Goal: Task Accomplishment & Management: Manage account settings

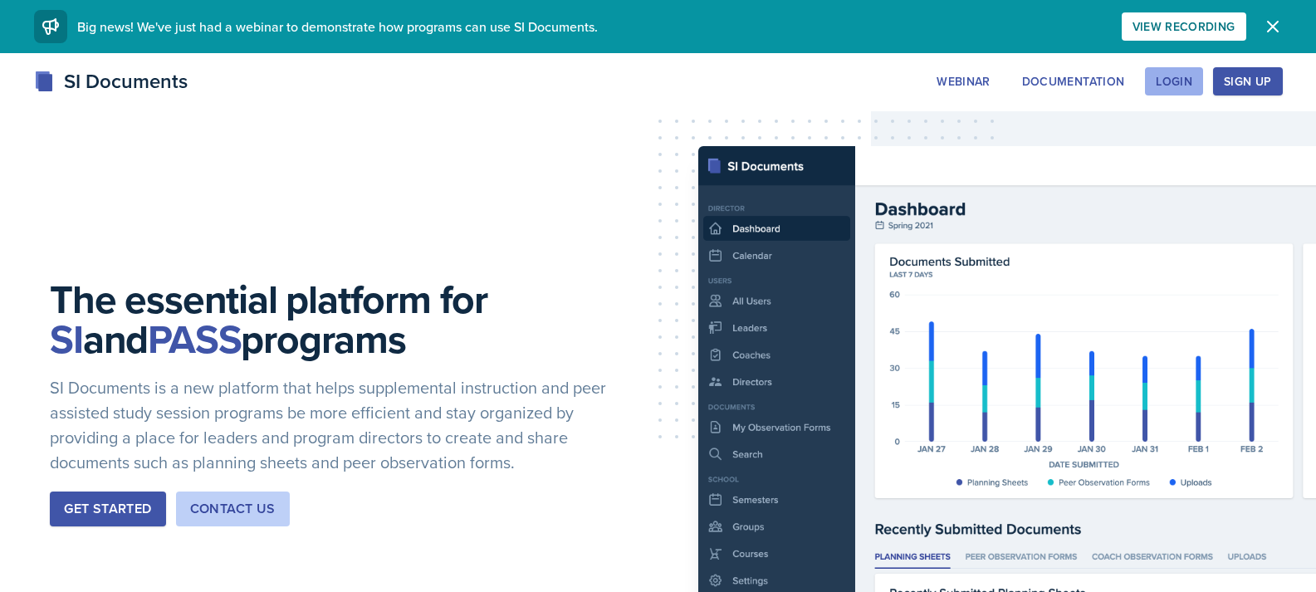
click at [1189, 87] on div "Login" at bounding box center [1174, 81] width 37 height 13
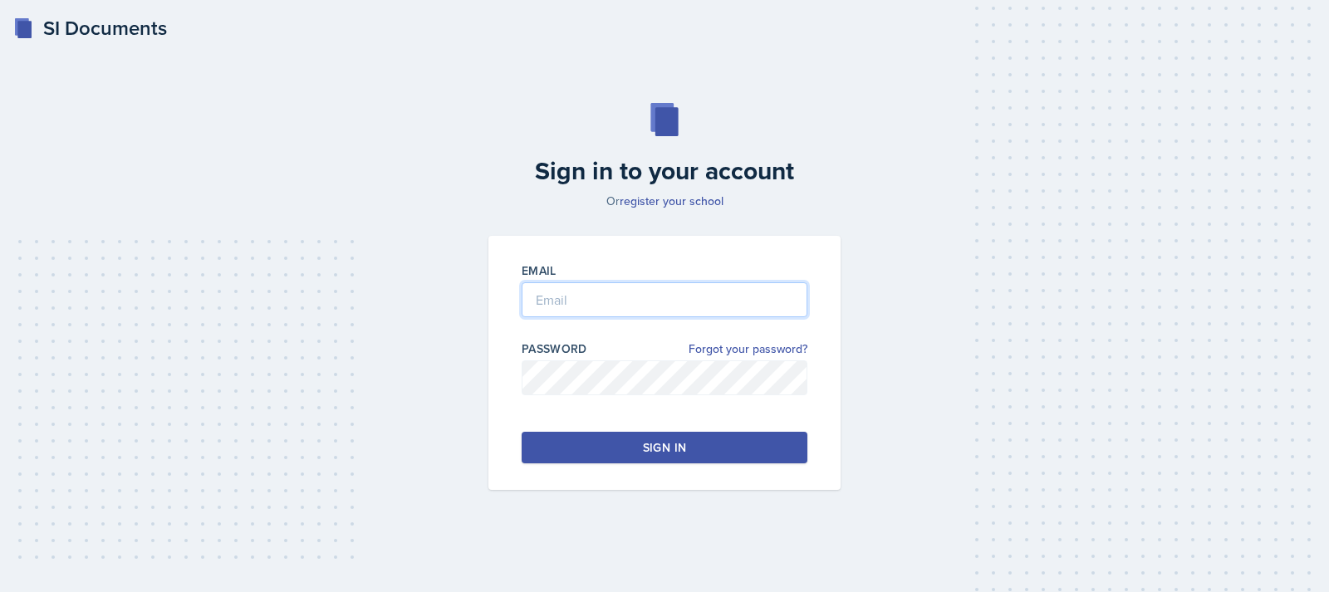
click at [644, 302] on input "email" at bounding box center [665, 299] width 286 height 35
type input "[EMAIL_ADDRESS][DOMAIN_NAME]"
click at [659, 445] on div "Sign in" at bounding box center [664, 447] width 43 height 17
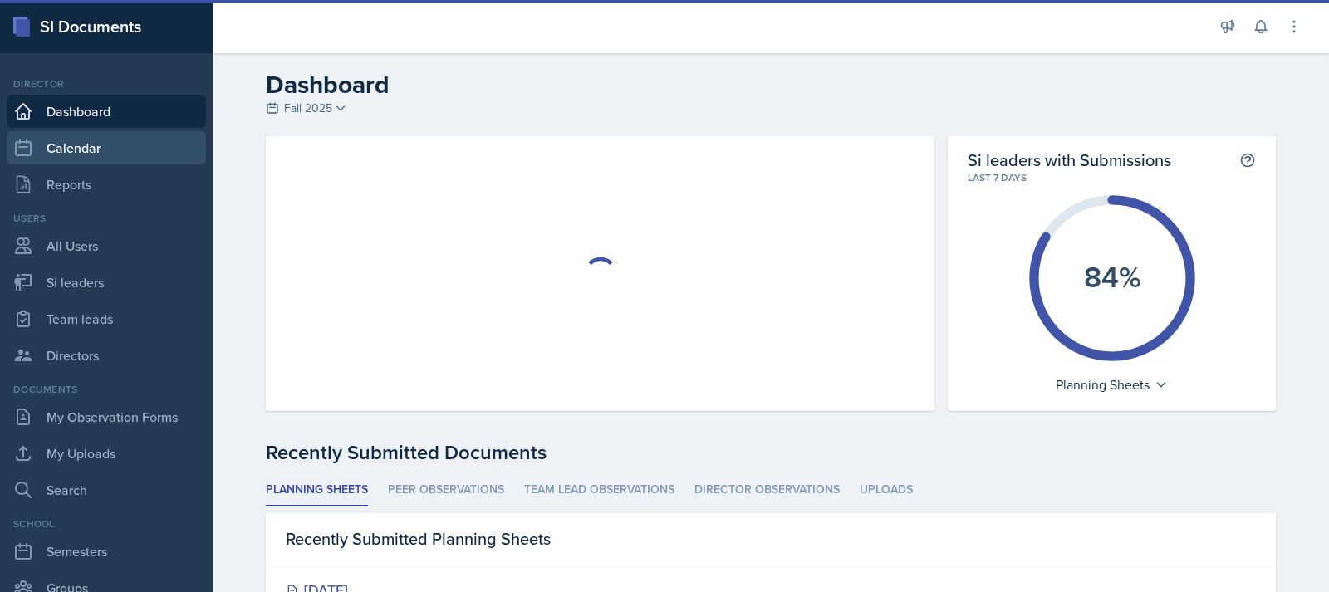
click at [93, 154] on link "Calendar" at bounding box center [106, 147] width 199 height 33
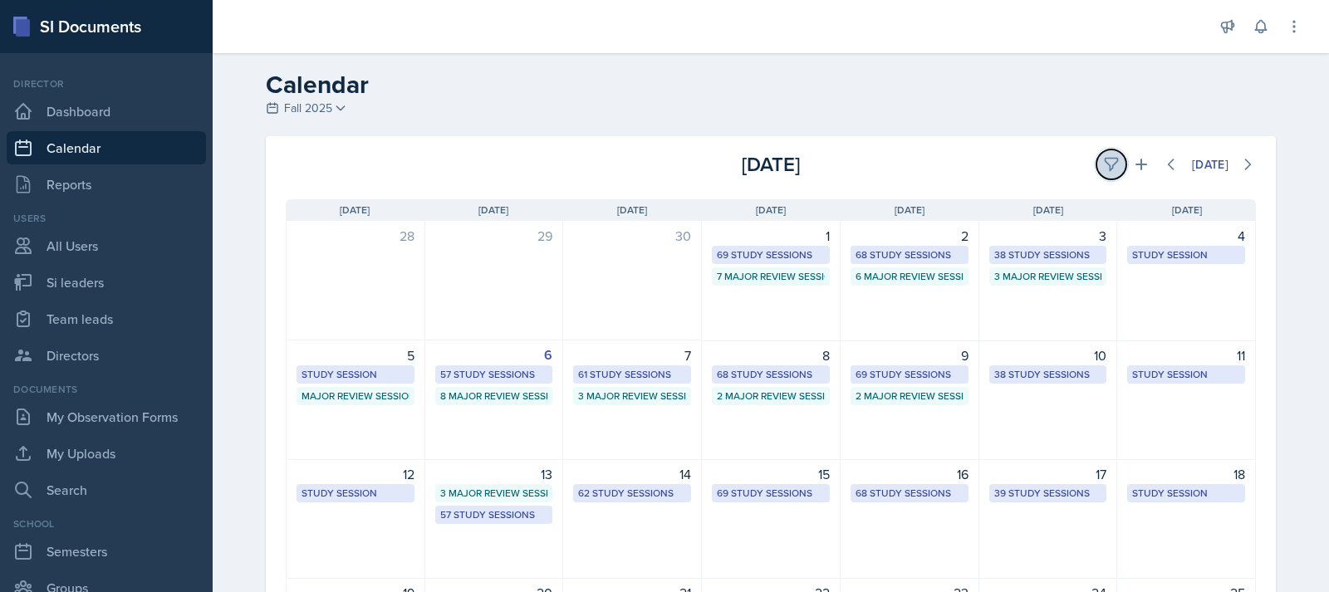
click at [1096, 164] on button at bounding box center [1111, 164] width 30 height 30
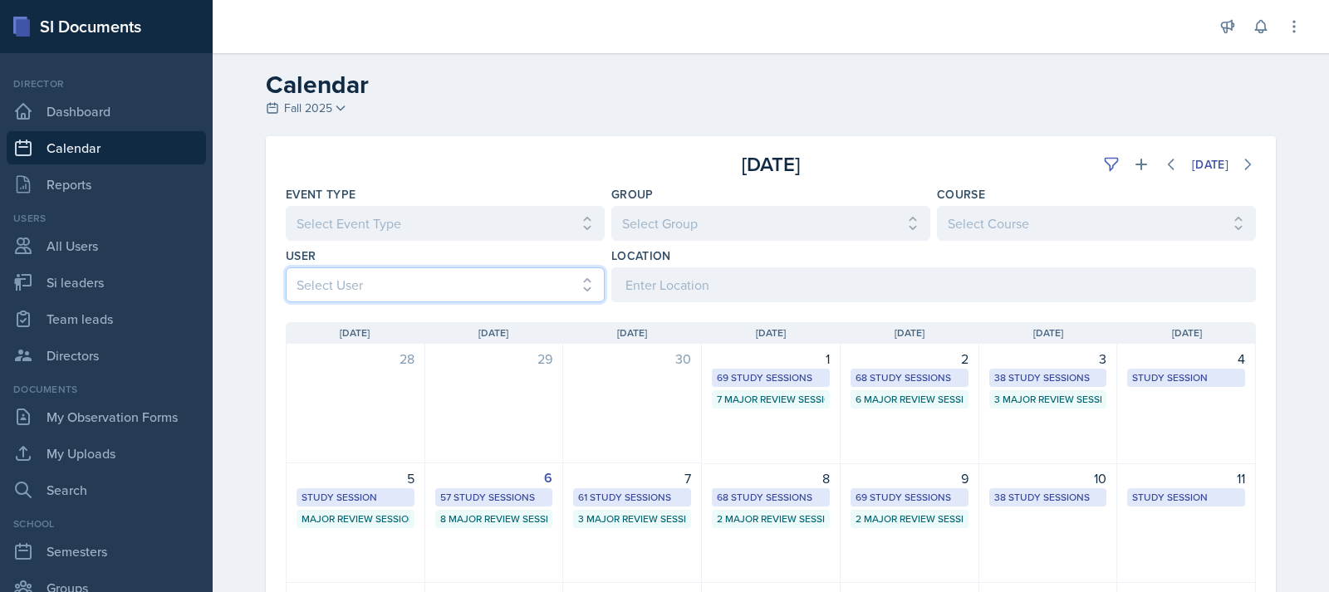
click at [508, 282] on select "Select User All [PERSON_NAME] [PERSON_NAME] [PERSON_NAME] [PERSON_NAME] [PERSON…" at bounding box center [445, 284] width 319 height 35
click at [286, 267] on select "Select User All [PERSON_NAME] [PERSON_NAME] [PERSON_NAME] [PERSON_NAME] [PERSON…" at bounding box center [445, 284] width 319 height 35
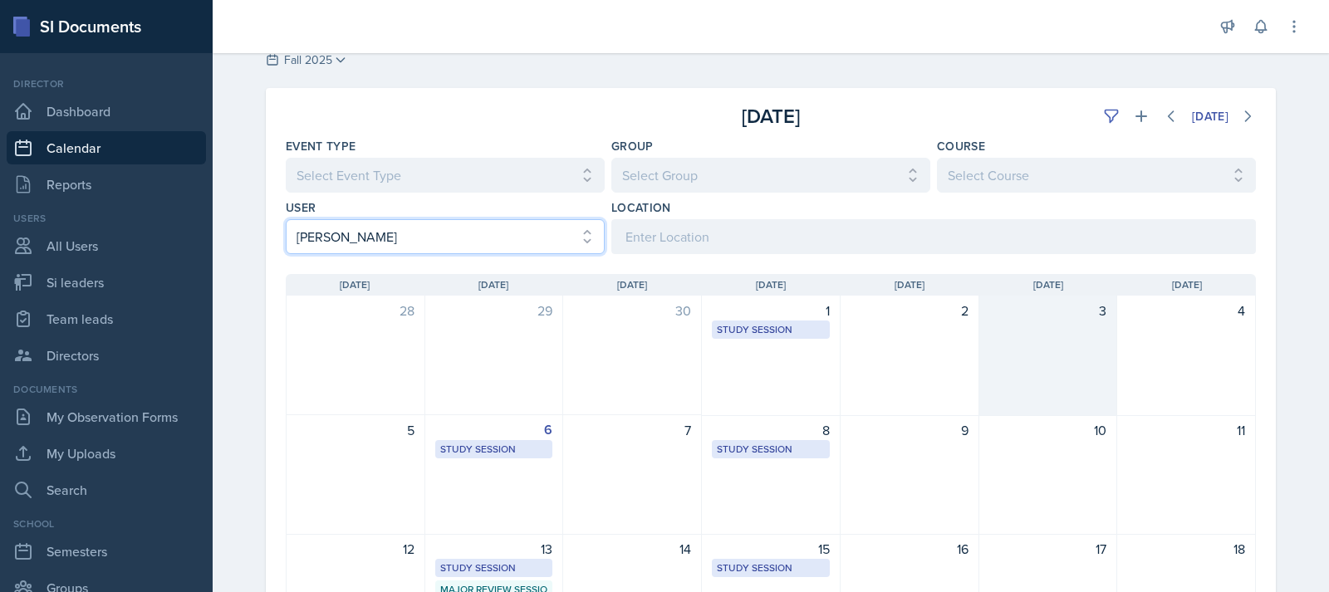
scroll to position [249, 0]
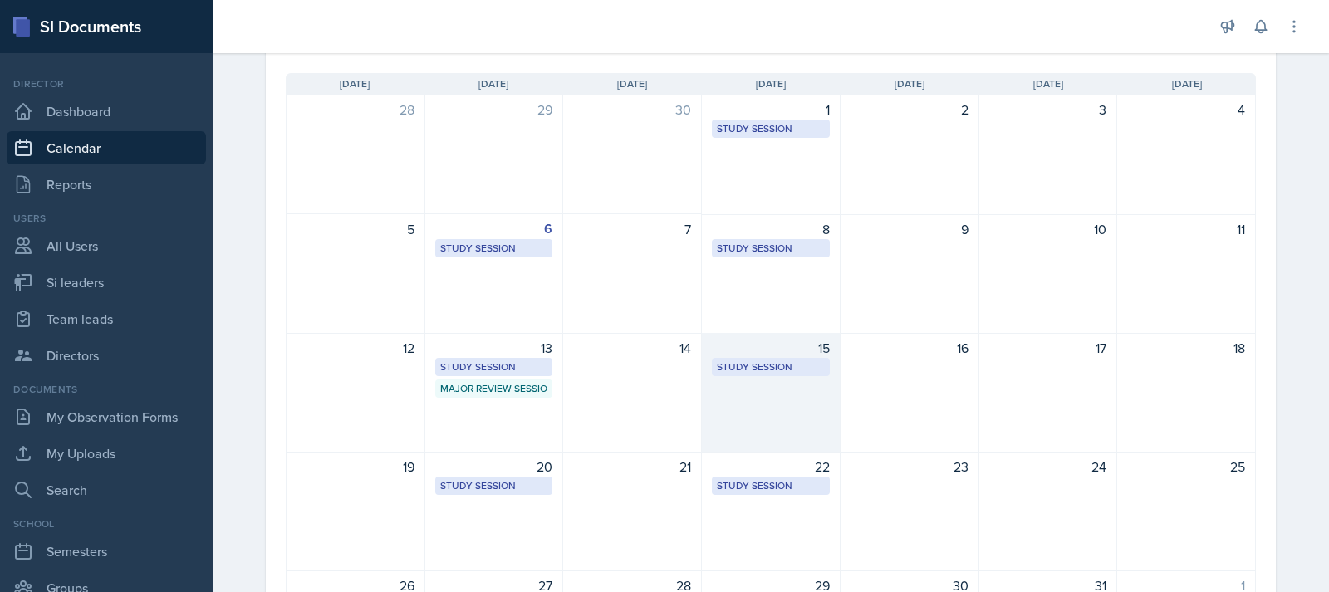
click at [764, 357] on div "15" at bounding box center [771, 348] width 118 height 20
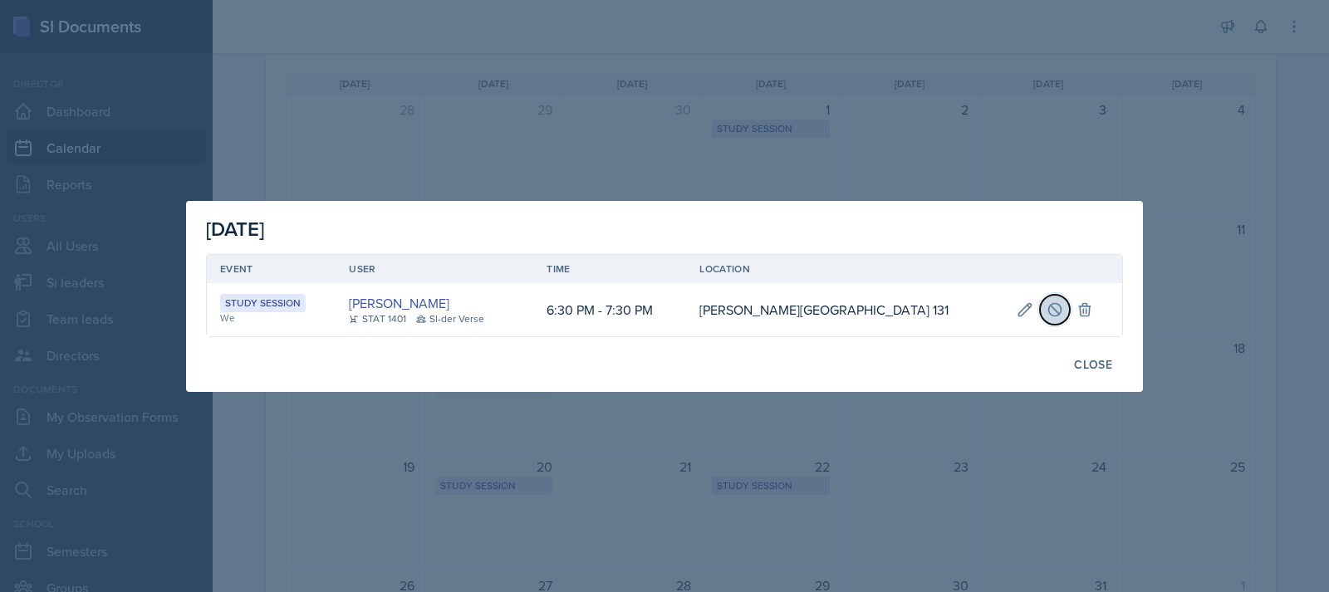
click at [1046, 309] on icon at bounding box center [1054, 309] width 17 height 17
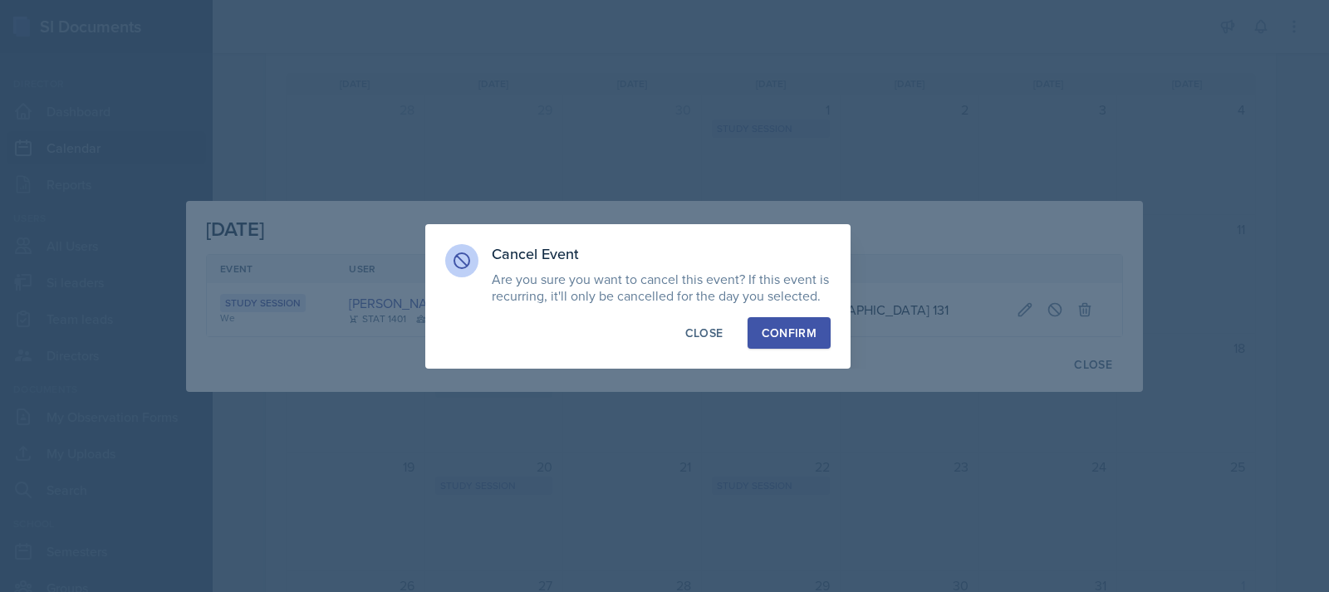
click at [757, 329] on button "Confirm" at bounding box center [788, 333] width 83 height 32
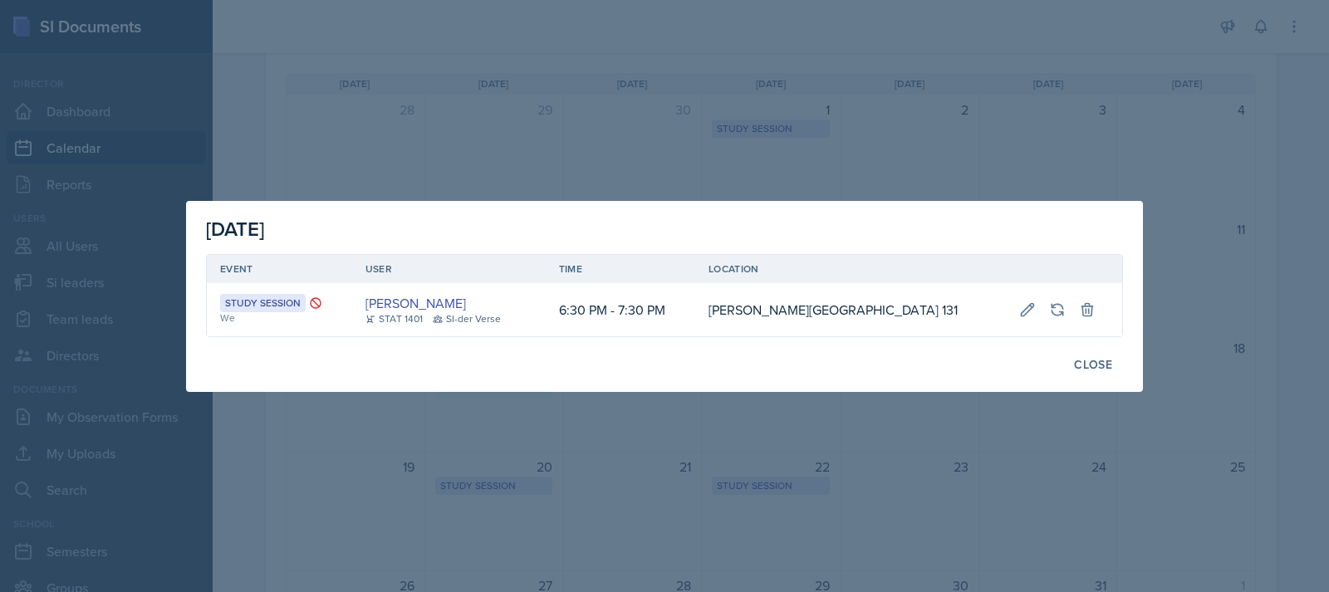
click at [912, 89] on div at bounding box center [664, 296] width 1329 height 592
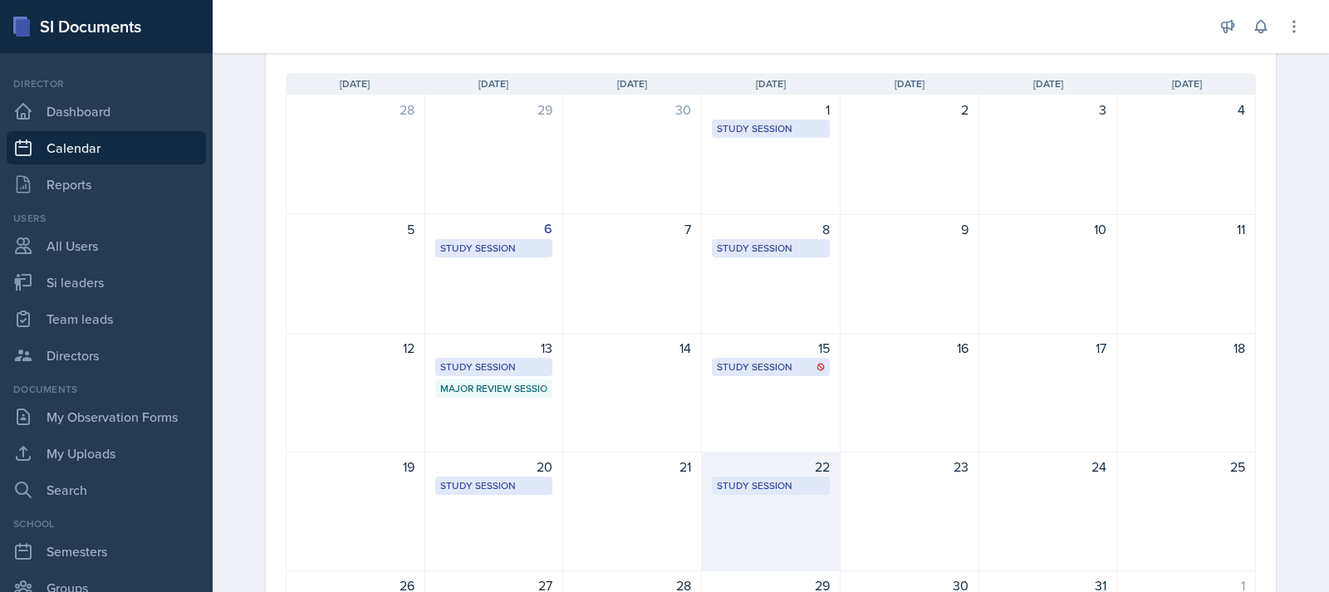
scroll to position [332, 0]
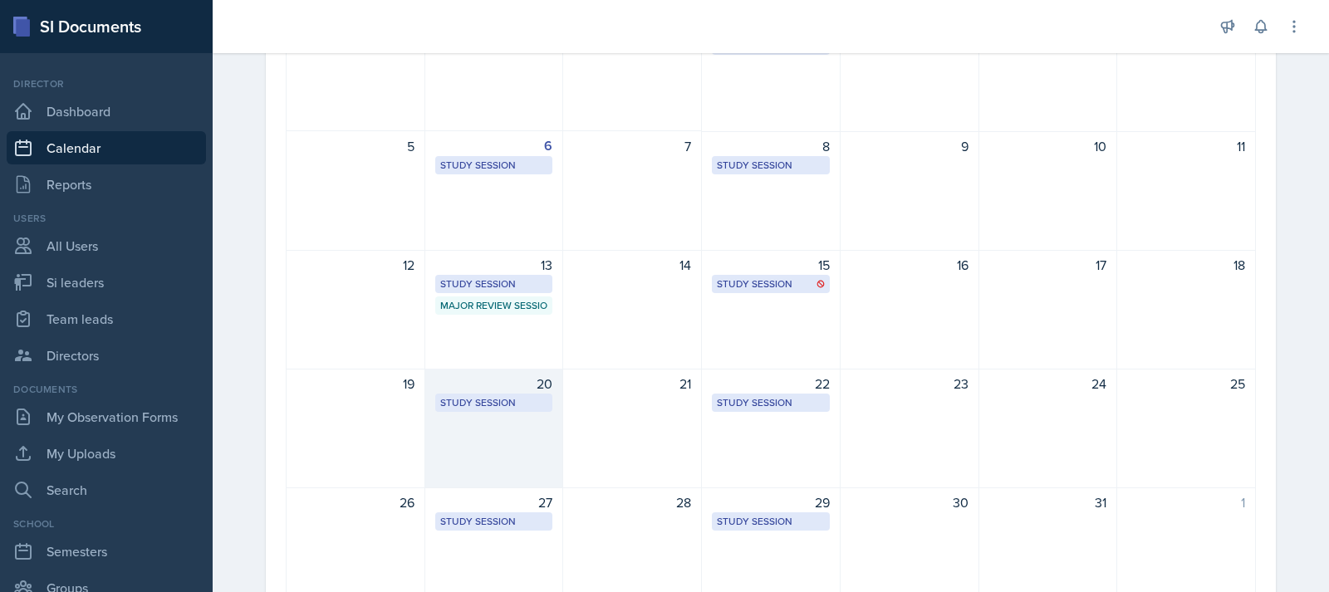
click at [532, 394] on div "Study Session [PERSON_NAME][GEOGRAPHIC_DATA] 131 6:30 PM - 7:30 PM" at bounding box center [494, 403] width 118 height 18
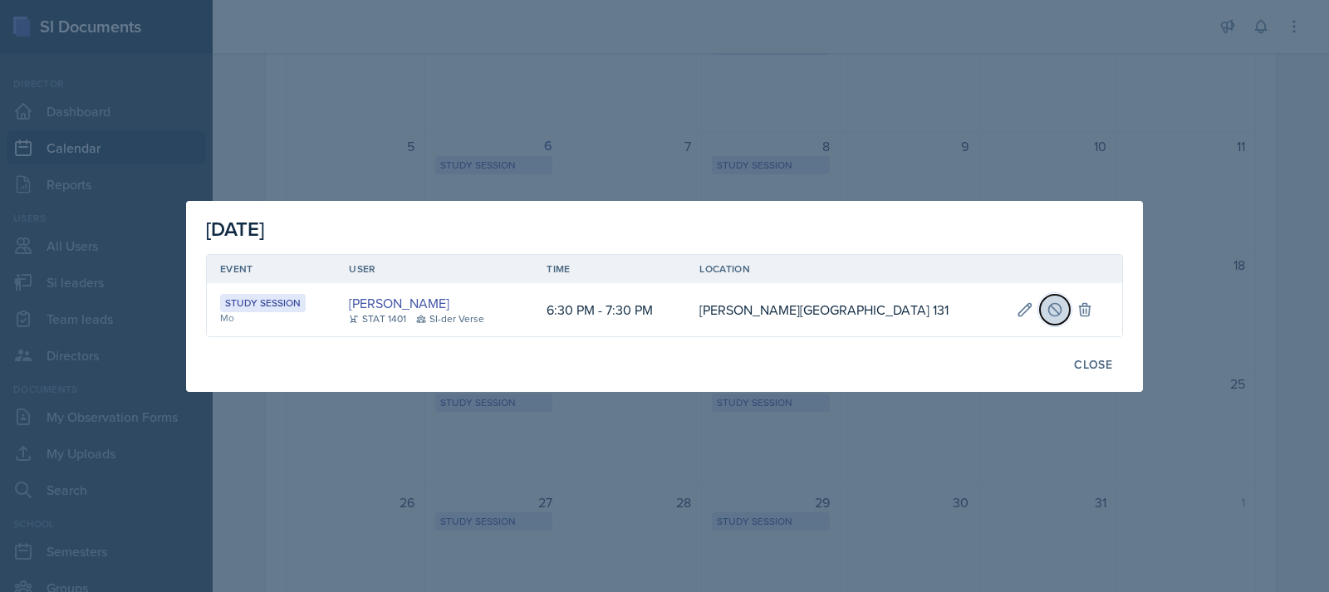
click at [1046, 312] on icon at bounding box center [1054, 309] width 17 height 17
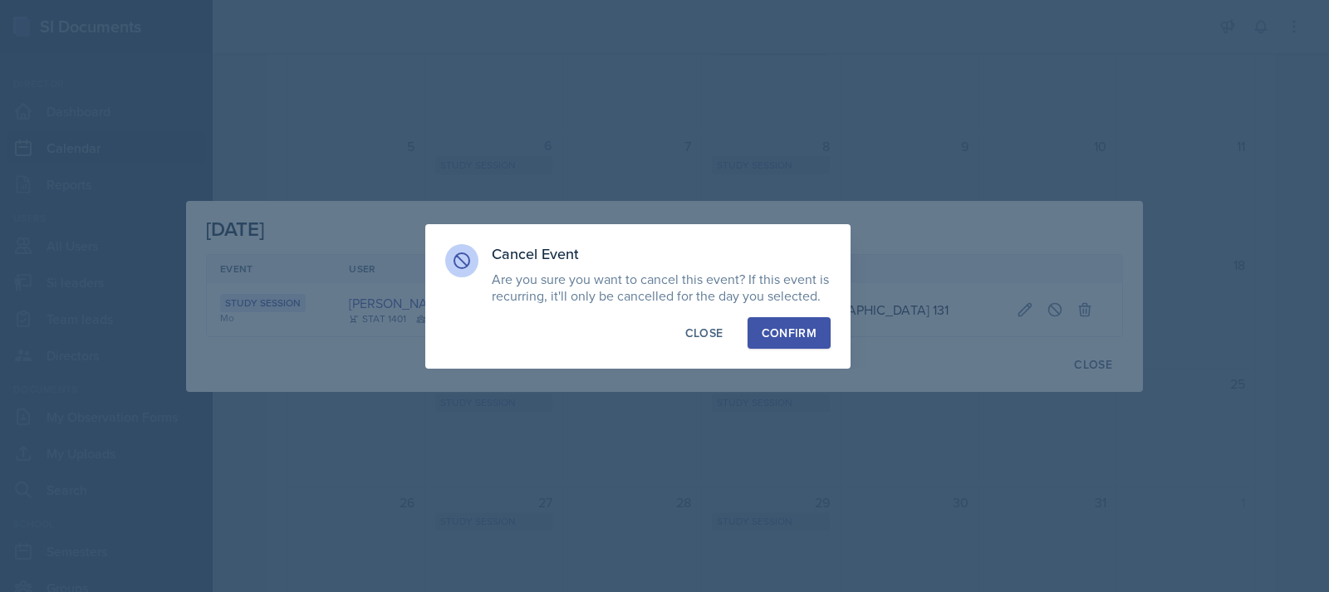
click at [794, 326] on div "Confirm" at bounding box center [789, 333] width 55 height 17
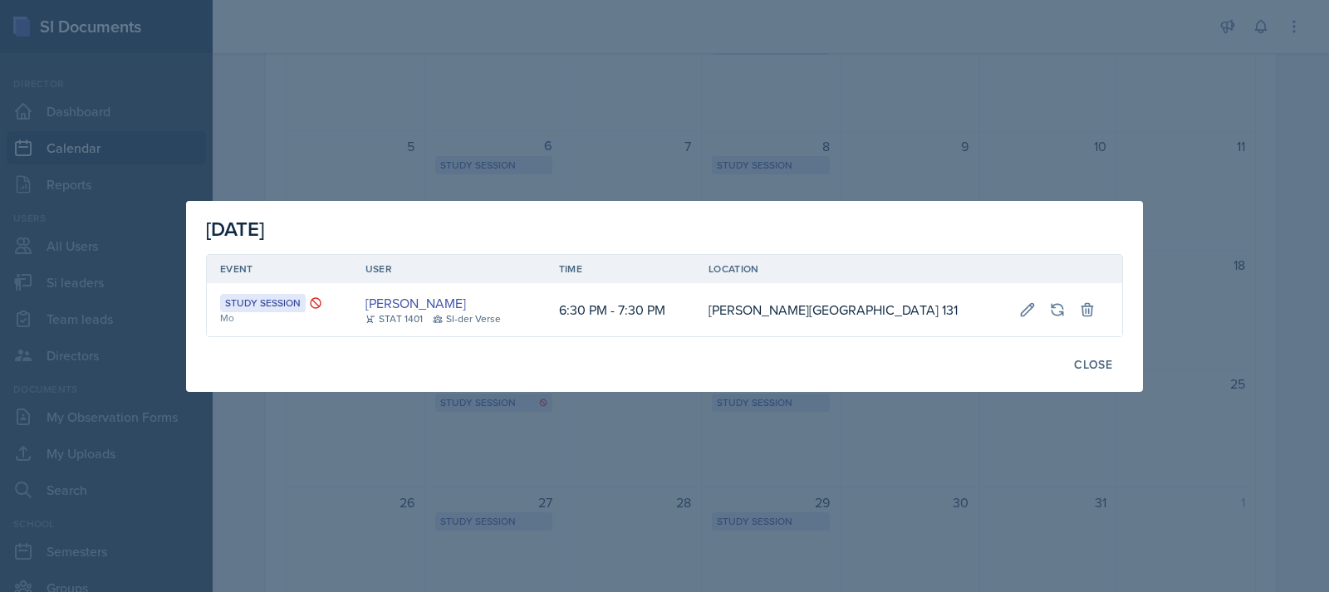
click at [412, 174] on div at bounding box center [664, 296] width 1329 height 592
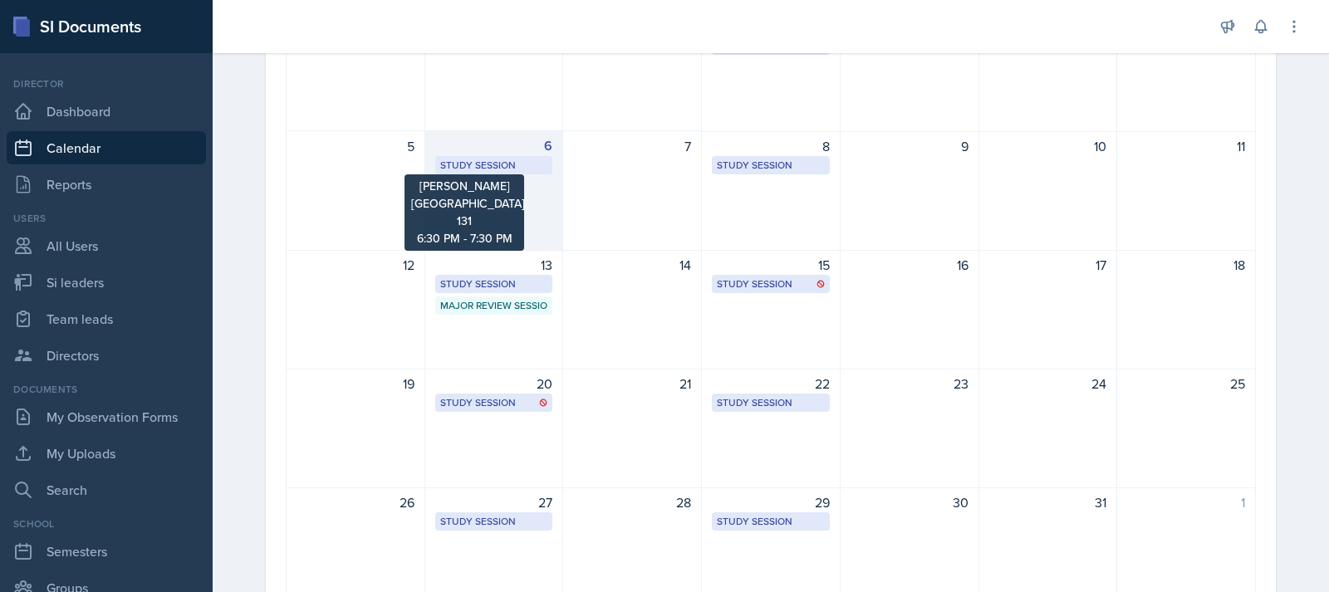
scroll to position [83, 0]
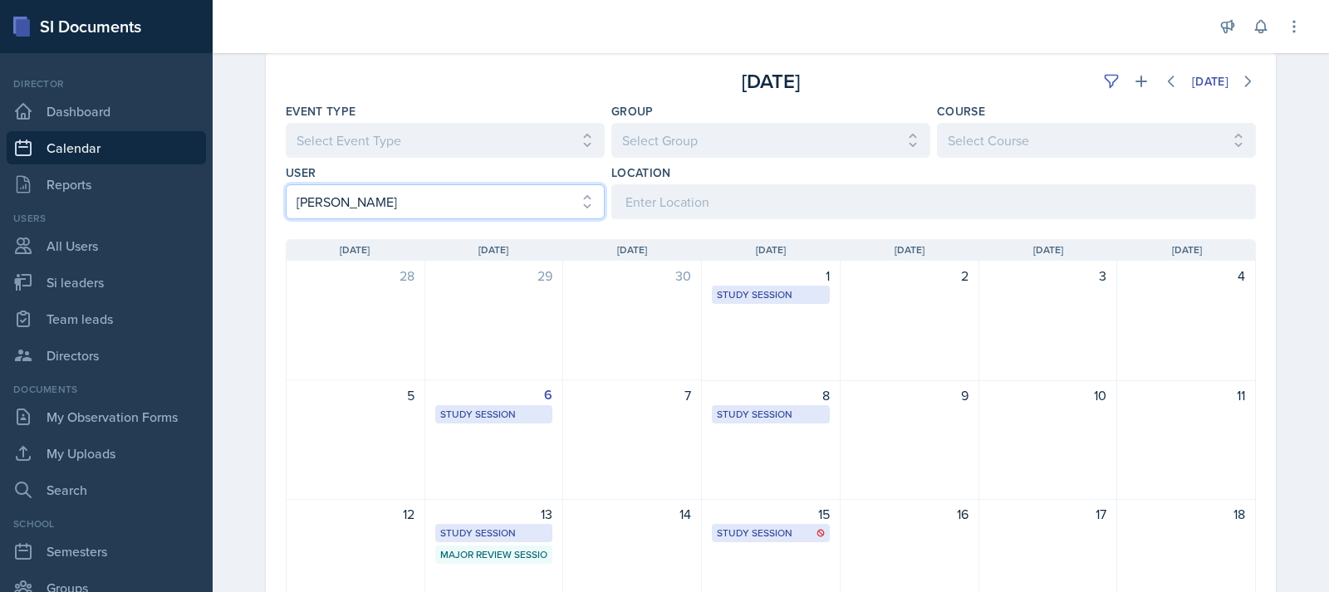
click at [443, 202] on select "Select User All [PERSON_NAME] [PERSON_NAME] [PERSON_NAME] [PERSON_NAME] [PERSON…" at bounding box center [445, 201] width 319 height 35
click at [286, 184] on select "Select User All [PERSON_NAME] [PERSON_NAME] [PERSON_NAME] [PERSON_NAME] [PERSON…" at bounding box center [445, 201] width 319 height 35
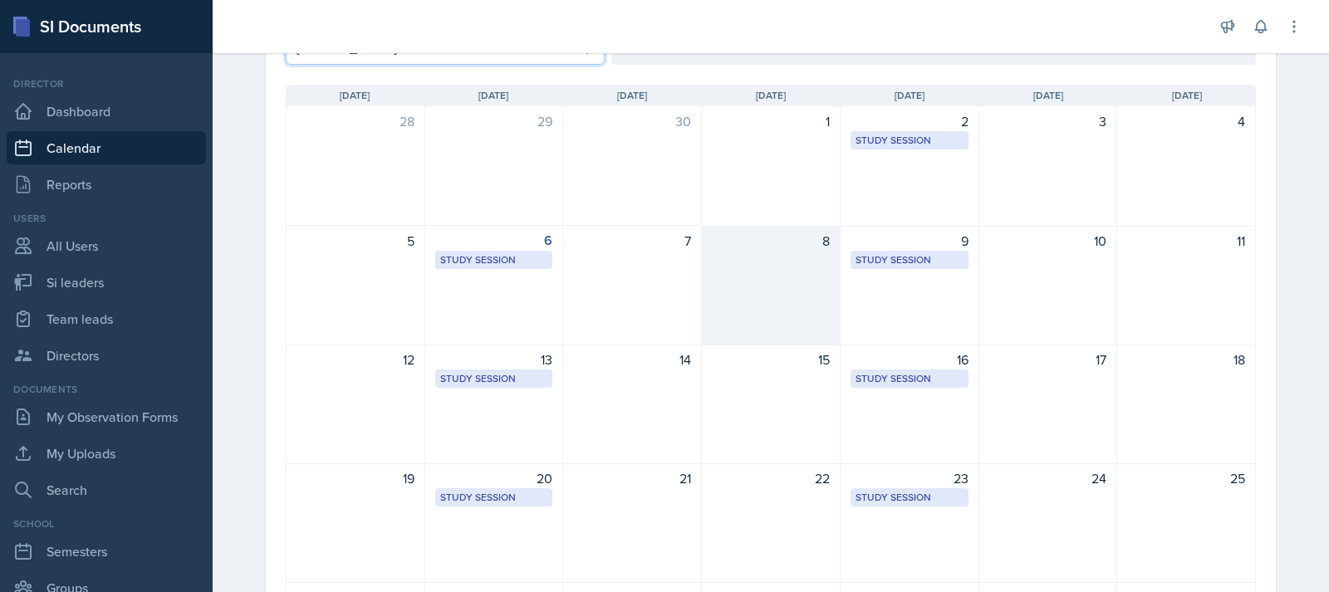
scroll to position [249, 0]
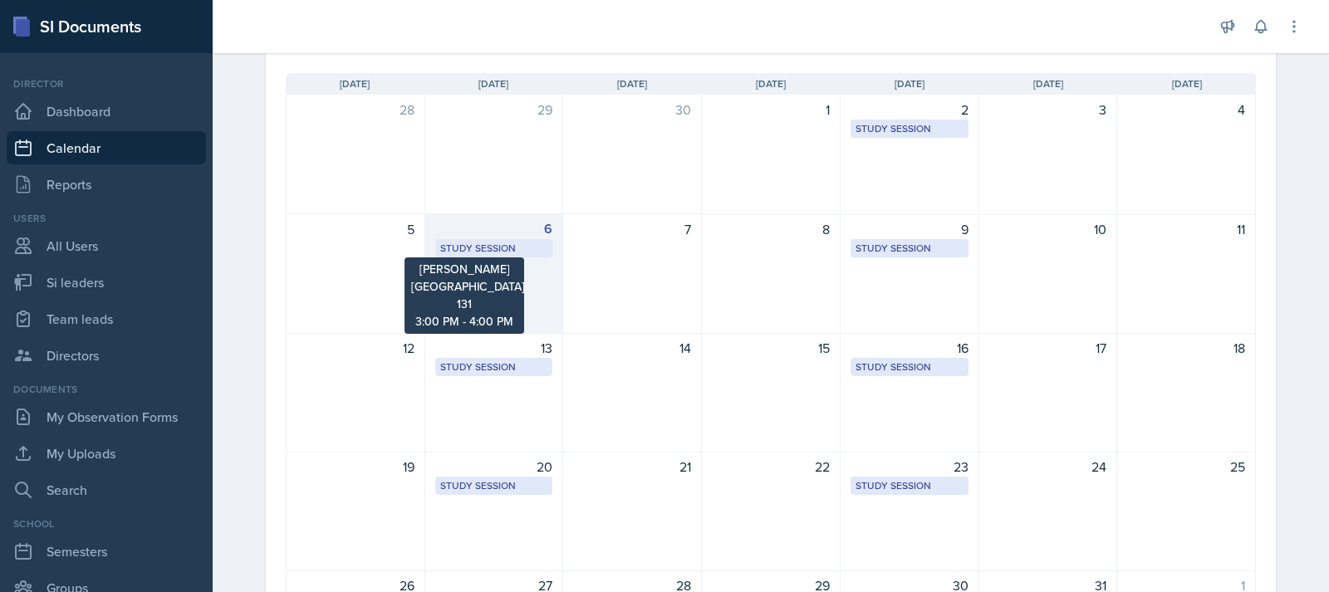
click at [522, 248] on div "Study Session" at bounding box center [494, 248] width 108 height 15
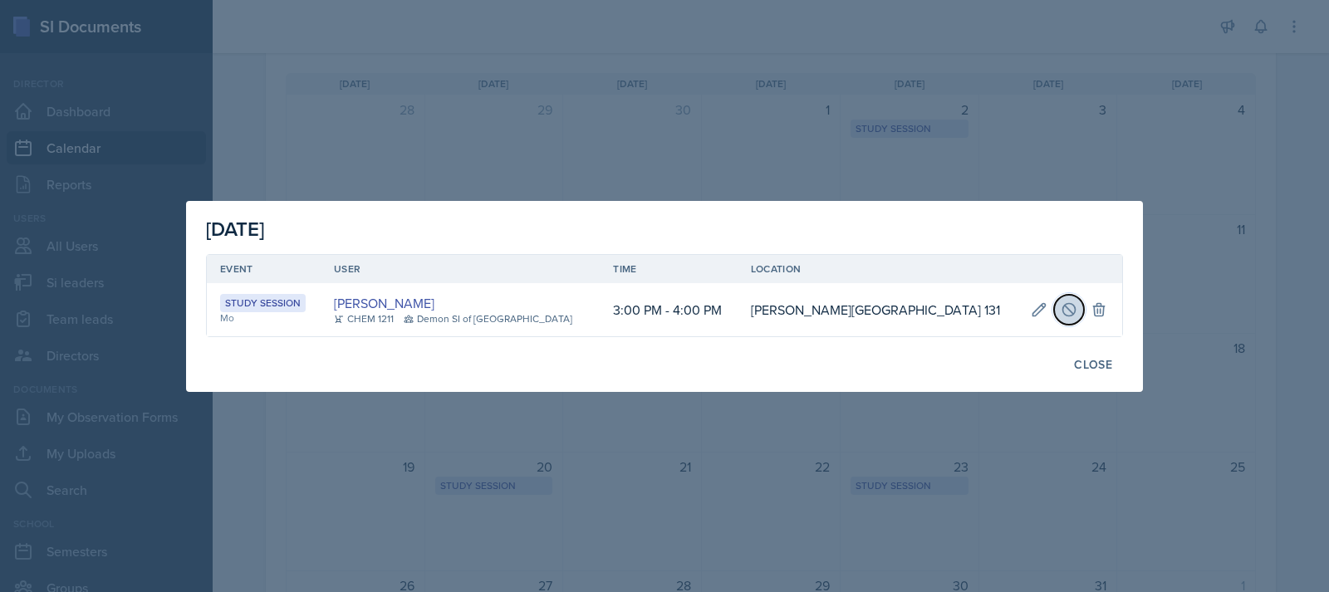
click at [1063, 313] on icon at bounding box center [1069, 309] width 12 height 12
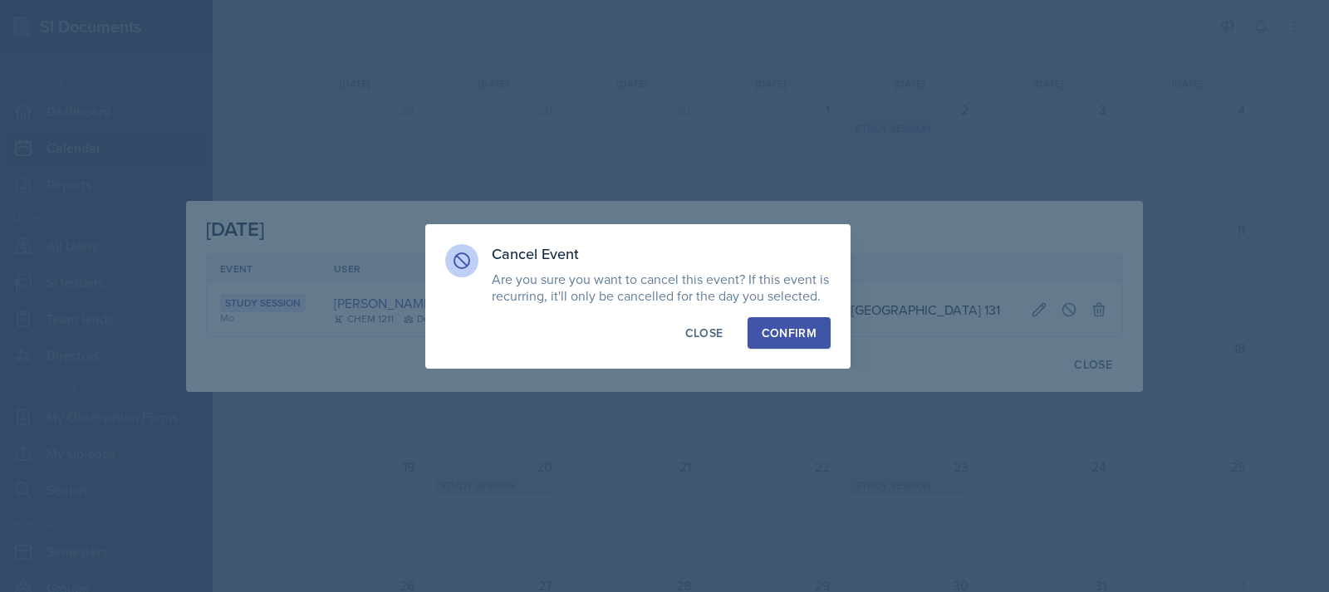
click at [777, 335] on div "Confirm" at bounding box center [789, 333] width 55 height 17
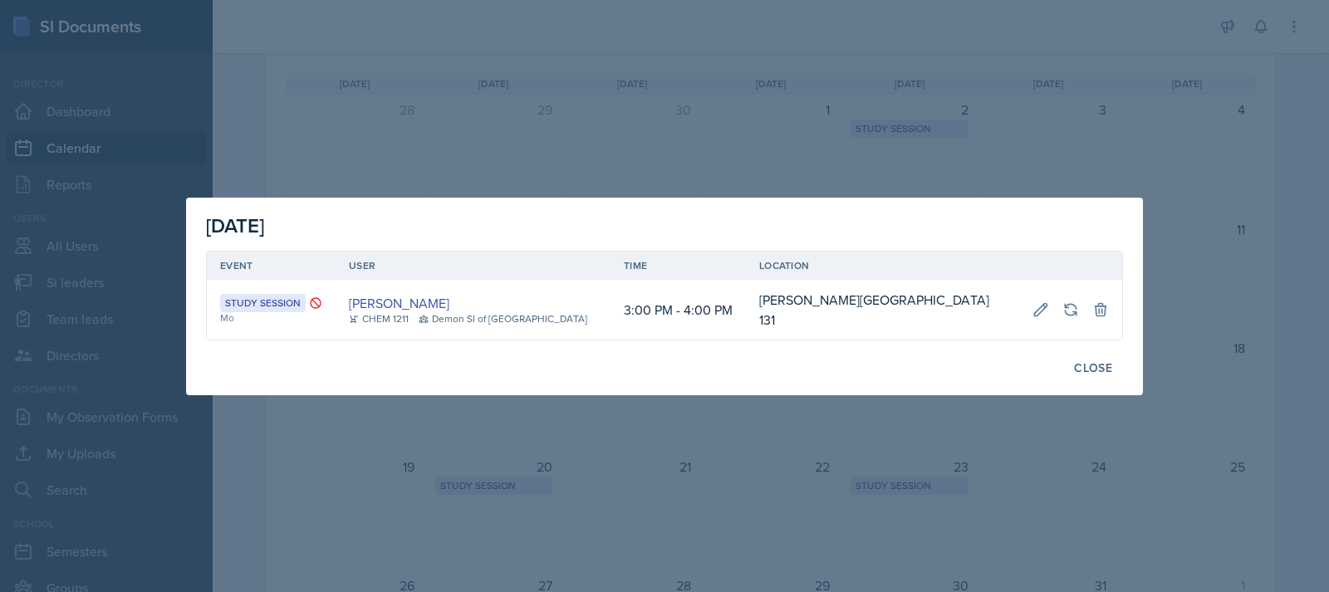
click at [614, 132] on div at bounding box center [664, 296] width 1329 height 592
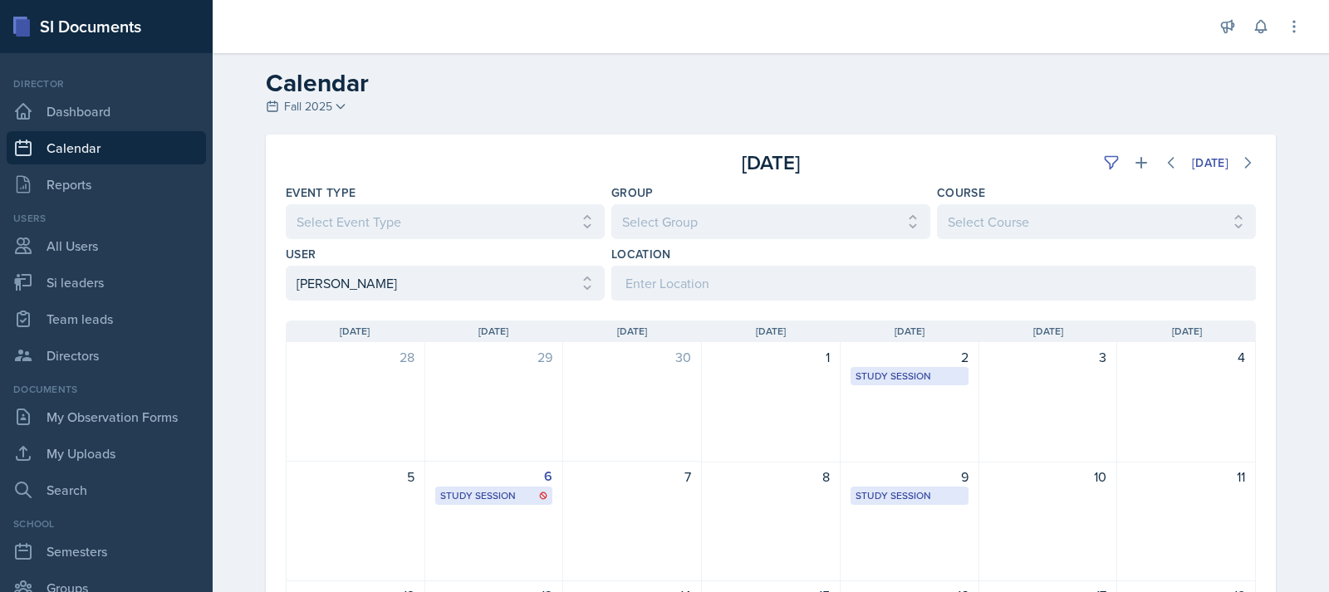
scroll to position [0, 0]
click at [443, 277] on select "Select User All [PERSON_NAME] [PERSON_NAME] [PERSON_NAME] [PERSON_NAME] [PERSON…" at bounding box center [445, 284] width 319 height 35
click at [286, 267] on select "Select User All [PERSON_NAME] [PERSON_NAME] [PERSON_NAME] [PERSON_NAME] [PERSON…" at bounding box center [445, 284] width 319 height 35
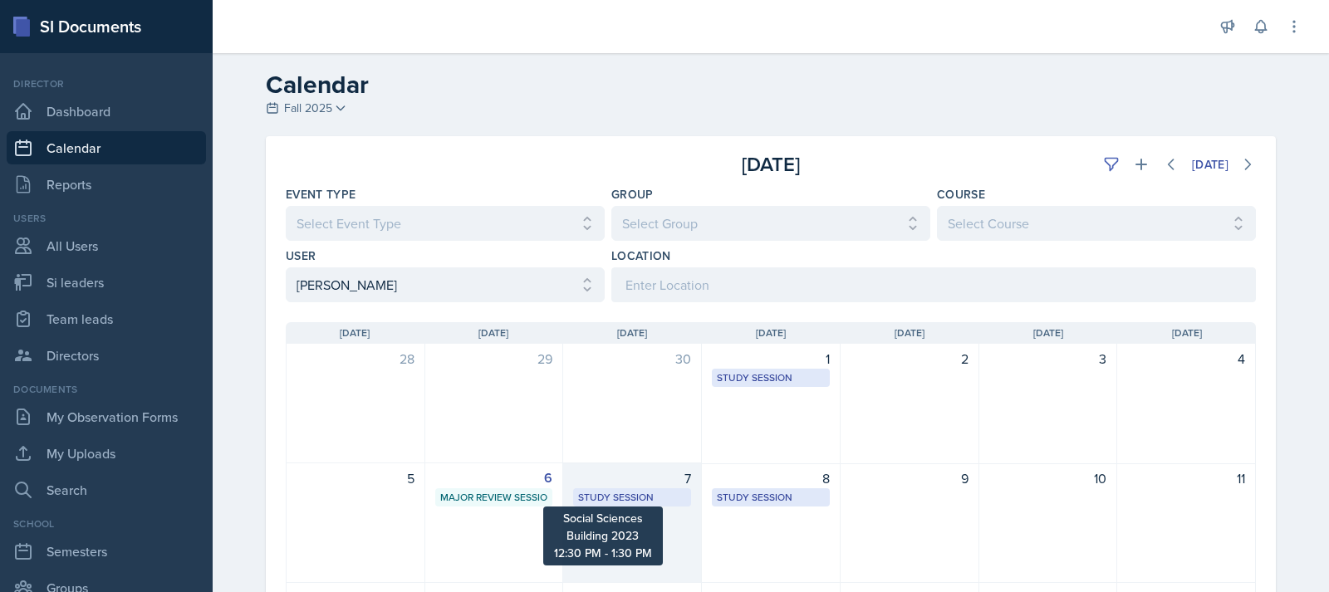
click at [644, 492] on div "Study Session" at bounding box center [632, 497] width 108 height 15
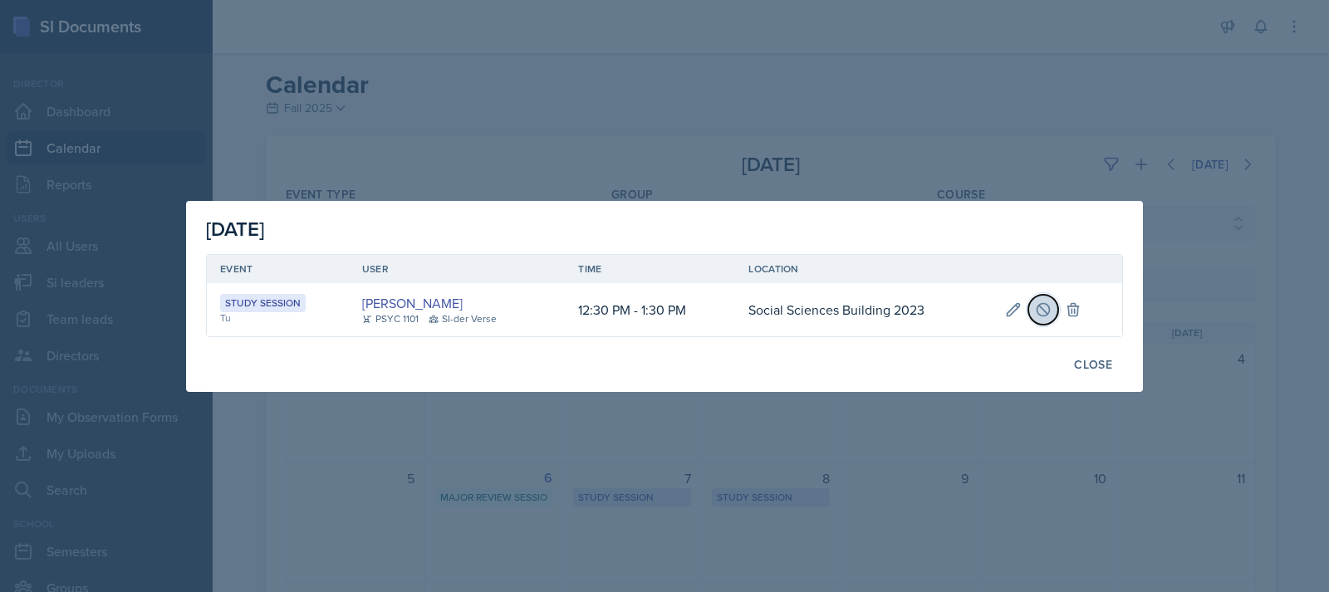
click at [1031, 306] on button at bounding box center [1043, 310] width 30 height 30
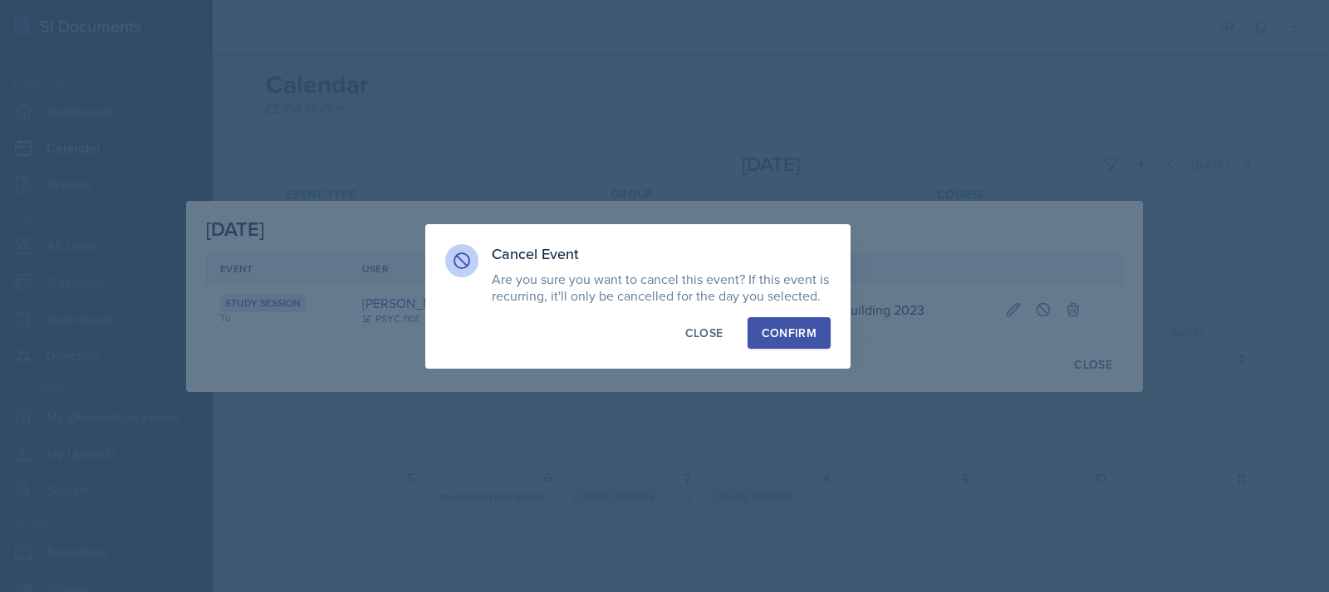
click at [808, 330] on div "Confirm" at bounding box center [789, 333] width 55 height 17
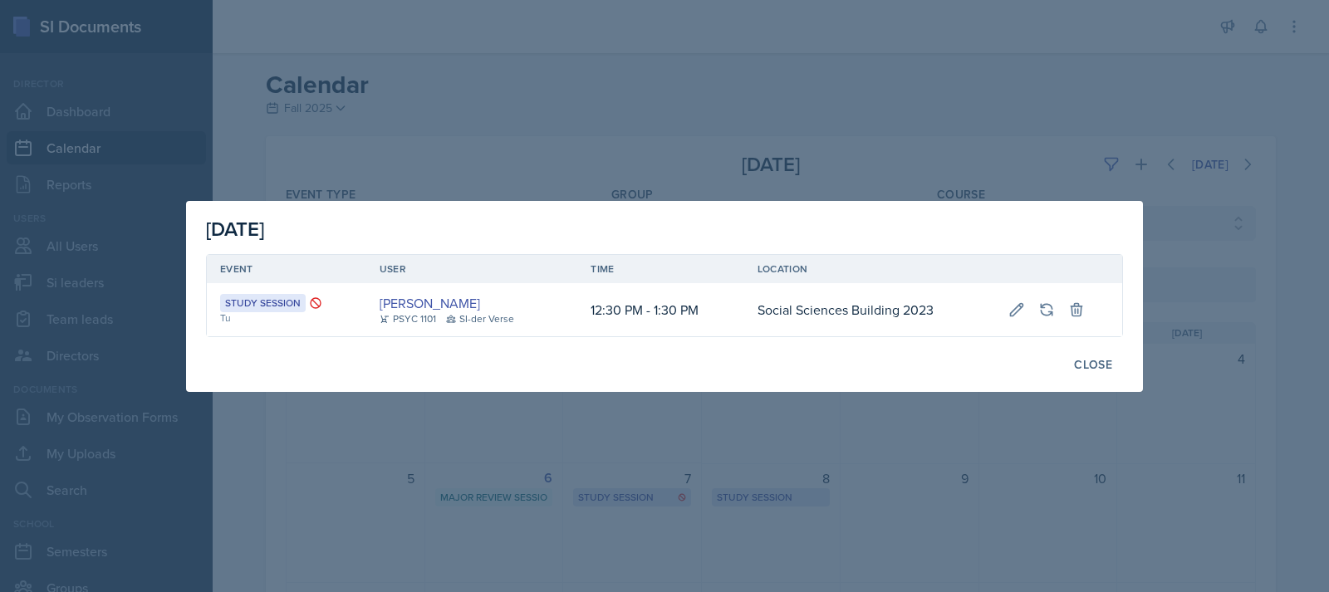
click at [840, 52] on div at bounding box center [664, 296] width 1329 height 592
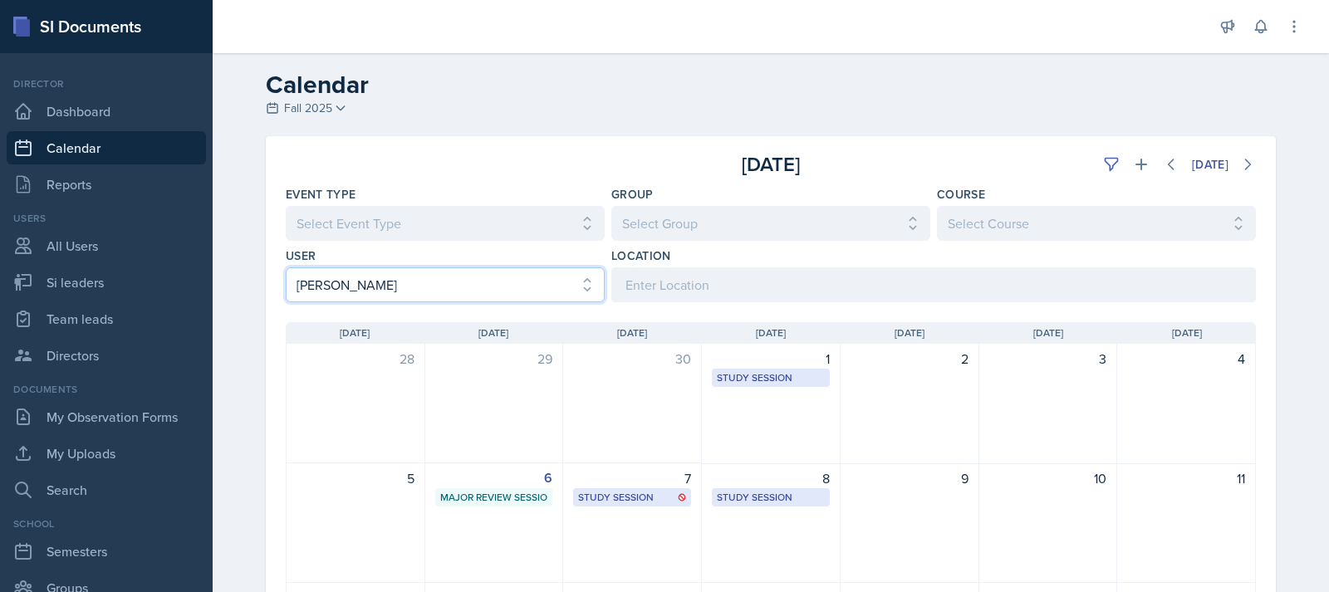
click at [429, 277] on select "Select User All [PERSON_NAME] [PERSON_NAME] [PERSON_NAME] [PERSON_NAME] [PERSON…" at bounding box center [445, 284] width 319 height 35
click at [286, 267] on select "Select User All [PERSON_NAME] [PERSON_NAME] [PERSON_NAME] [PERSON_NAME] [PERSON…" at bounding box center [445, 284] width 319 height 35
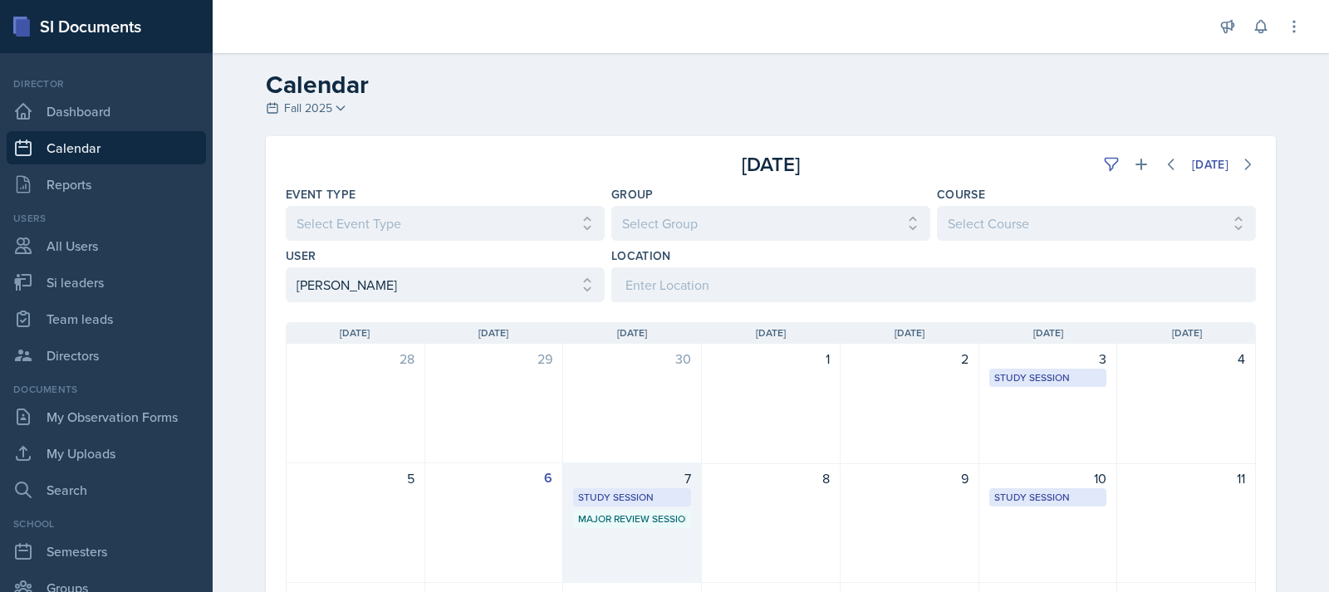
click at [665, 483] on div "7" at bounding box center [632, 478] width 118 height 20
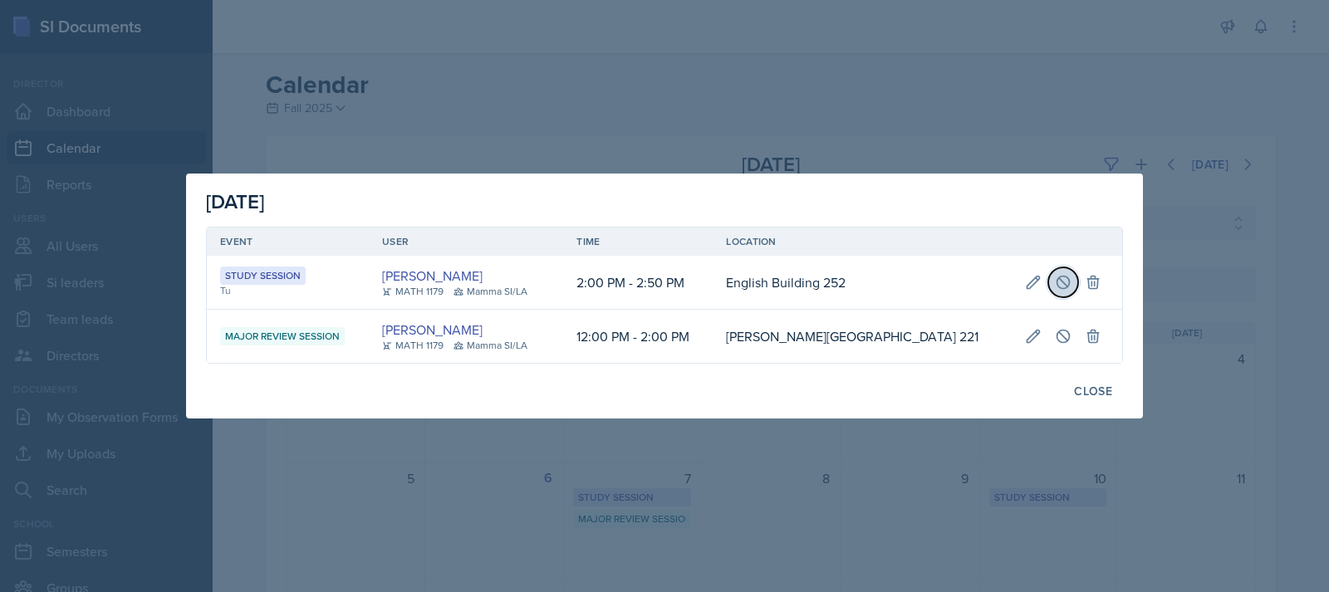
click at [1055, 276] on icon at bounding box center [1063, 282] width 17 height 17
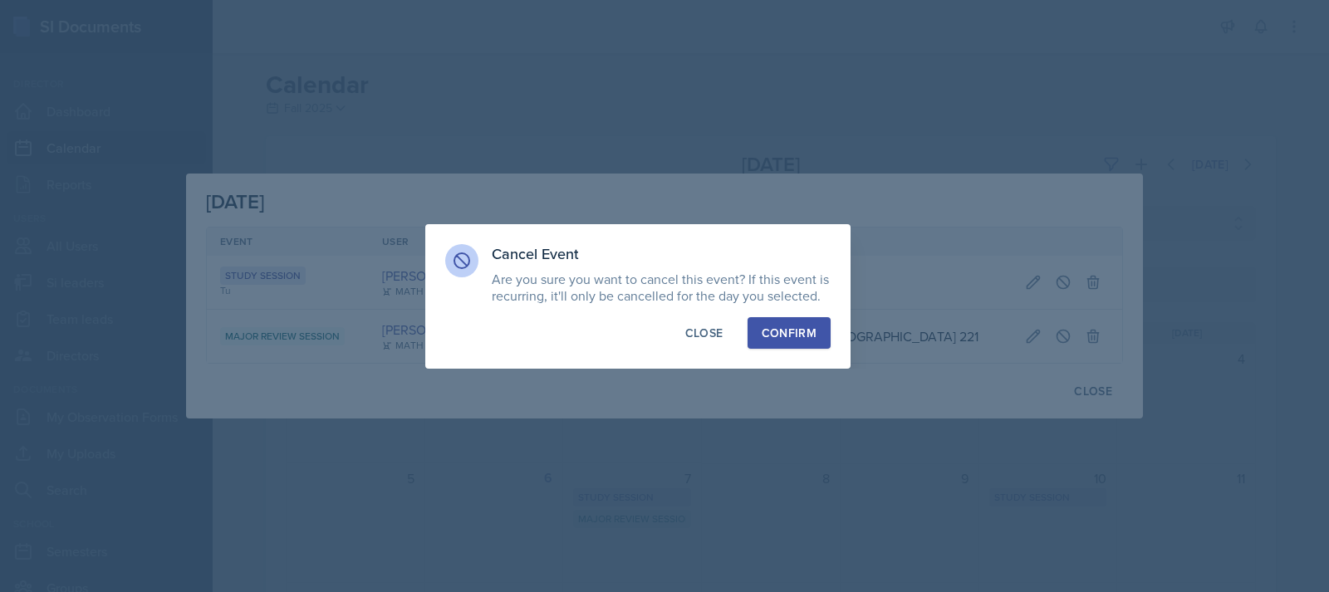
click at [791, 335] on div "Confirm" at bounding box center [789, 333] width 55 height 17
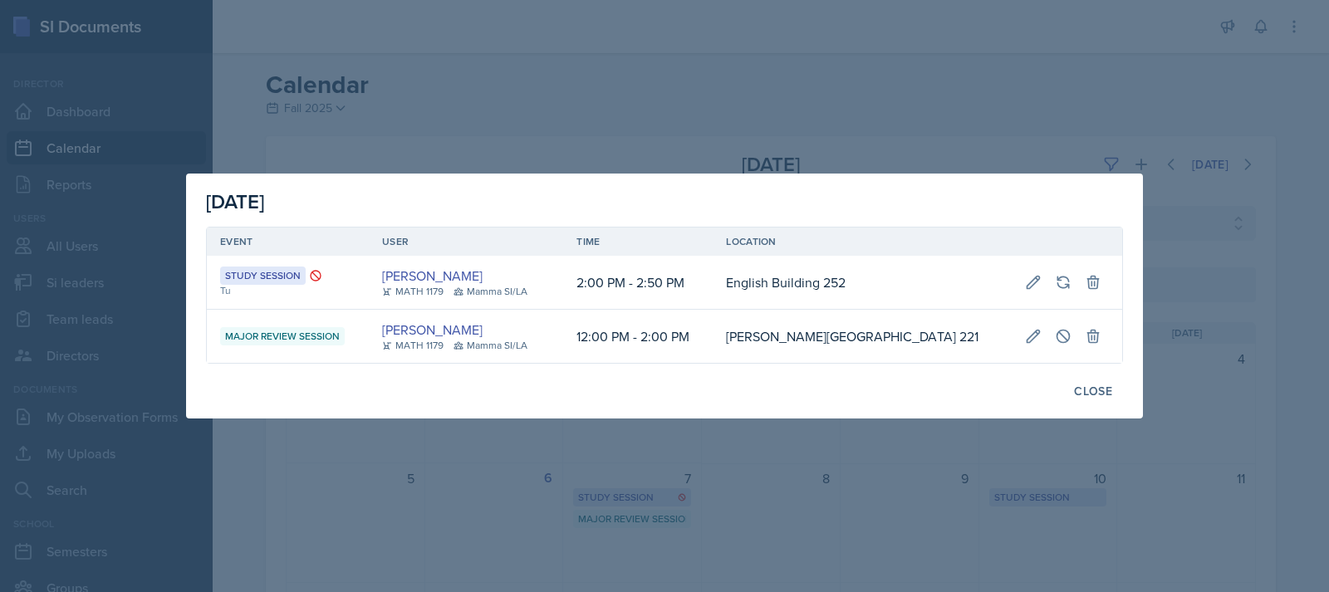
click at [434, 166] on div at bounding box center [664, 296] width 1329 height 592
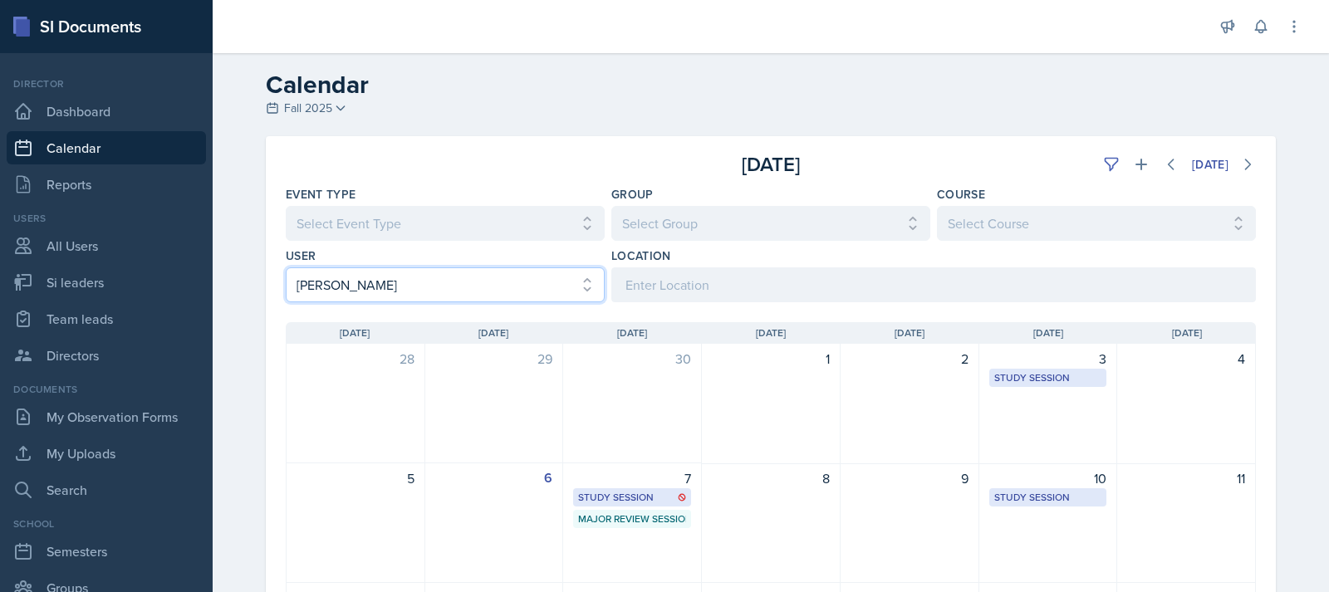
click at [387, 273] on select "Select User All [PERSON_NAME] [PERSON_NAME] [PERSON_NAME] [PERSON_NAME] [PERSON…" at bounding box center [445, 284] width 319 height 35
click at [286, 267] on select "Select User All [PERSON_NAME] [PERSON_NAME] [PERSON_NAME] [PERSON_NAME] [PERSON…" at bounding box center [445, 284] width 319 height 35
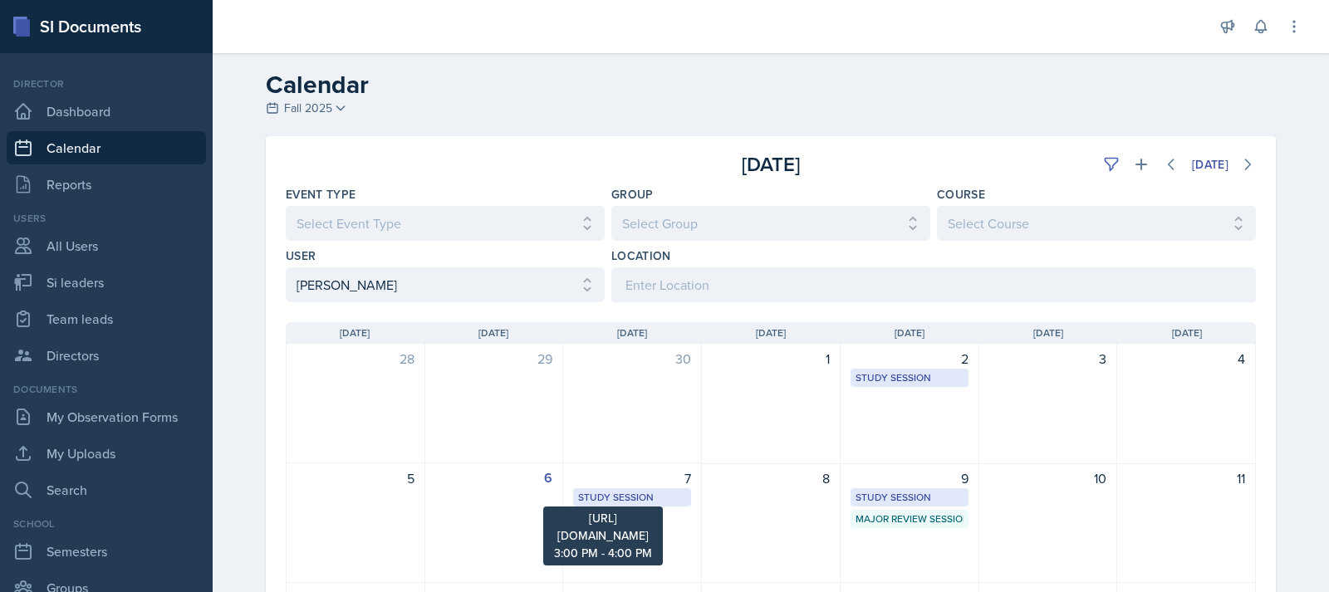
click at [600, 494] on div "Study Session" at bounding box center [632, 497] width 108 height 15
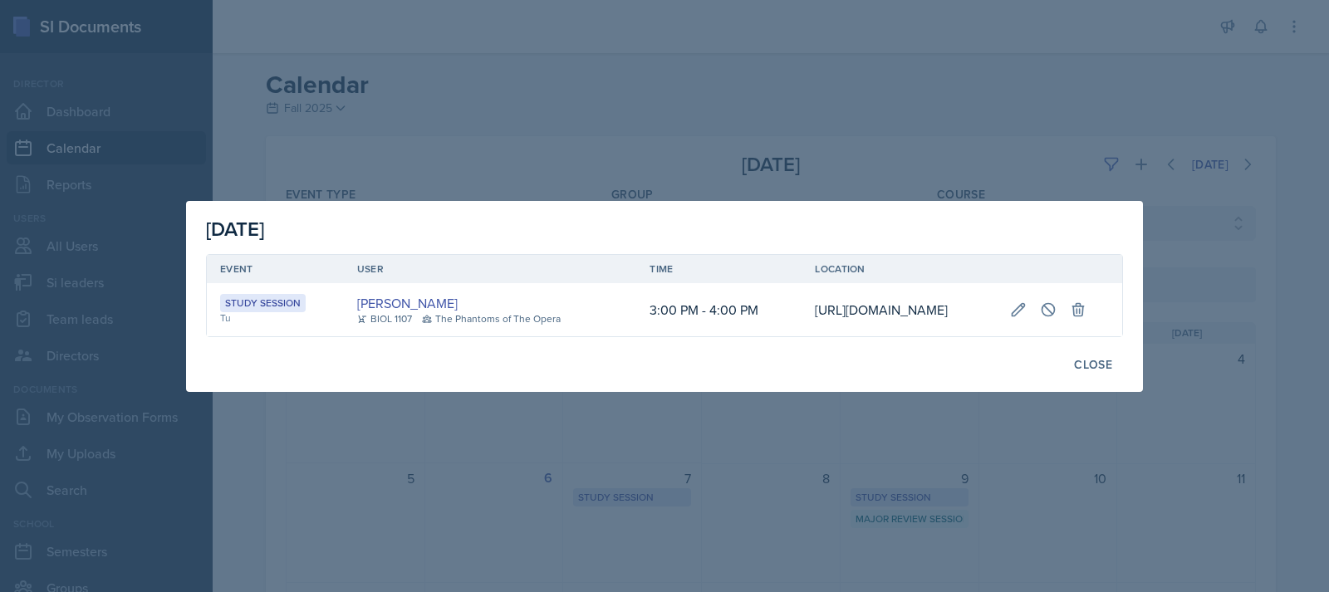
scroll to position [0, 280]
click at [1056, 308] on icon at bounding box center [1048, 309] width 17 height 17
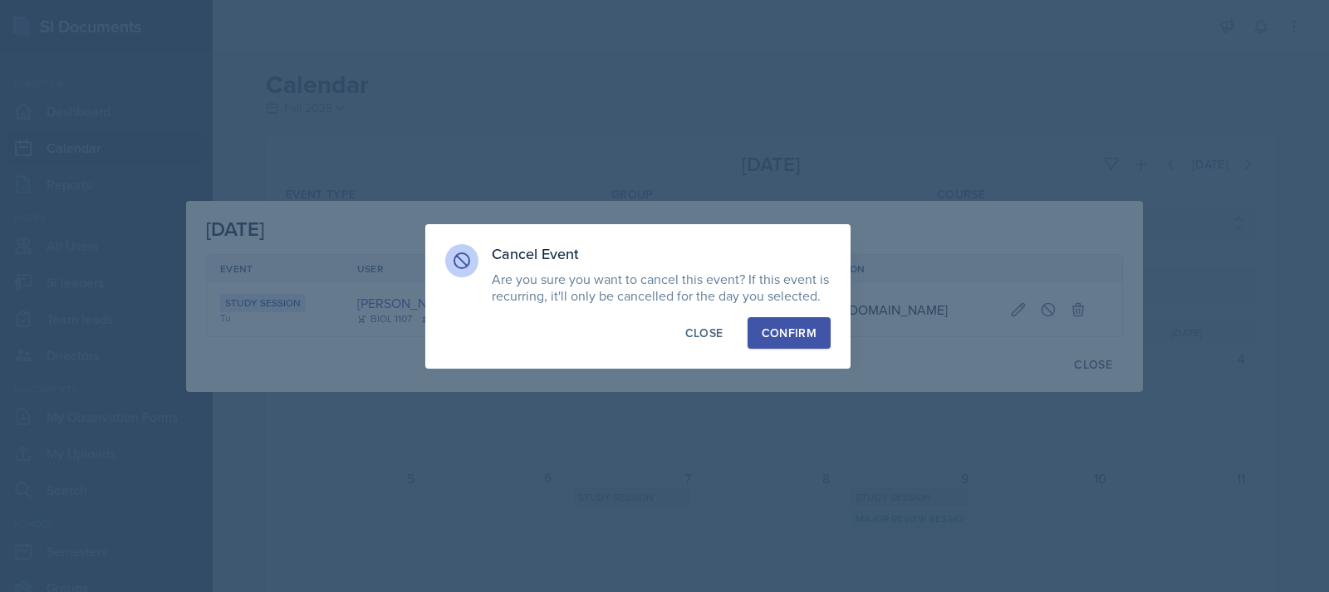
click at [827, 336] on button "Confirm" at bounding box center [788, 333] width 83 height 32
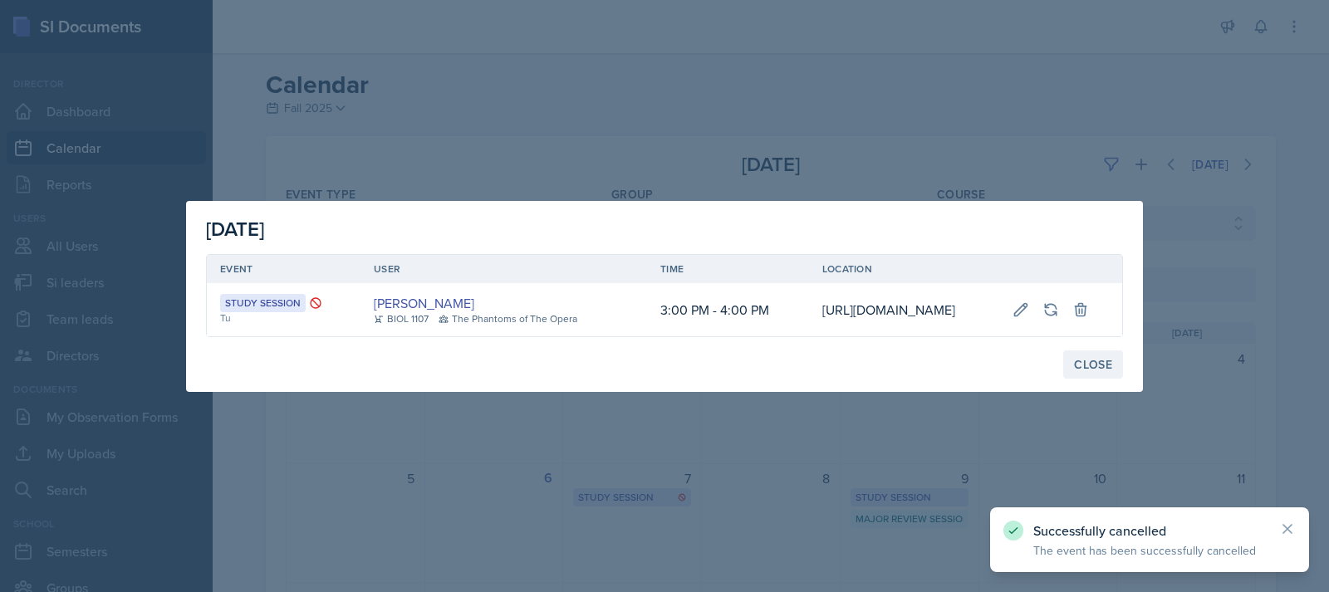
click at [1095, 371] on div "Close" at bounding box center [1093, 364] width 38 height 13
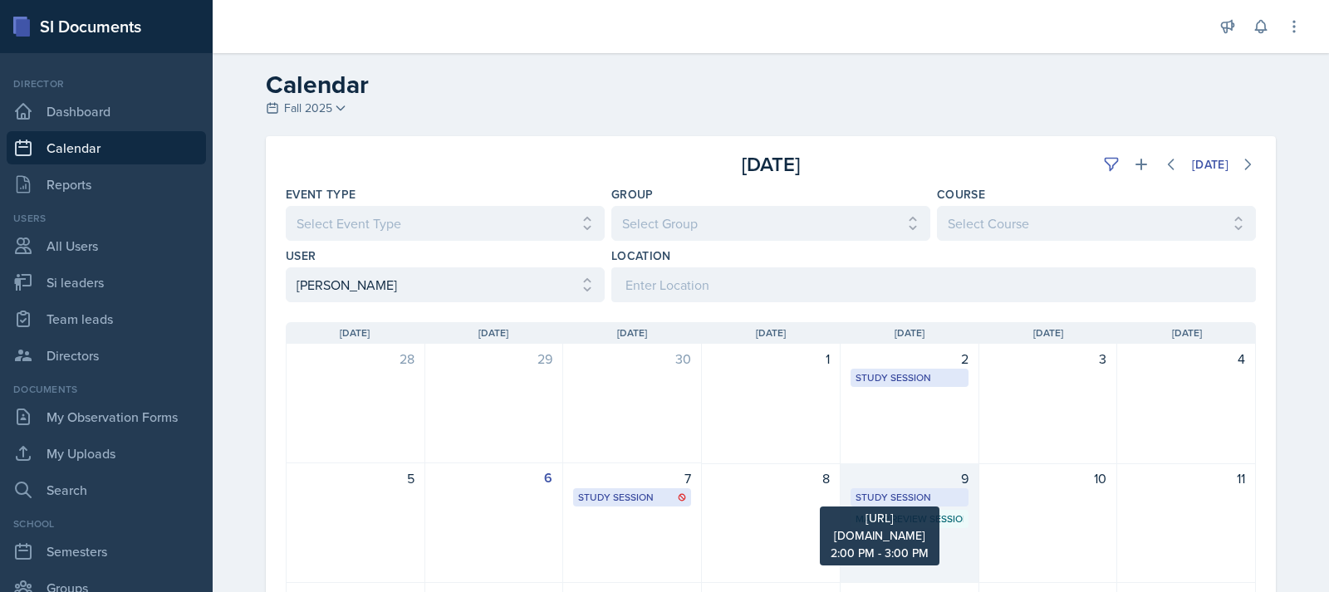
click at [928, 496] on div "Study Session" at bounding box center [909, 497] width 108 height 15
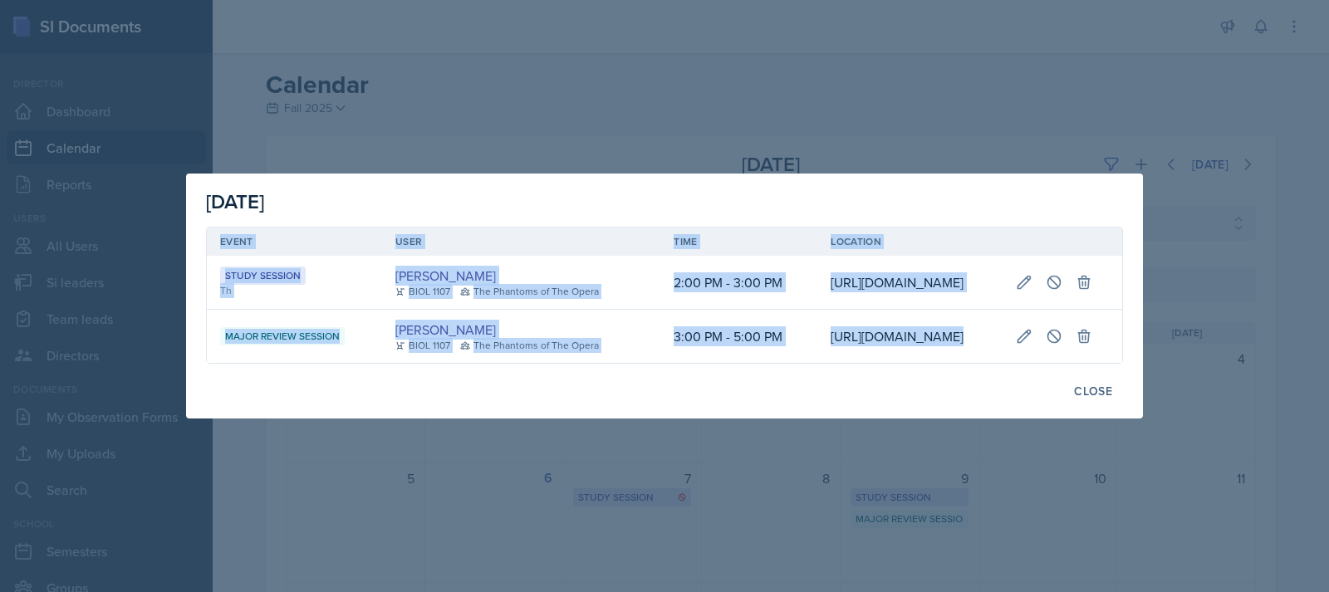
drag, startPoint x: 881, startPoint y: 417, endPoint x: 742, endPoint y: 405, distance: 140.0
click at [742, 405] on div "[DATE] Event User Time Location Study Session Th [PERSON_NAME] BIOL 1107 The Ph…" at bounding box center [664, 296] width 957 height 245
click at [1061, 276] on icon at bounding box center [1054, 282] width 12 height 12
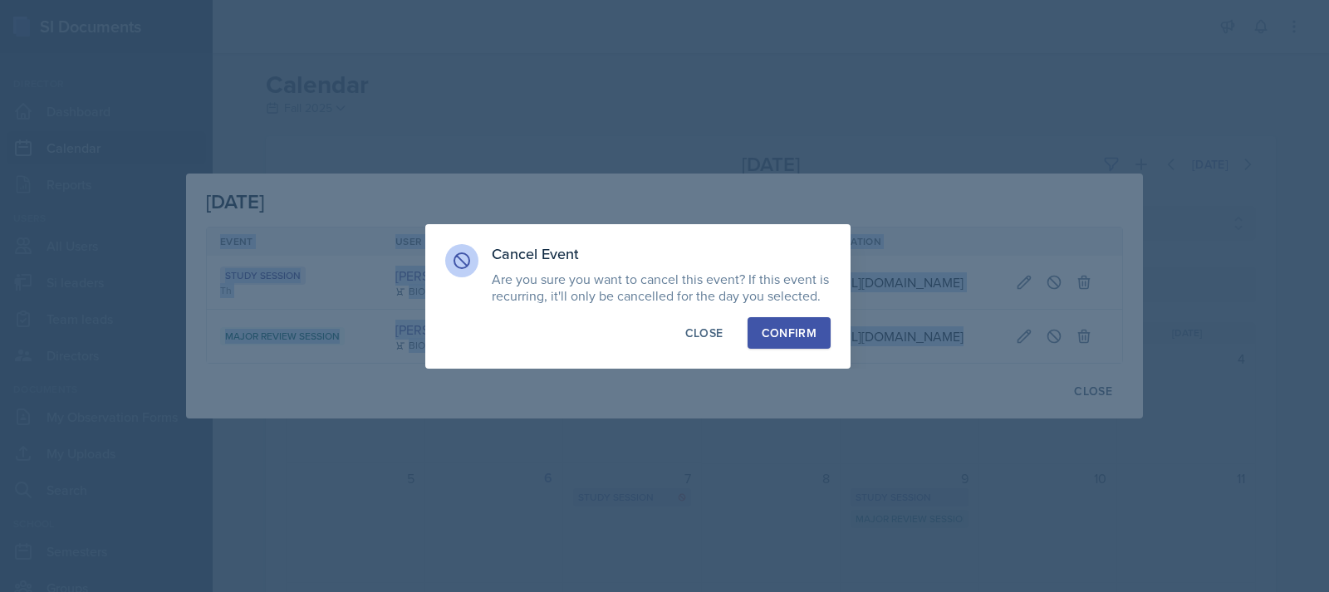
click at [804, 327] on div "Confirm" at bounding box center [789, 333] width 55 height 17
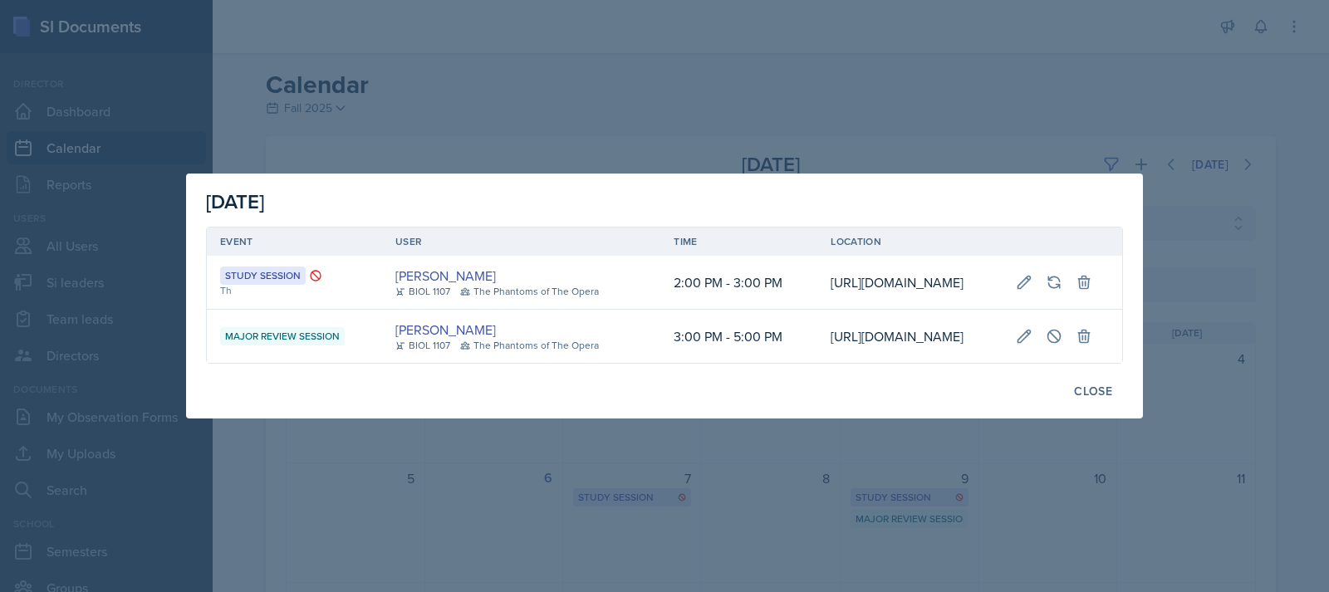
click at [955, 63] on div at bounding box center [664, 296] width 1329 height 592
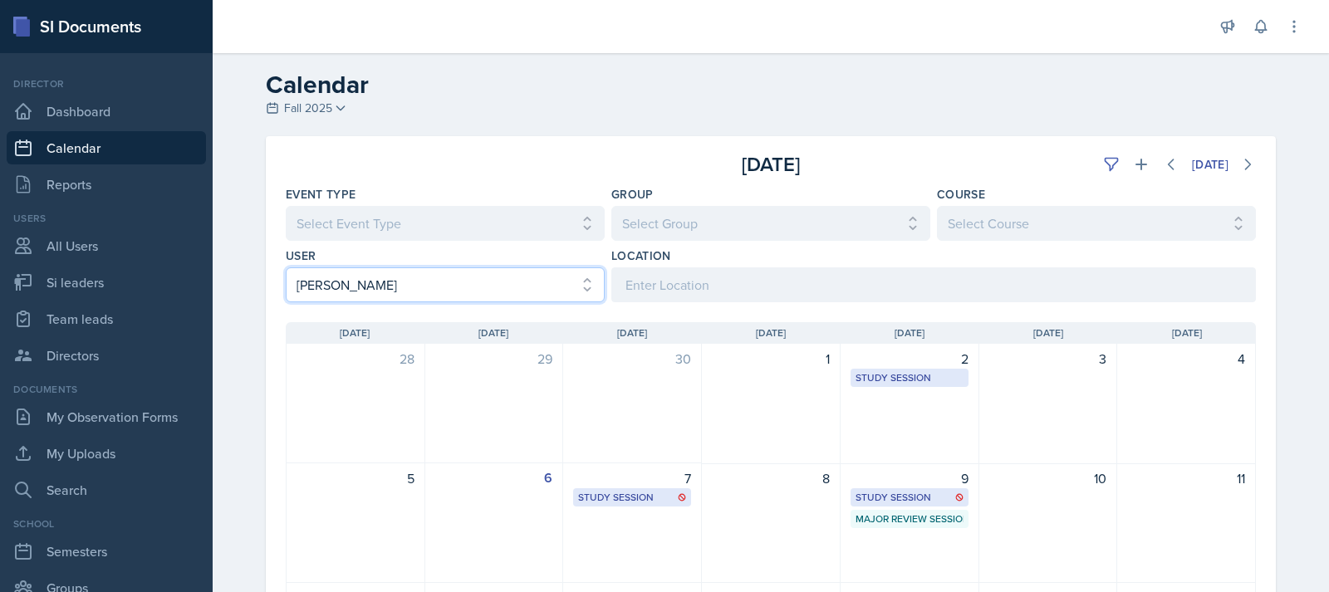
click at [520, 281] on select "Select User All [PERSON_NAME] [PERSON_NAME] [PERSON_NAME] [PERSON_NAME] [PERSON…" at bounding box center [445, 284] width 319 height 35
click at [286, 267] on select "Select User All [PERSON_NAME] [PERSON_NAME] [PERSON_NAME] [PERSON_NAME] [PERSON…" at bounding box center [445, 284] width 319 height 35
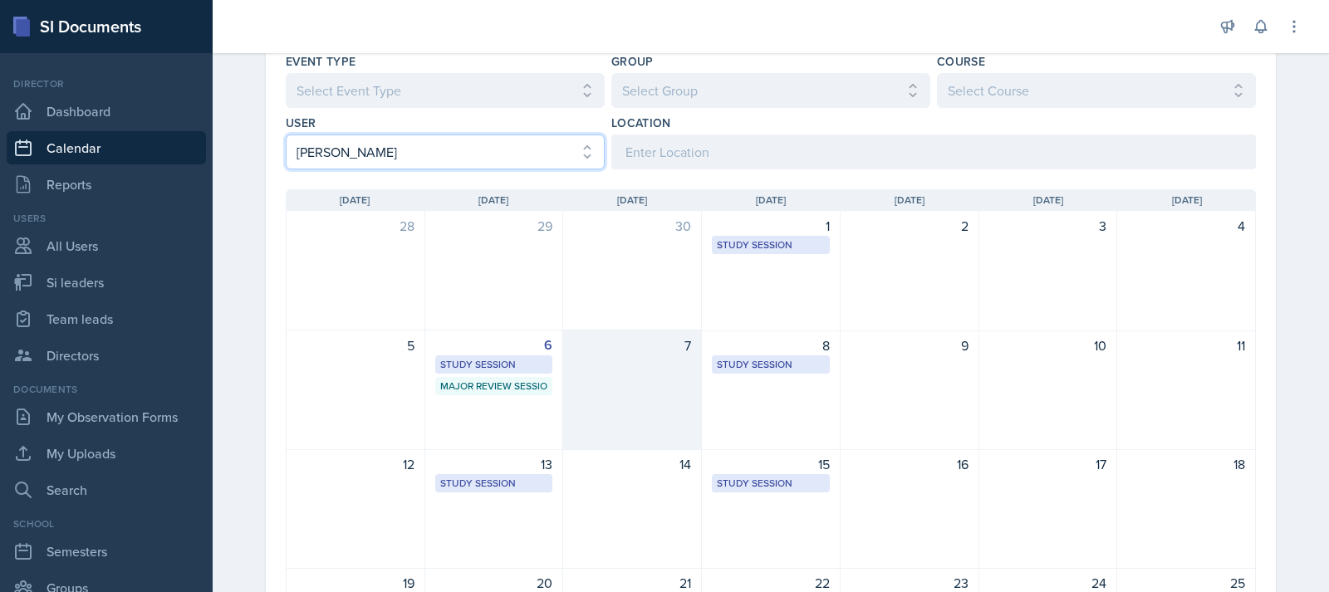
scroll to position [166, 0]
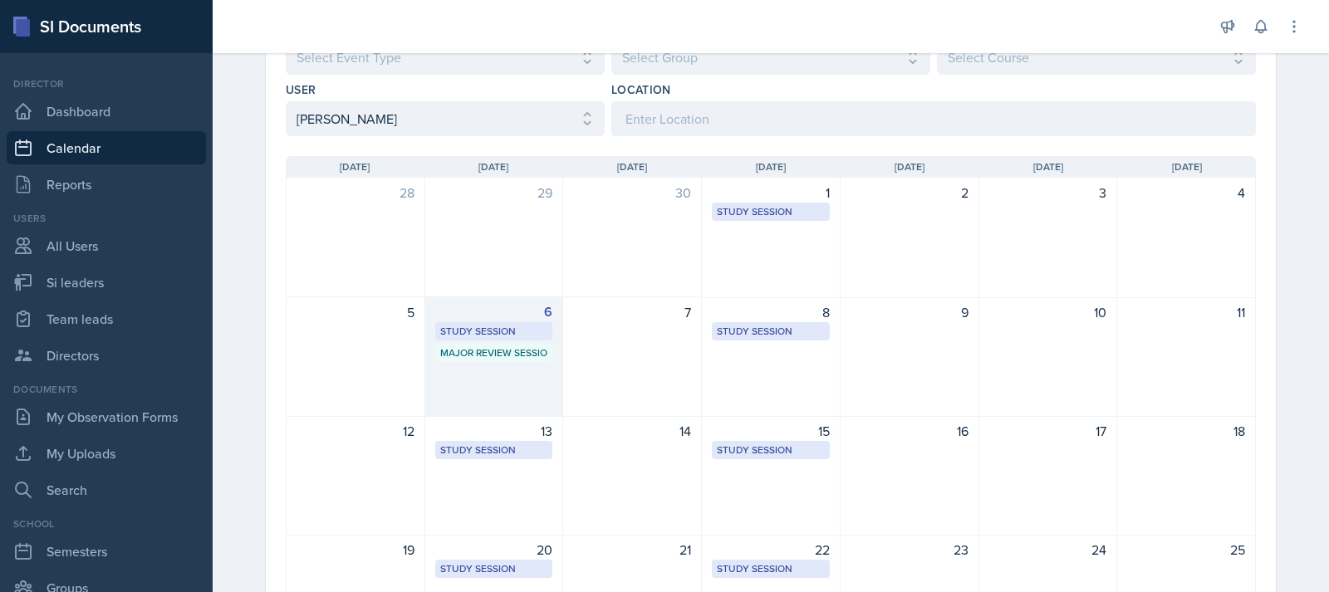
click at [466, 316] on div "6" at bounding box center [494, 312] width 118 height 20
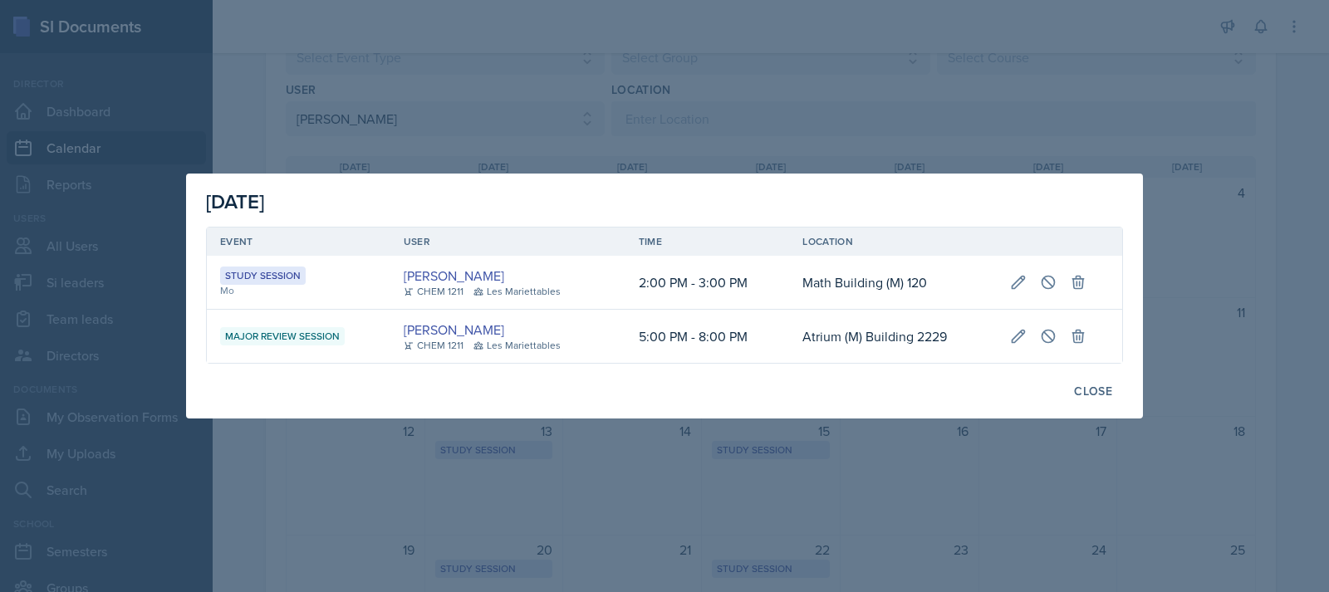
scroll to position [0, 0]
click at [1046, 283] on icon at bounding box center [1048, 282] width 17 height 17
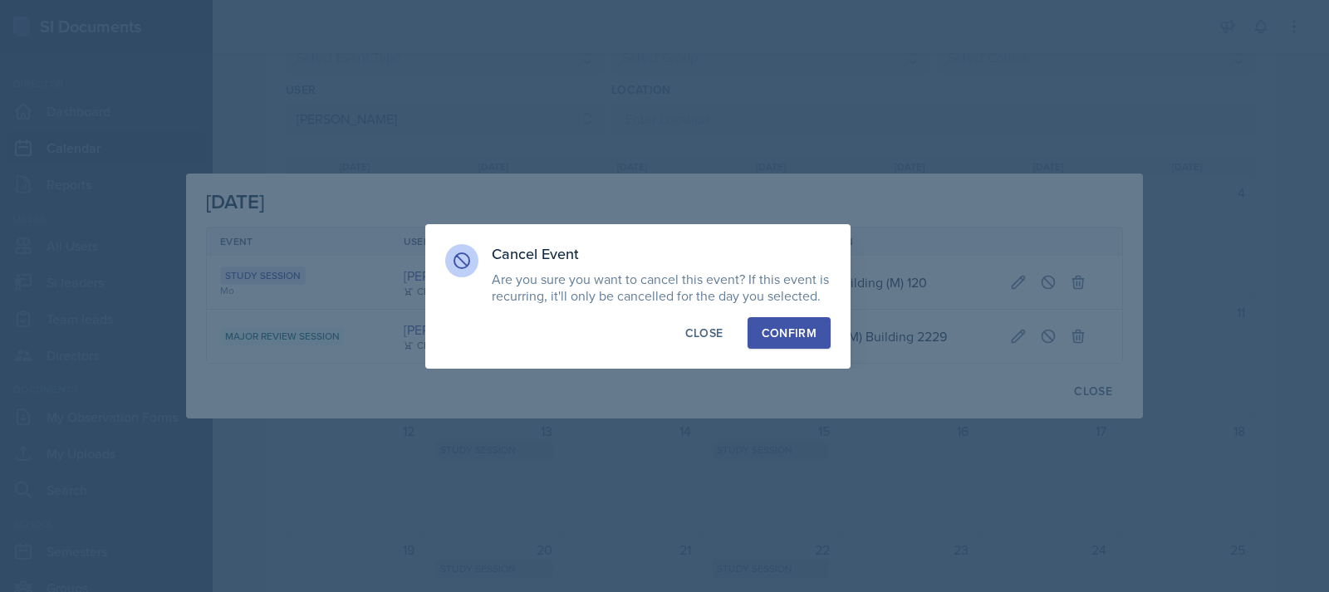
click at [809, 336] on div "Confirm" at bounding box center [789, 333] width 55 height 17
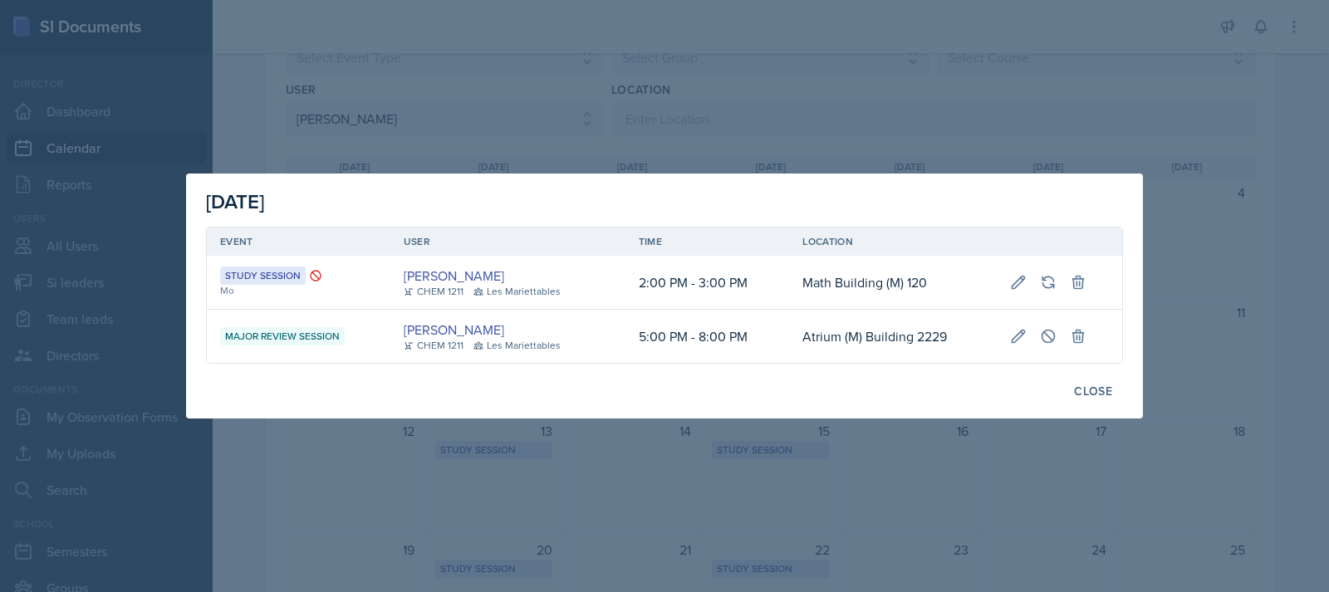
click at [982, 87] on div at bounding box center [664, 296] width 1329 height 592
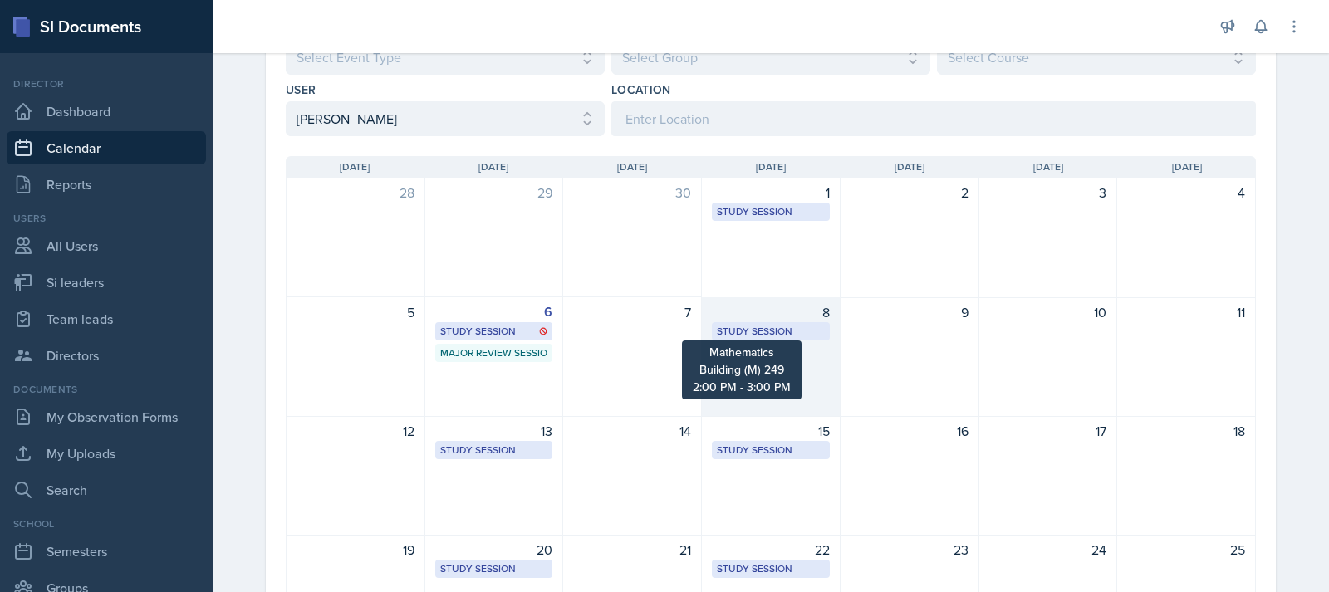
click at [803, 334] on div "Study Session" at bounding box center [771, 331] width 108 height 15
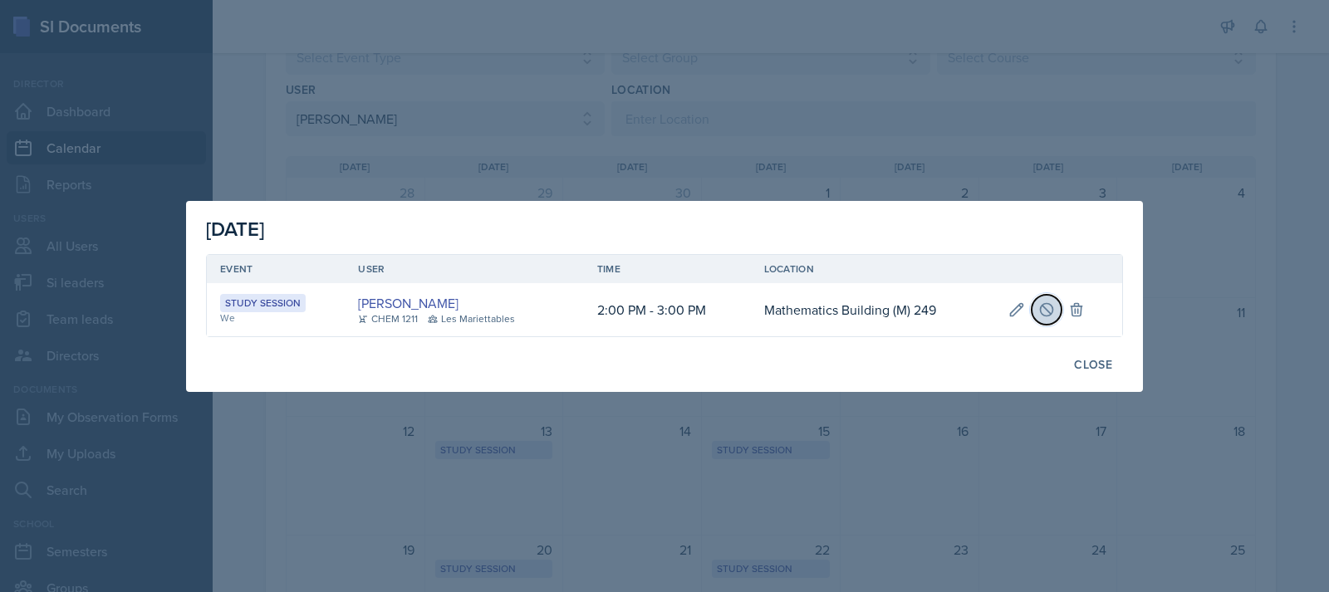
click at [1051, 310] on icon at bounding box center [1047, 309] width 12 height 12
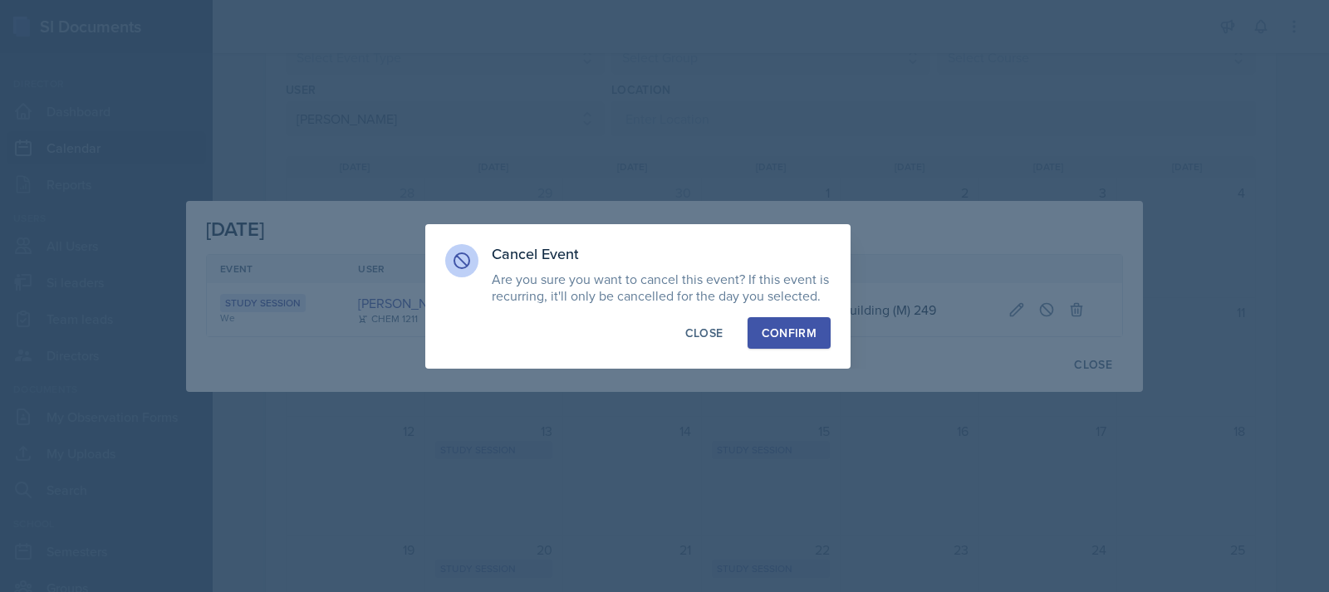
click at [794, 326] on div "Confirm" at bounding box center [789, 333] width 55 height 17
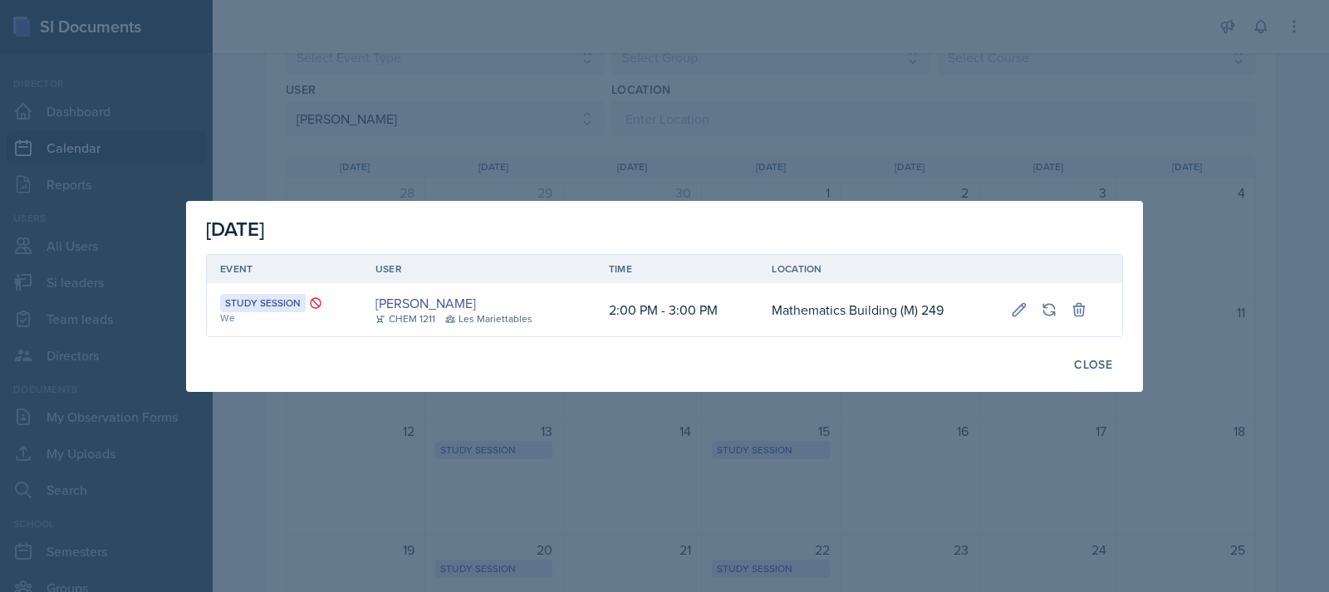
click at [957, 90] on div at bounding box center [664, 296] width 1329 height 592
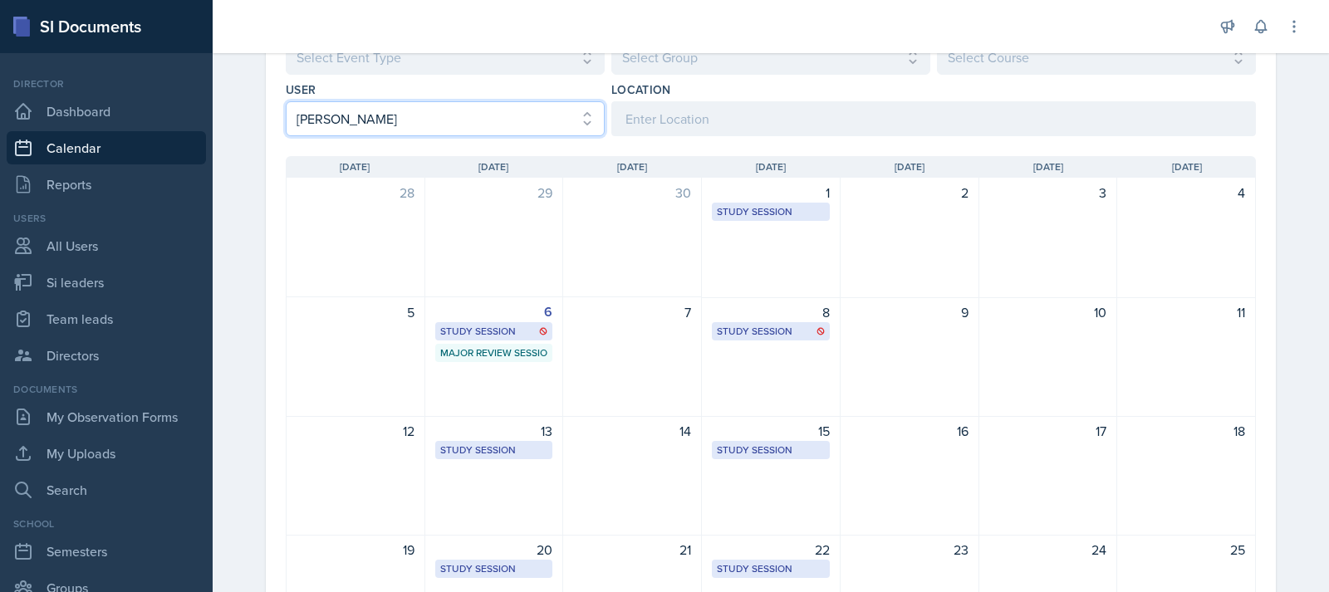
click at [411, 110] on select "Select User All [PERSON_NAME] [PERSON_NAME] [PERSON_NAME] [PERSON_NAME] [PERSON…" at bounding box center [445, 118] width 319 height 35
click at [286, 101] on select "Select User All [PERSON_NAME] [PERSON_NAME] [PERSON_NAME] [PERSON_NAME] [PERSON…" at bounding box center [445, 118] width 319 height 35
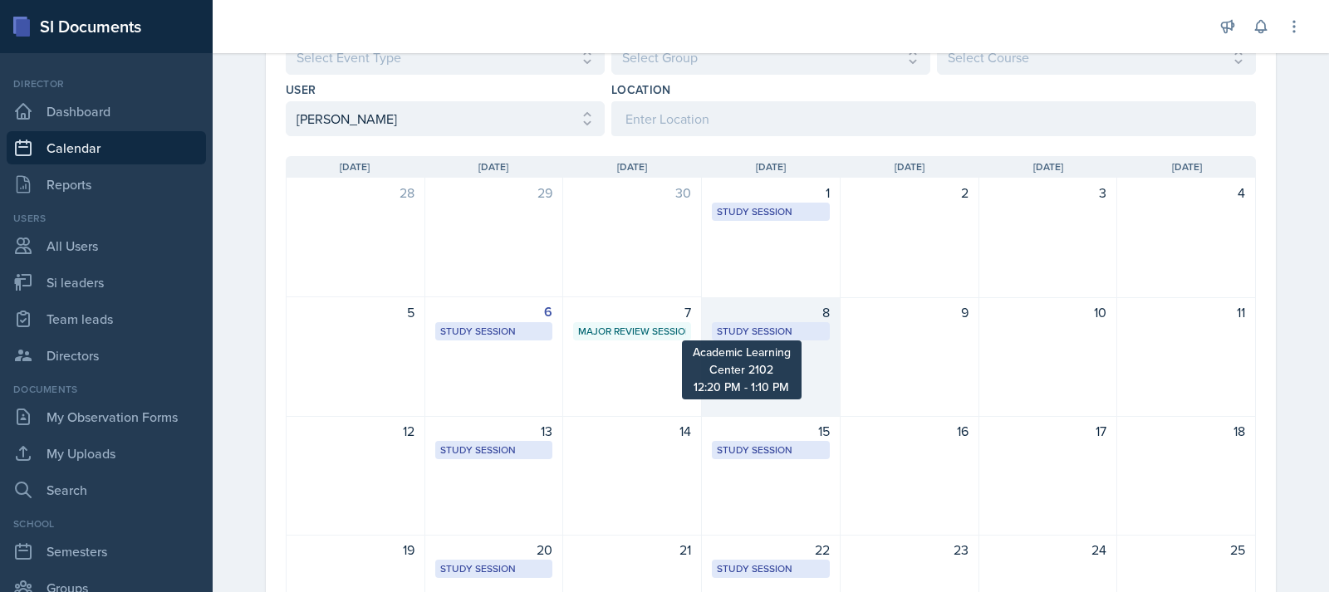
click at [748, 336] on div "Study Session" at bounding box center [771, 331] width 108 height 15
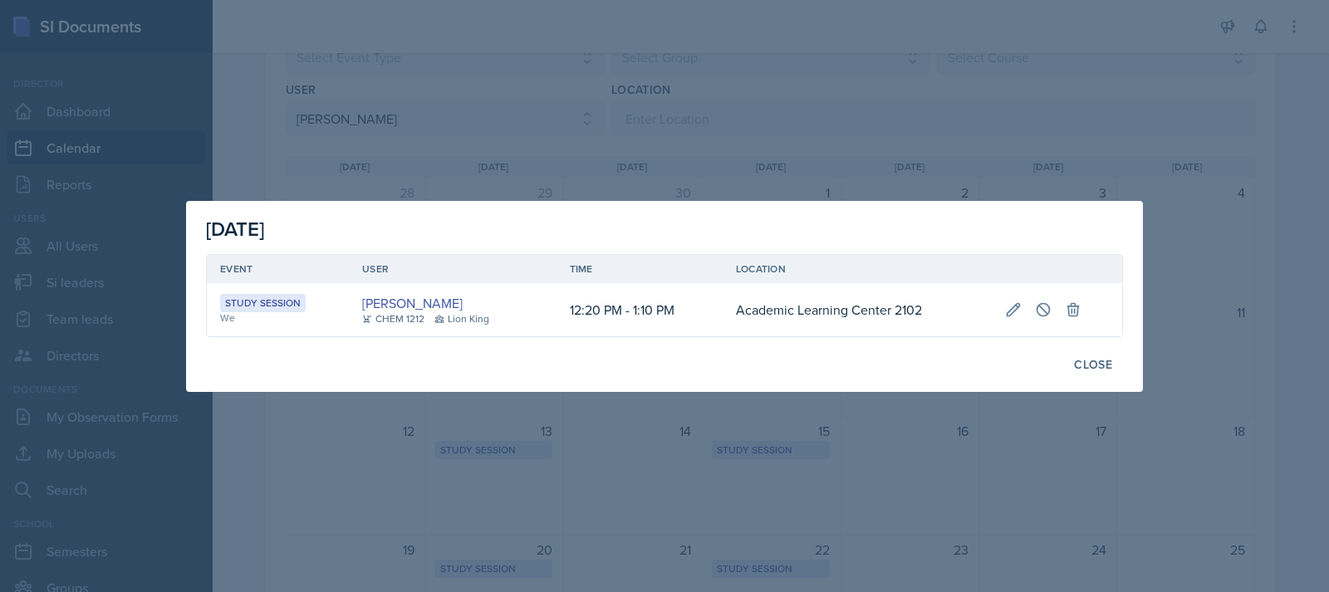
click at [642, 218] on div "[DATE]" at bounding box center [664, 229] width 917 height 30
click at [655, 157] on div at bounding box center [664, 296] width 1329 height 592
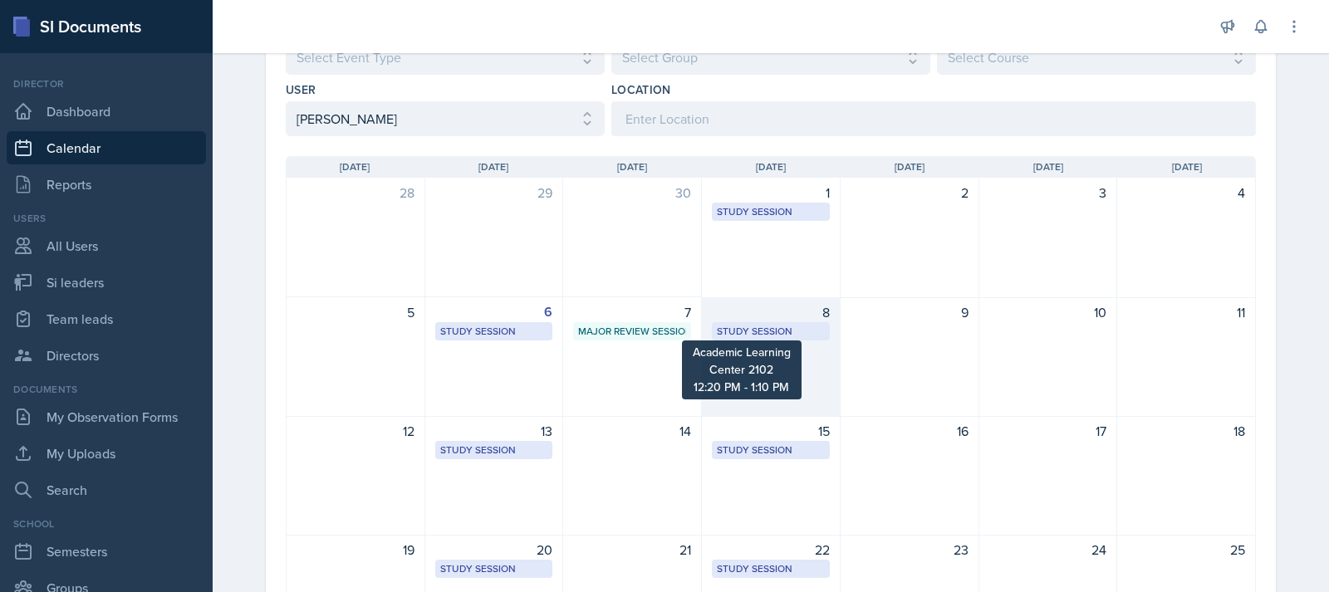
click at [766, 338] on div "Study Session" at bounding box center [771, 331] width 108 height 15
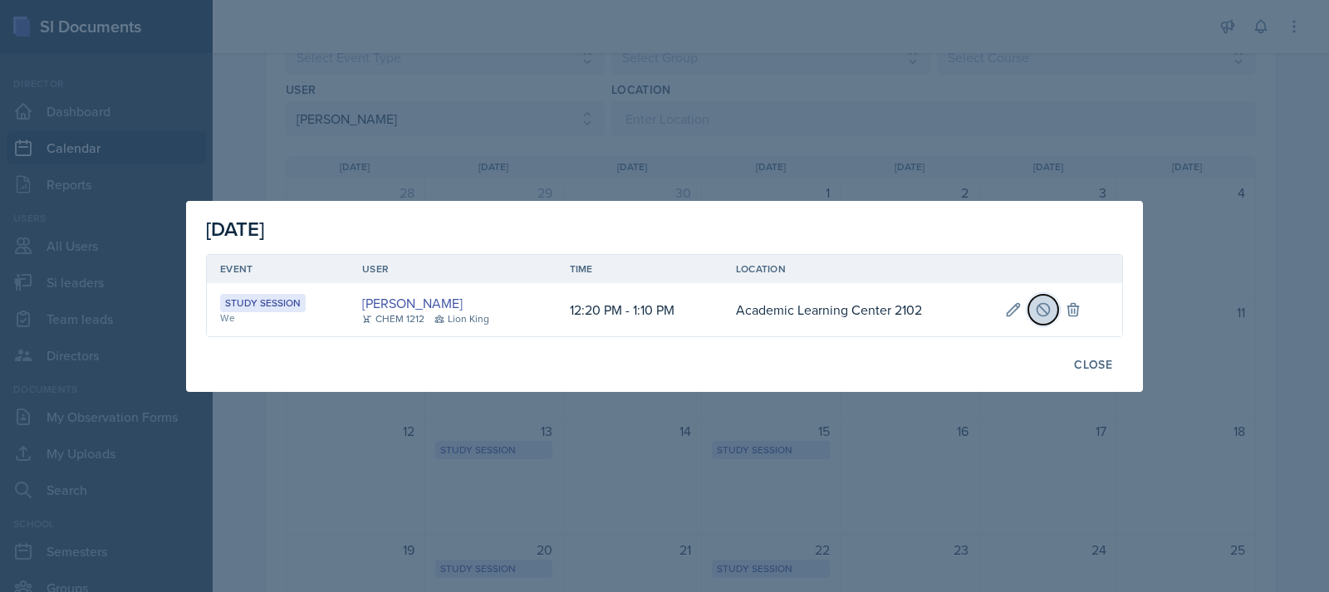
click at [1036, 311] on icon at bounding box center [1043, 309] width 17 height 17
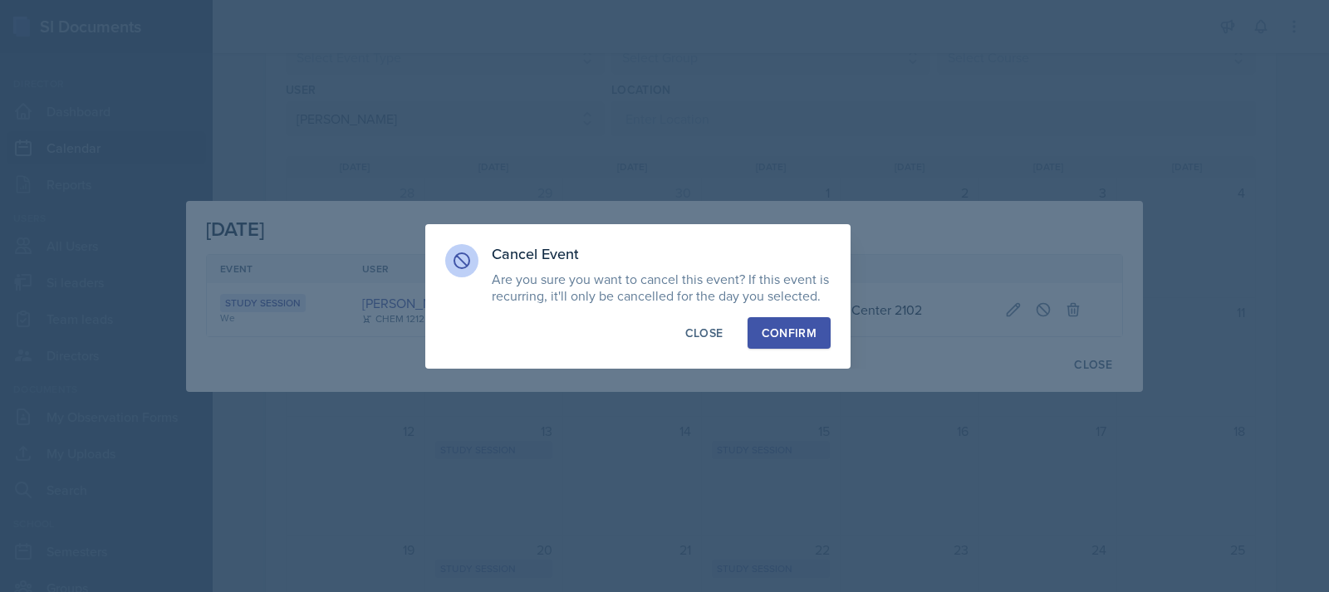
click at [781, 321] on button "Confirm" at bounding box center [788, 333] width 83 height 32
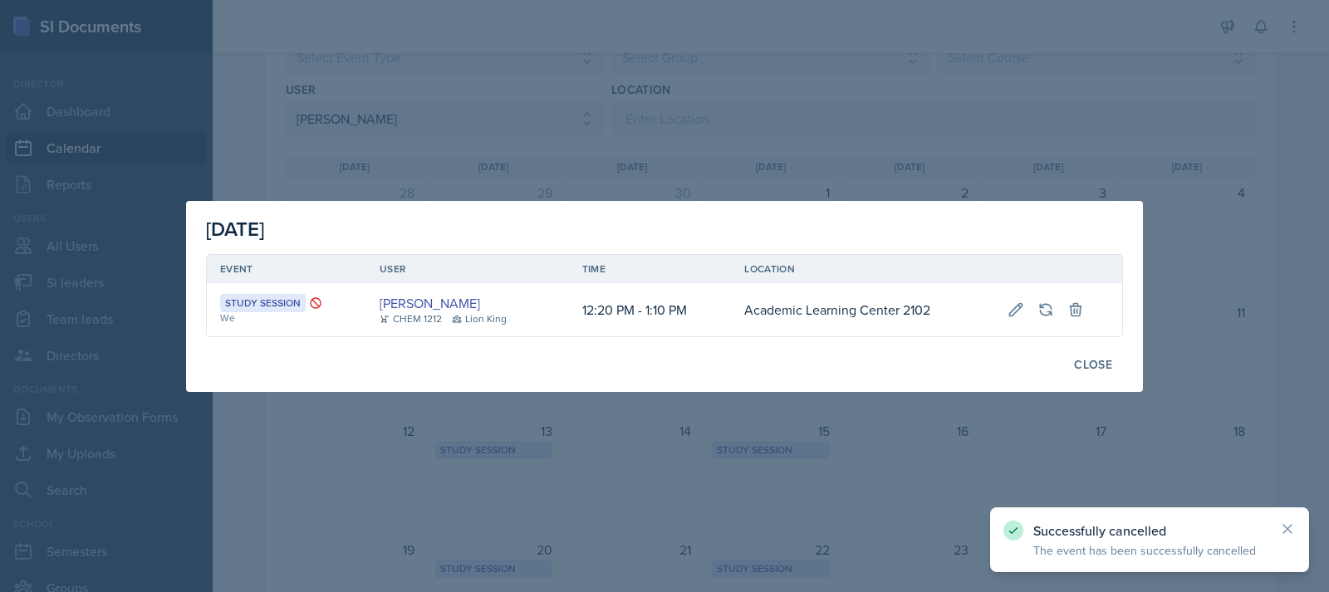
click at [889, 169] on div at bounding box center [664, 296] width 1329 height 592
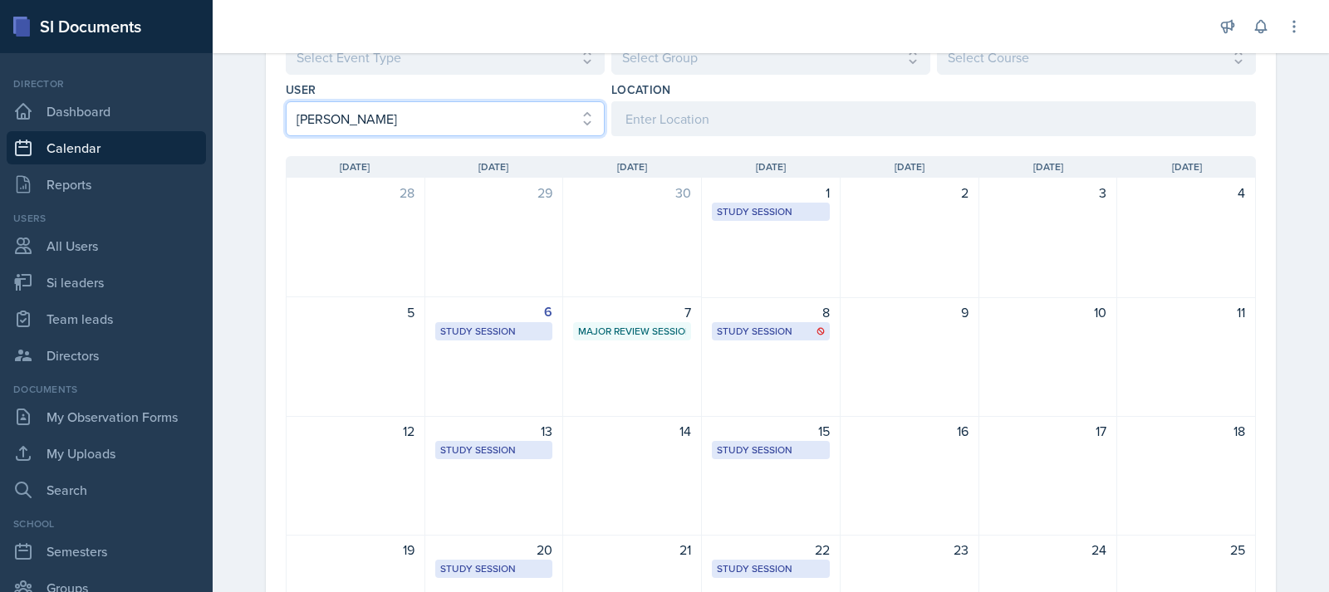
click at [410, 130] on select "Select User All [PERSON_NAME] [PERSON_NAME] [PERSON_NAME] [PERSON_NAME] [PERSON…" at bounding box center [445, 118] width 319 height 35
click at [286, 101] on select "Select User All [PERSON_NAME] [PERSON_NAME] [PERSON_NAME] [PERSON_NAME] [PERSON…" at bounding box center [445, 118] width 319 height 35
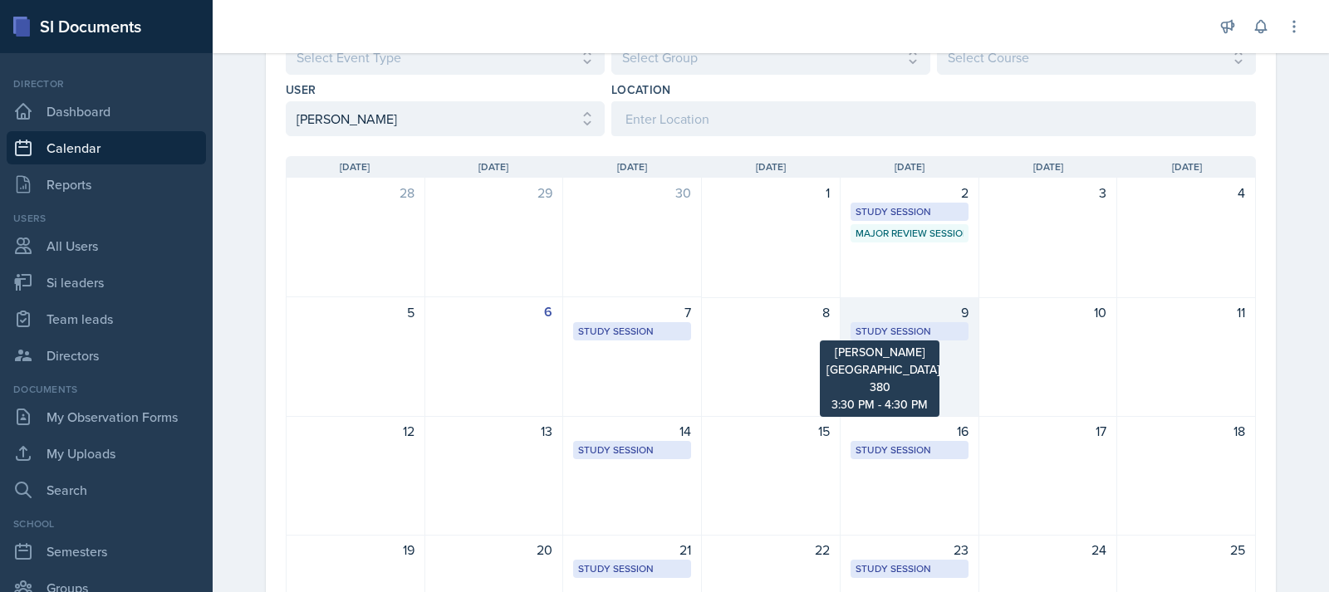
click at [873, 334] on div "Study Session" at bounding box center [909, 331] width 108 height 15
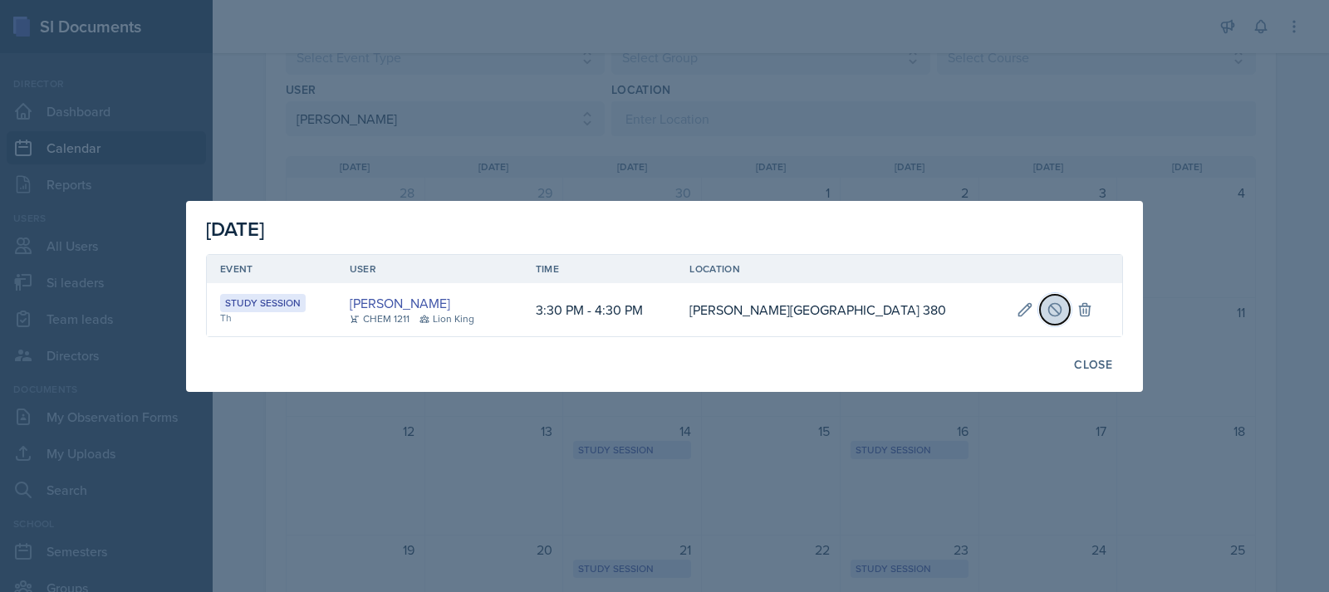
click at [1040, 310] on button at bounding box center [1055, 310] width 30 height 30
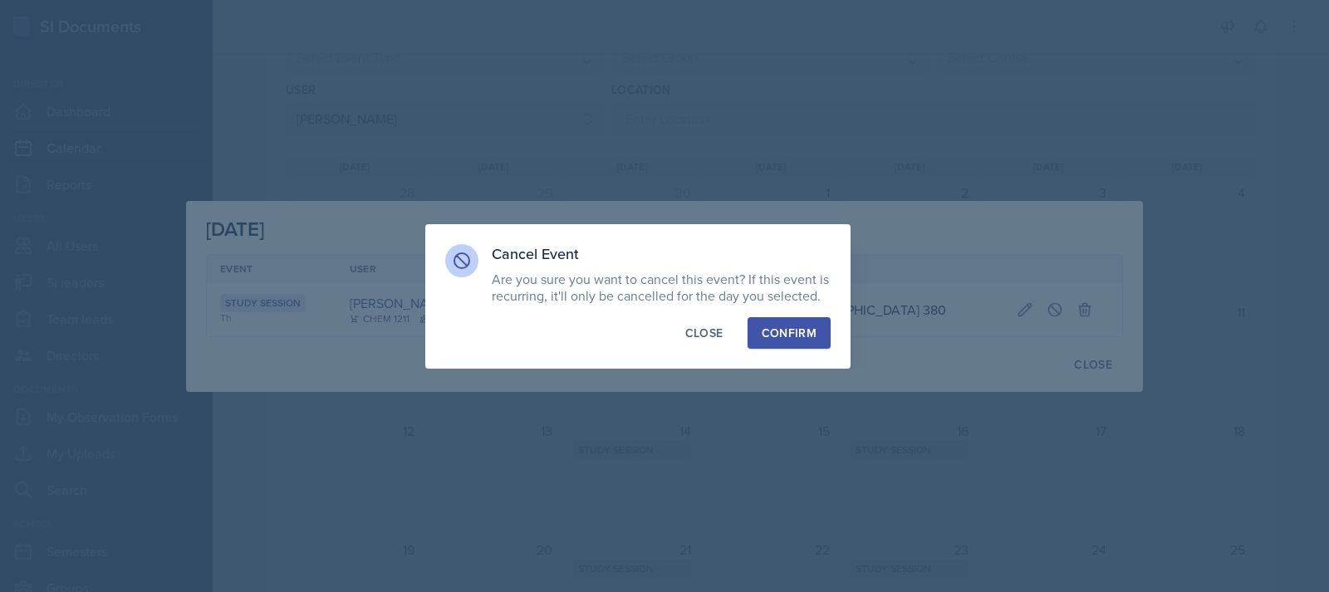
click at [772, 325] on div "Confirm" at bounding box center [789, 333] width 55 height 17
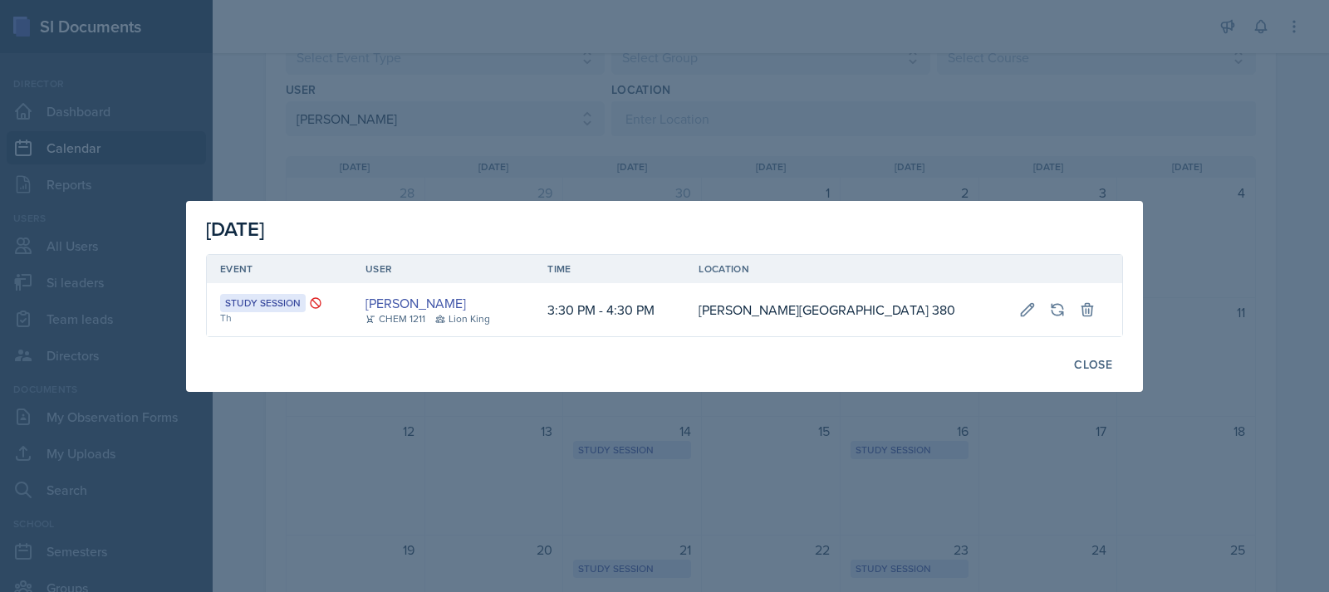
click at [912, 32] on div at bounding box center [664, 296] width 1329 height 592
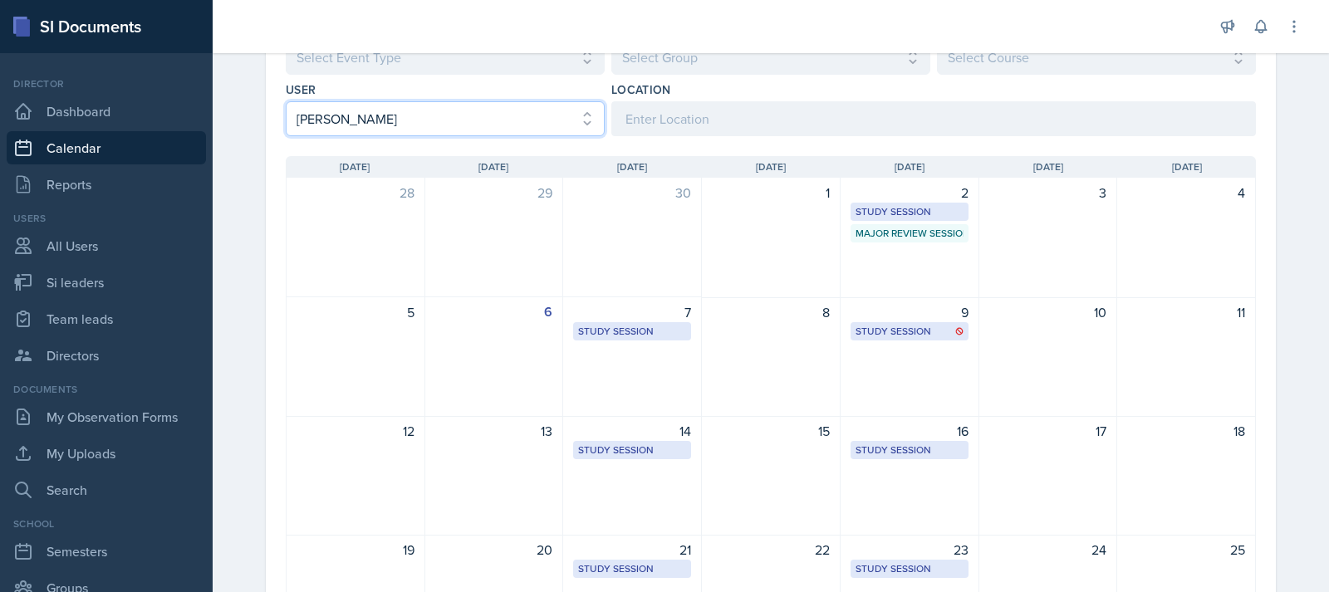
click at [477, 125] on select "Select User All [PERSON_NAME] [PERSON_NAME] [PERSON_NAME] [PERSON_NAME] [PERSON…" at bounding box center [445, 118] width 319 height 35
click at [286, 101] on select "Select User All [PERSON_NAME] [PERSON_NAME] [PERSON_NAME] [PERSON_NAME] [PERSON…" at bounding box center [445, 118] width 319 height 35
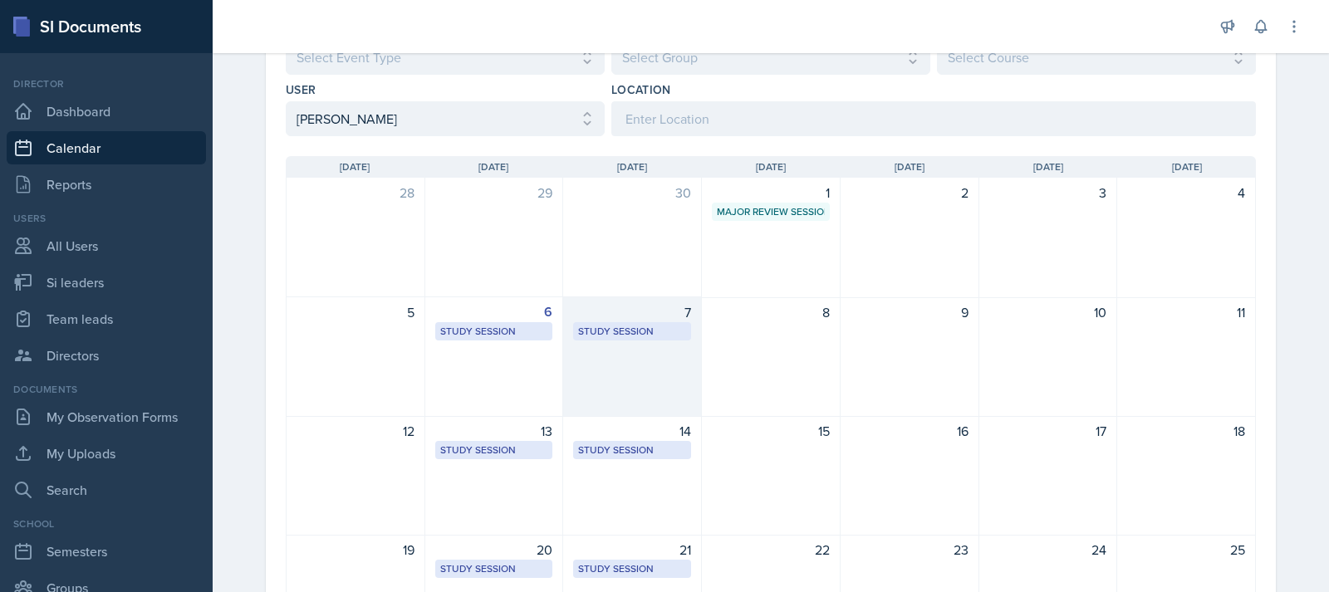
click at [622, 342] on div "7 Study Session [URL][DOMAIN_NAME] 8:45 AM - 9:35 PM" at bounding box center [632, 357] width 139 height 120
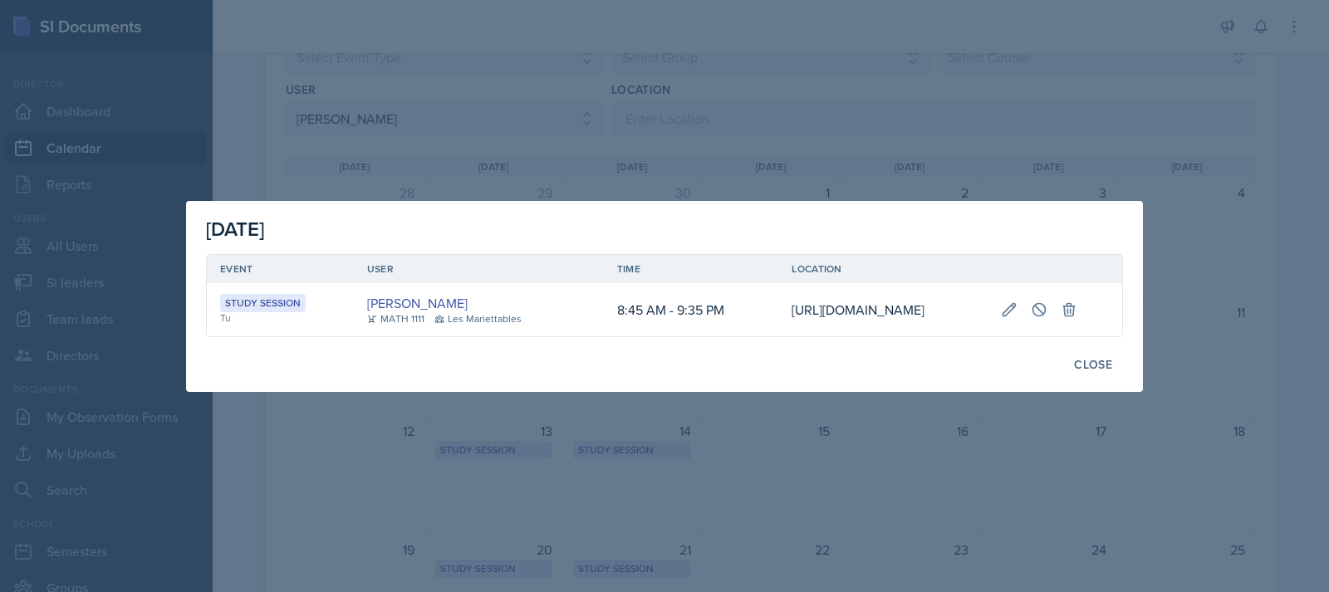
scroll to position [0, 220]
click at [1045, 303] on icon at bounding box center [1038, 309] width 12 height 12
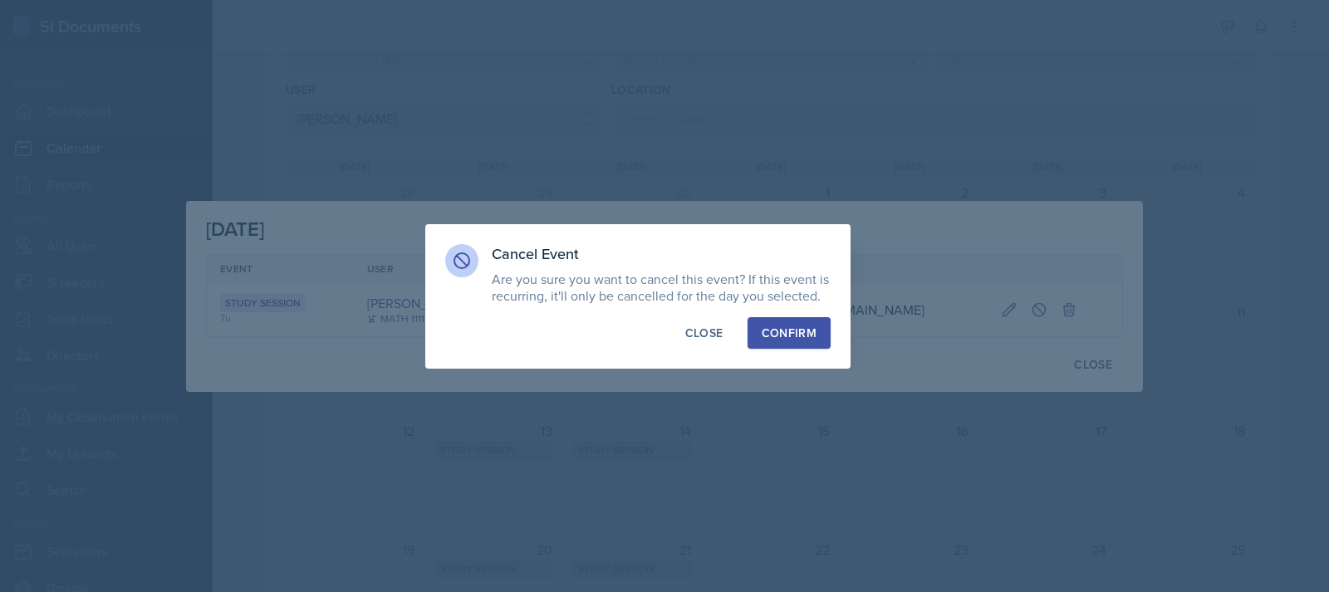
click at [783, 332] on div "Confirm" at bounding box center [789, 333] width 55 height 17
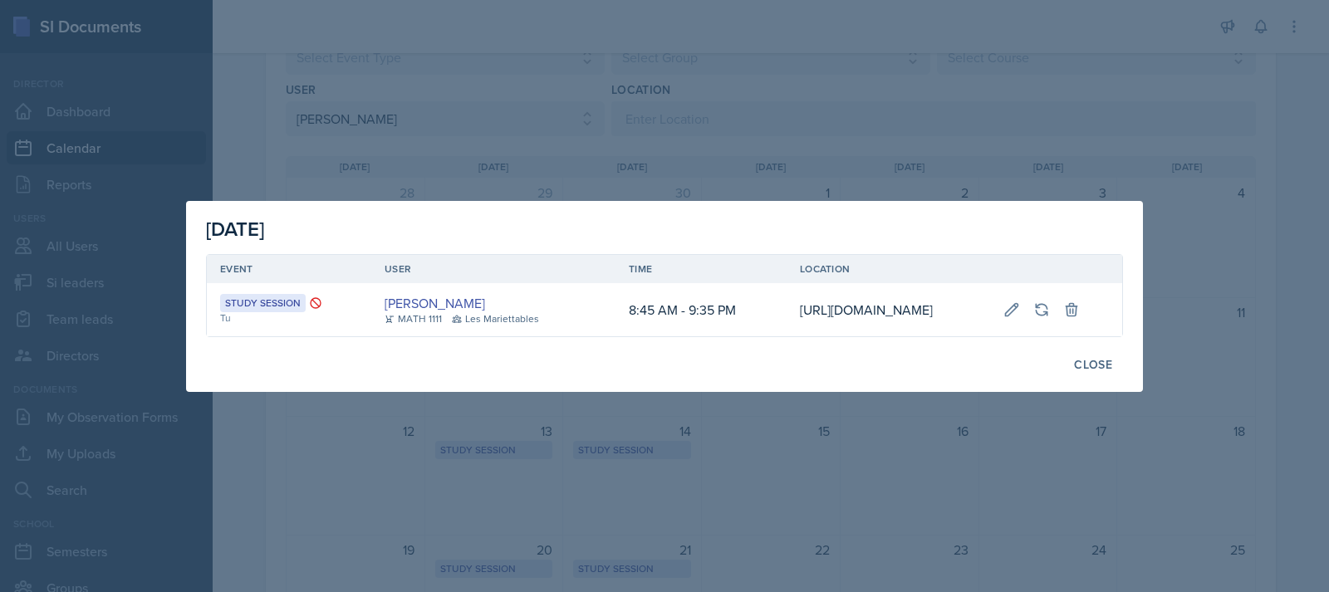
click at [726, 126] on div at bounding box center [664, 296] width 1329 height 592
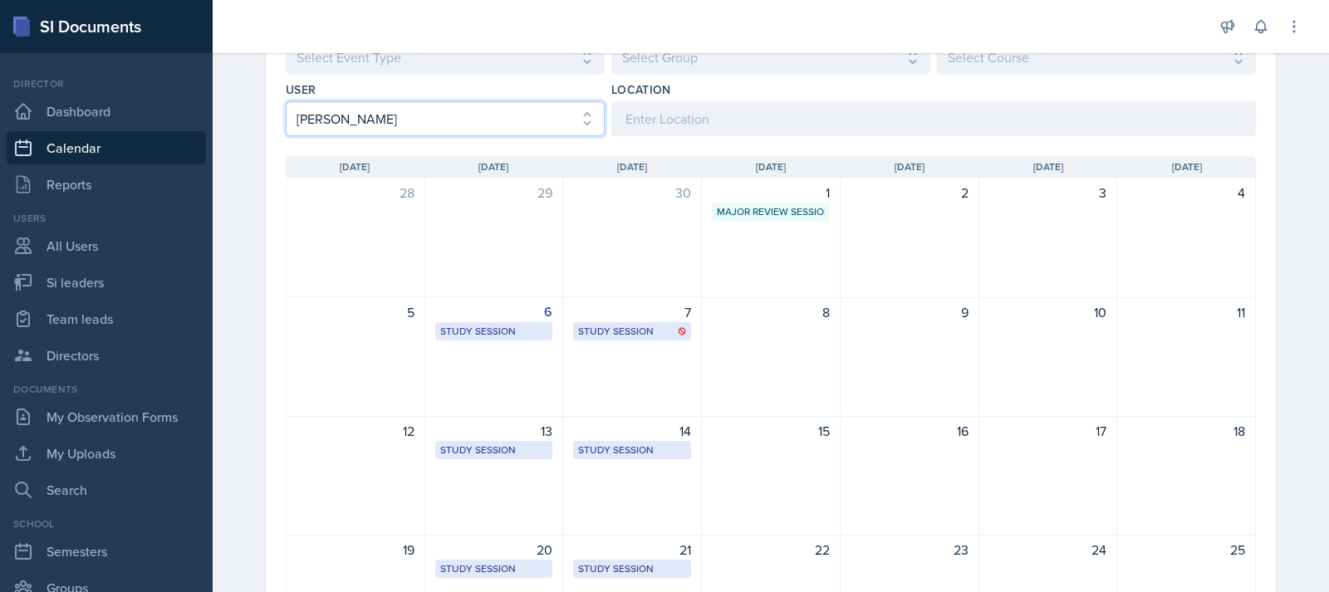
click at [514, 116] on select "Select User All [PERSON_NAME] [PERSON_NAME] [PERSON_NAME] [PERSON_NAME] [PERSON…" at bounding box center [445, 118] width 319 height 35
click at [286, 101] on select "Select User All [PERSON_NAME] [PERSON_NAME] [PERSON_NAME] [PERSON_NAME] [PERSON…" at bounding box center [445, 118] width 319 height 35
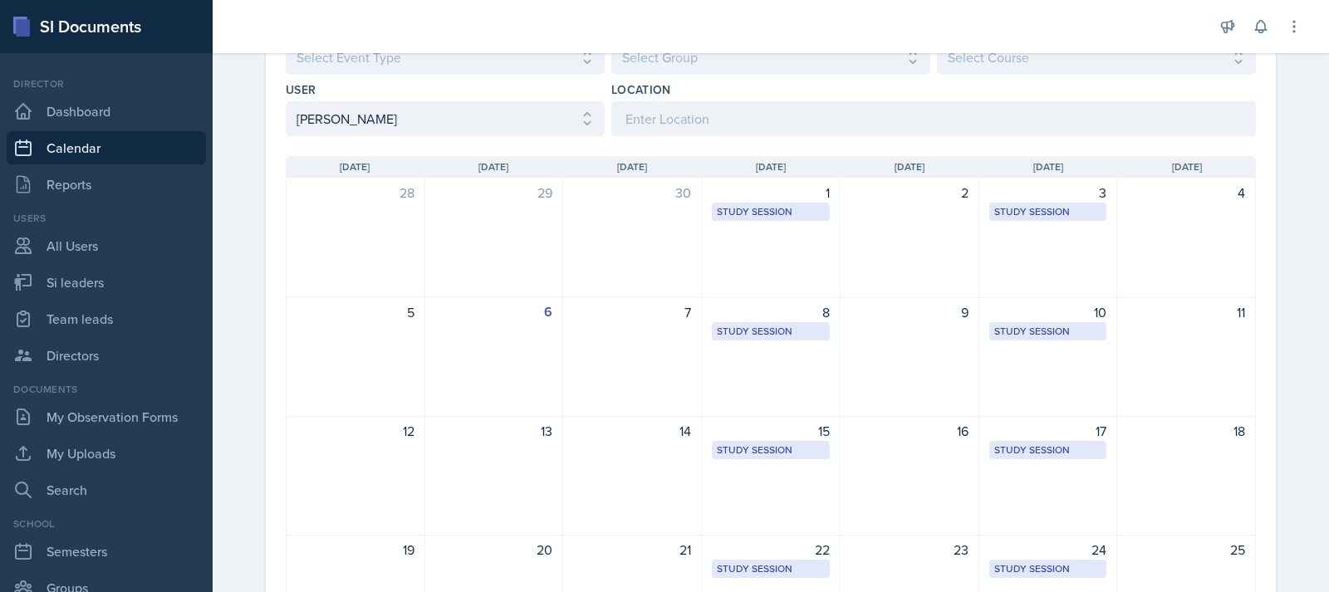
click at [1048, 321] on div "10" at bounding box center [1048, 312] width 118 height 20
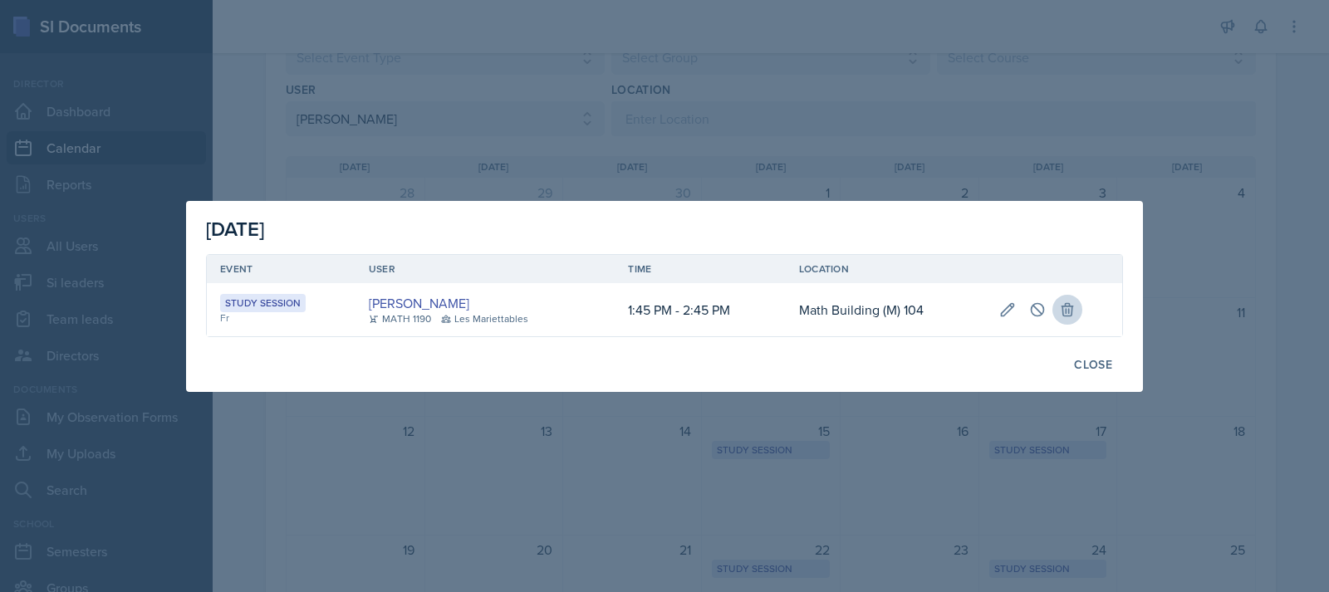
scroll to position [0, 0]
click at [1049, 306] on button at bounding box center [1037, 310] width 30 height 30
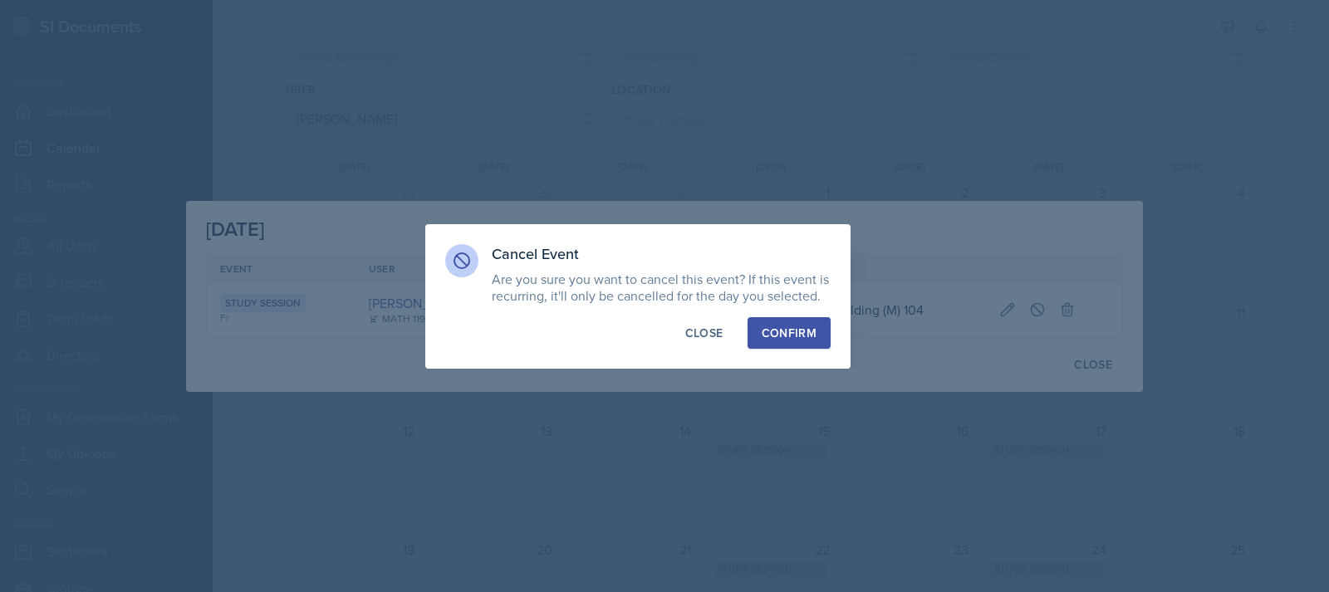
click at [786, 322] on button "Confirm" at bounding box center [788, 333] width 83 height 32
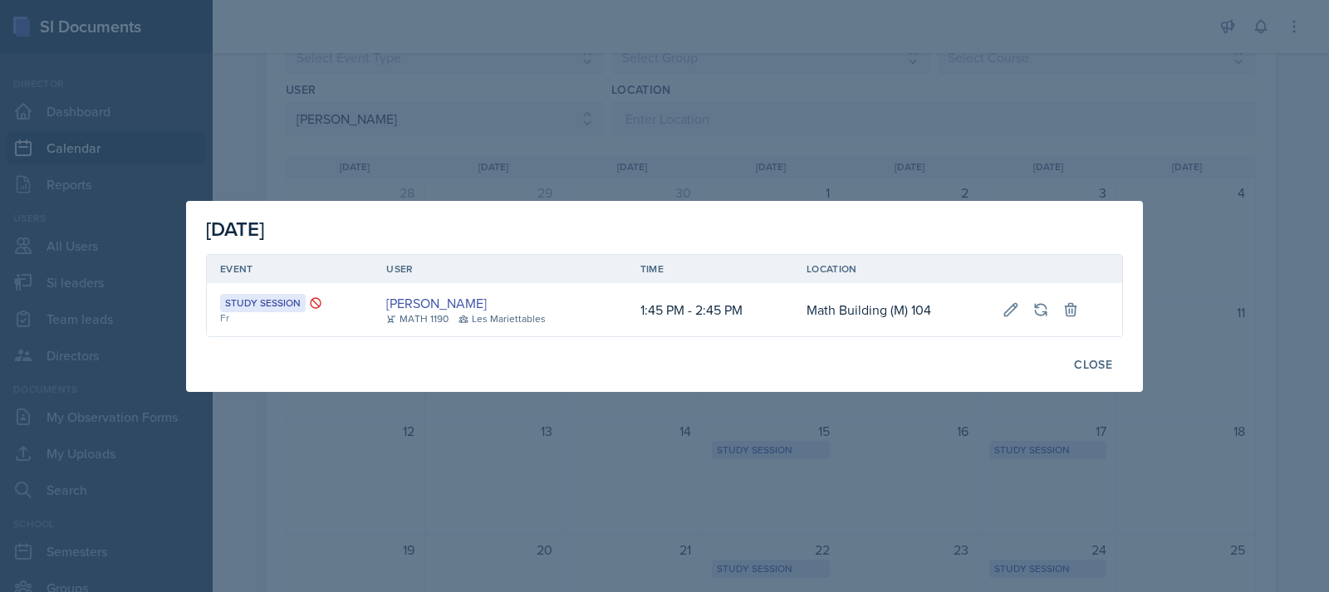
click at [679, 79] on div at bounding box center [664, 296] width 1329 height 592
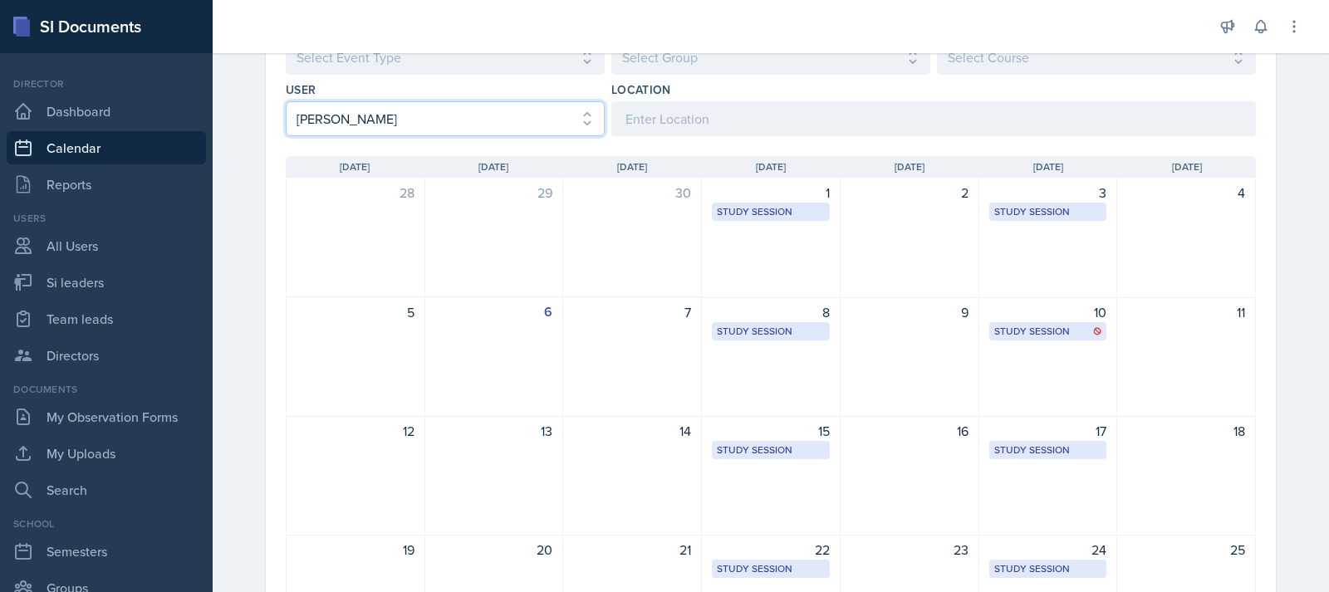
click at [521, 120] on select "Select User All [PERSON_NAME] [PERSON_NAME] [PERSON_NAME] [PERSON_NAME] [PERSON…" at bounding box center [445, 118] width 319 height 35
click at [286, 101] on select "Select User All [PERSON_NAME] [PERSON_NAME] [PERSON_NAME] [PERSON_NAME] [PERSON…" at bounding box center [445, 118] width 319 height 35
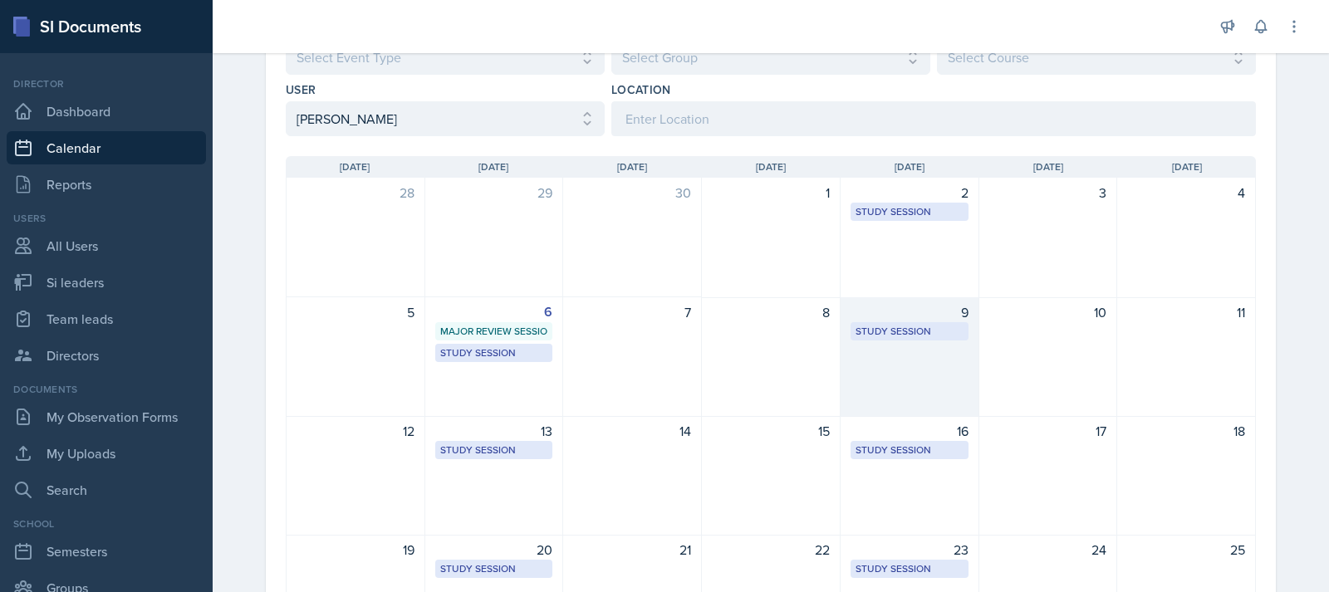
click at [867, 317] on div "9" at bounding box center [909, 312] width 118 height 20
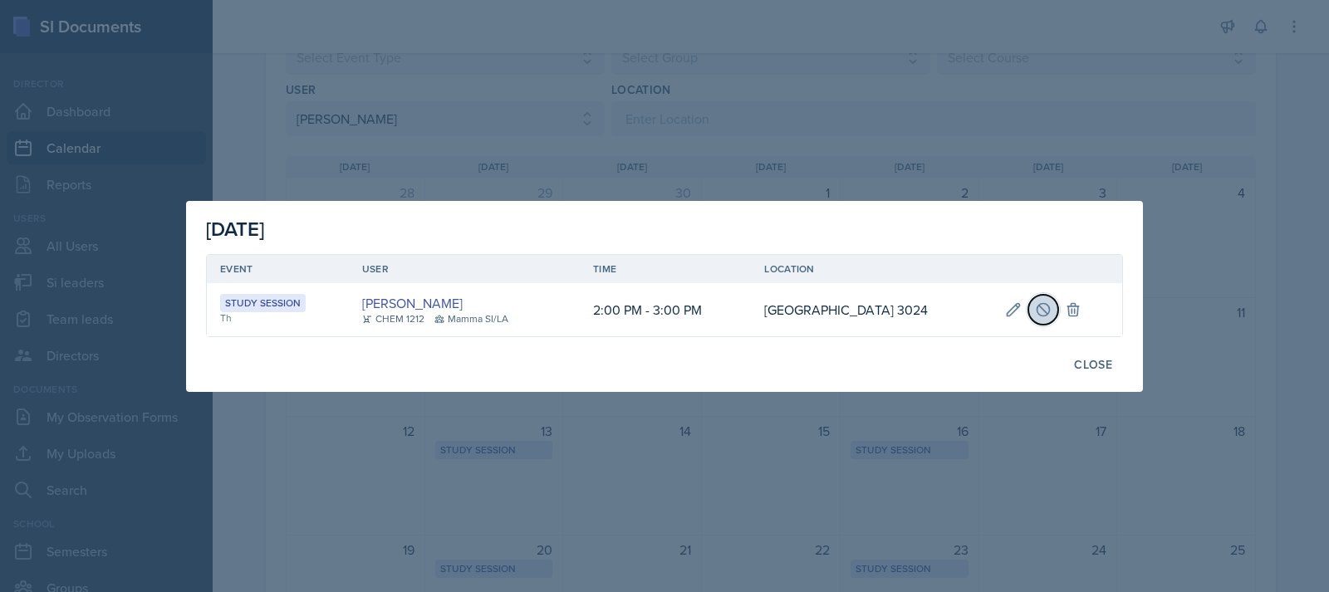
click at [1047, 308] on icon at bounding box center [1043, 309] width 17 height 17
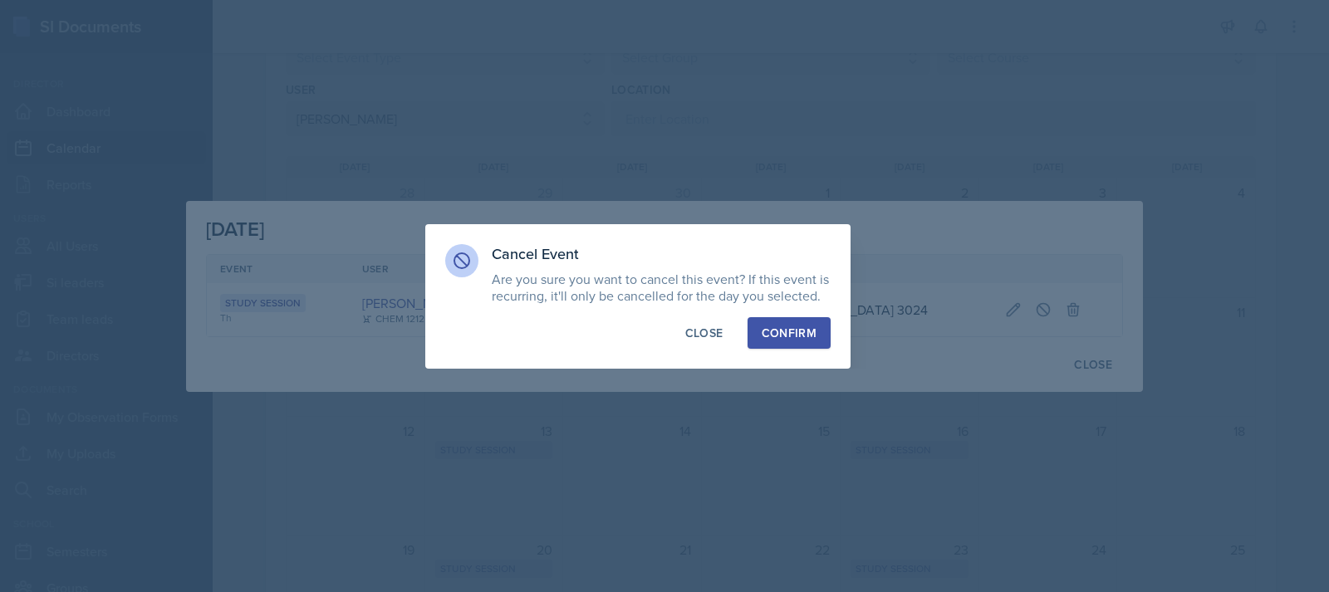
click at [775, 334] on div "Confirm" at bounding box center [789, 333] width 55 height 17
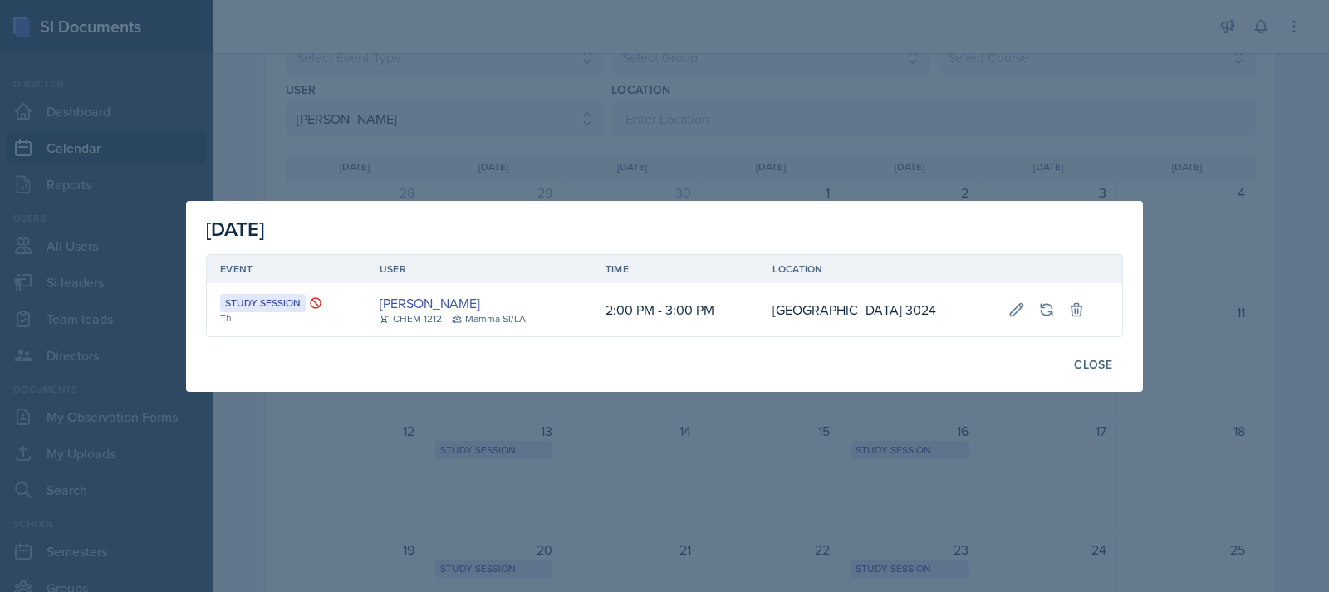
drag, startPoint x: 742, startPoint y: 167, endPoint x: 664, endPoint y: 160, distance: 79.2
click at [741, 167] on div at bounding box center [664, 296] width 1329 height 592
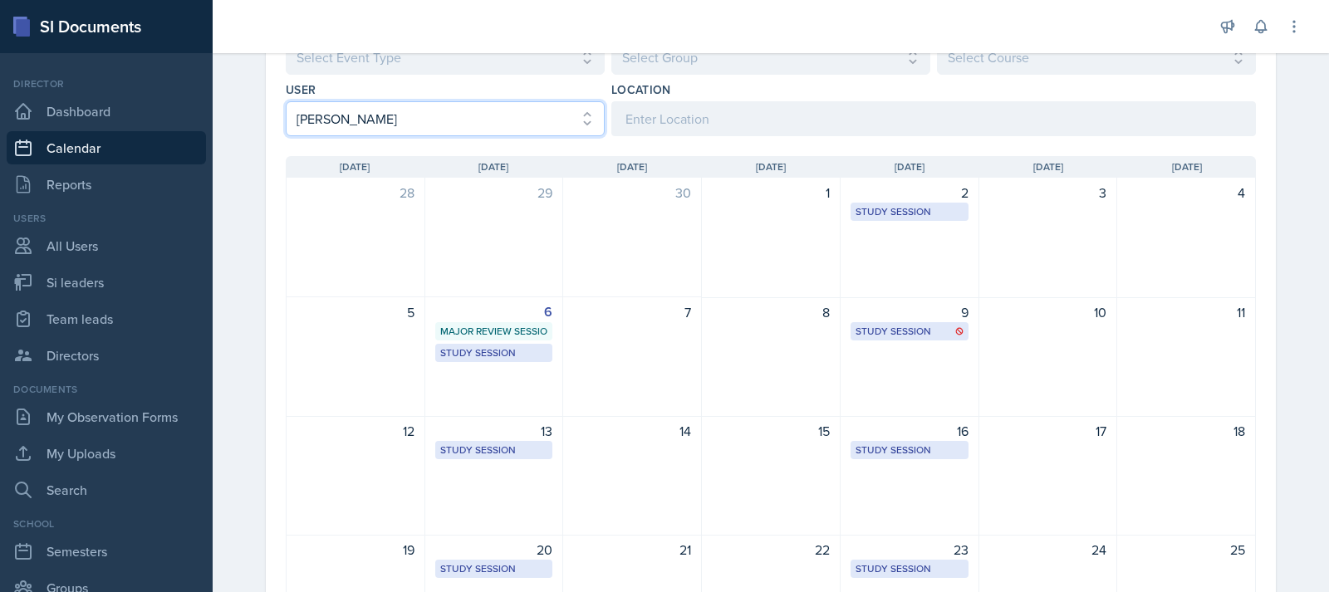
click at [487, 126] on select "Select User All [PERSON_NAME] [PERSON_NAME] [PERSON_NAME] [PERSON_NAME] [PERSON…" at bounding box center [445, 118] width 319 height 35
click at [286, 101] on select "Select User All [PERSON_NAME] [PERSON_NAME] [PERSON_NAME] [PERSON_NAME] [PERSON…" at bounding box center [445, 118] width 319 height 35
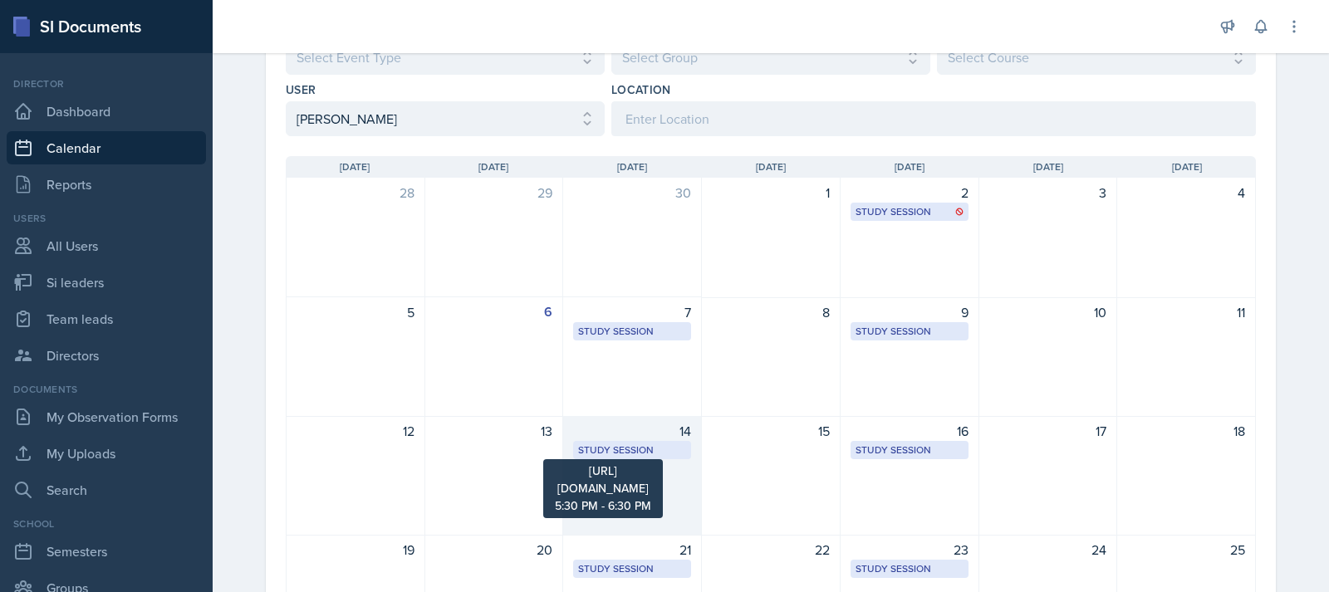
click at [659, 456] on div "Study Session" at bounding box center [632, 450] width 108 height 15
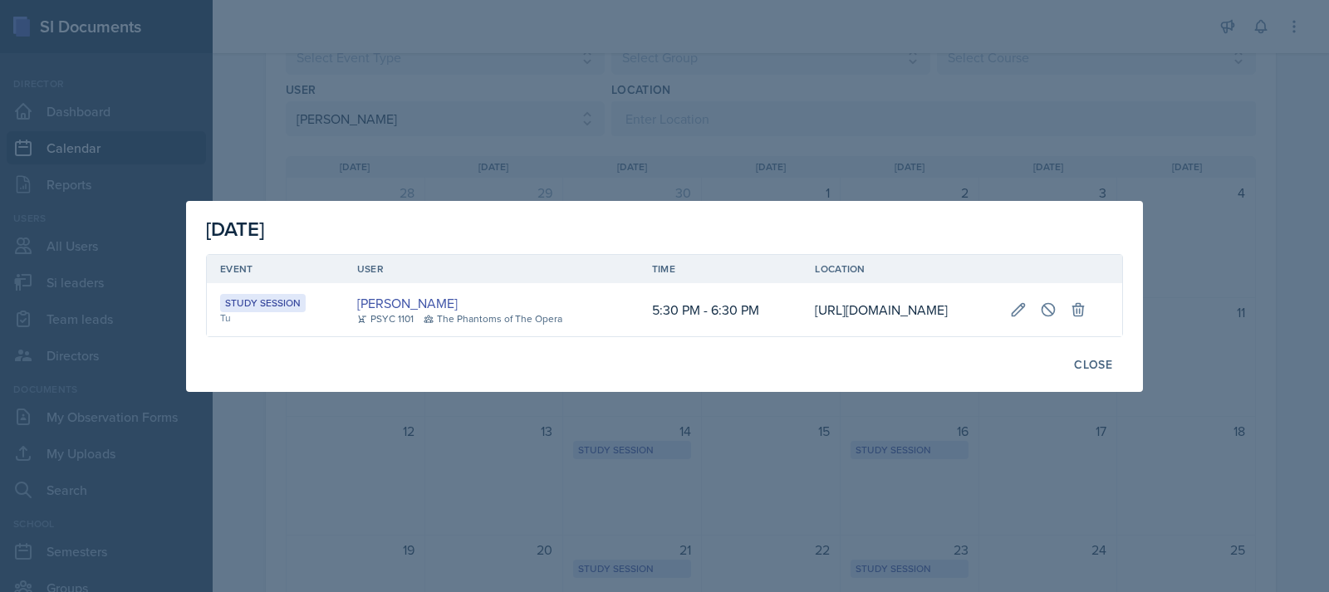
scroll to position [0, 275]
click at [1063, 295] on button at bounding box center [1048, 310] width 30 height 30
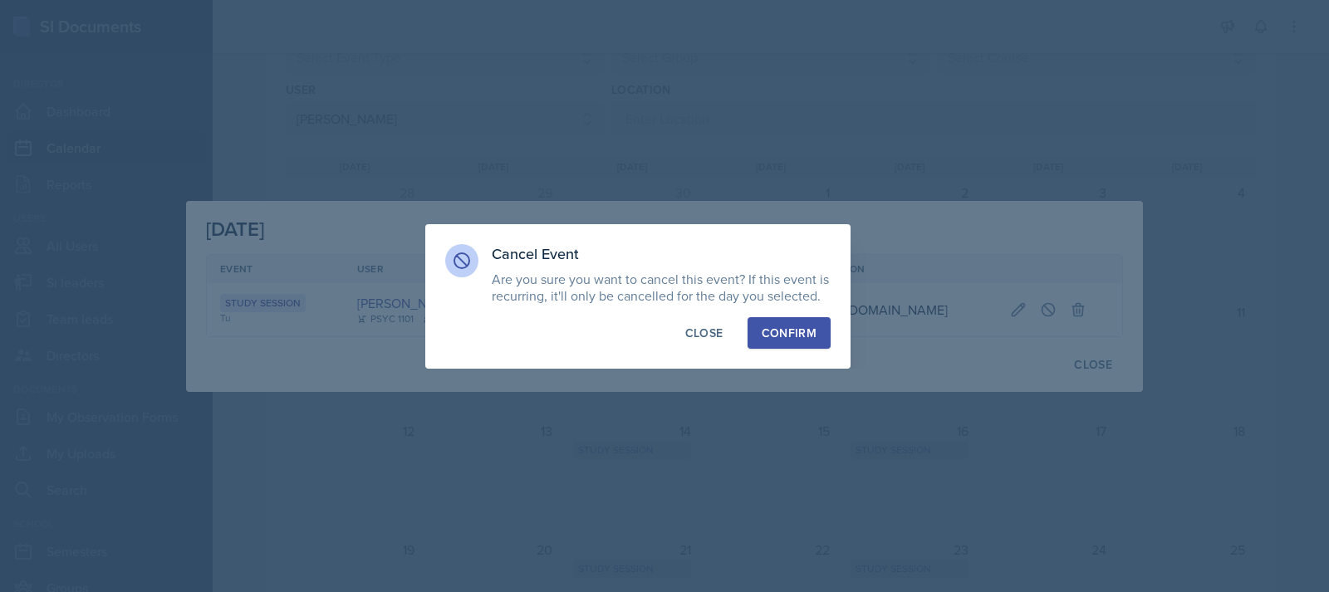
click at [791, 327] on div "Confirm" at bounding box center [789, 333] width 55 height 17
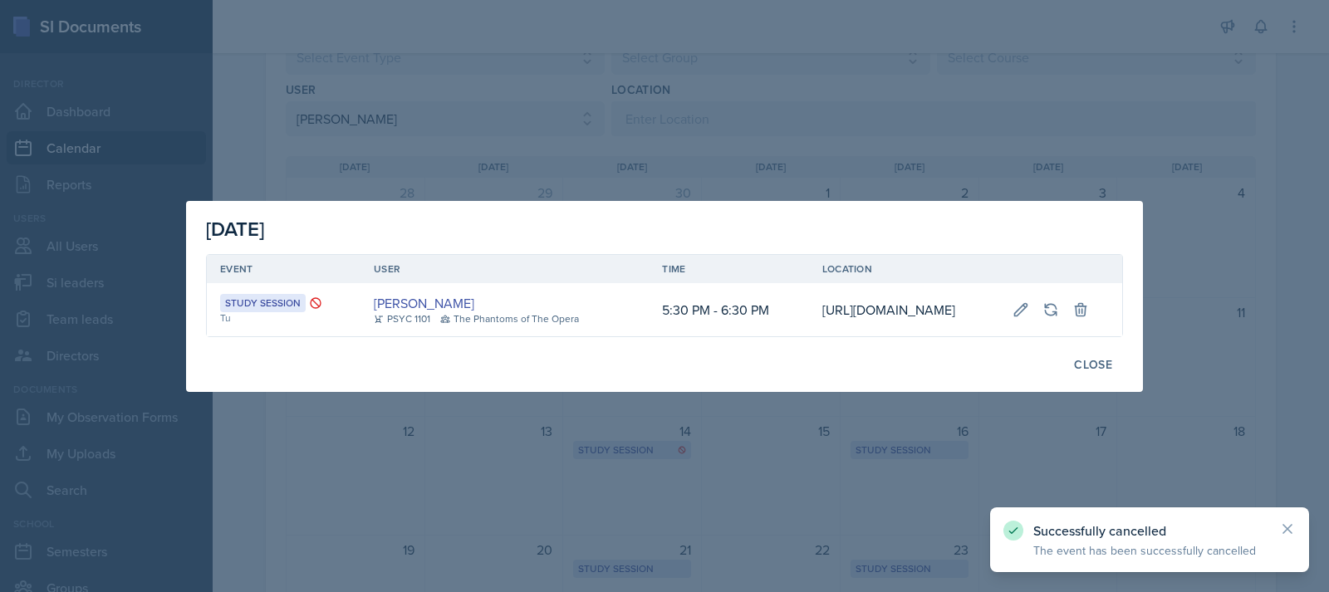
click at [693, 496] on div at bounding box center [664, 296] width 1329 height 592
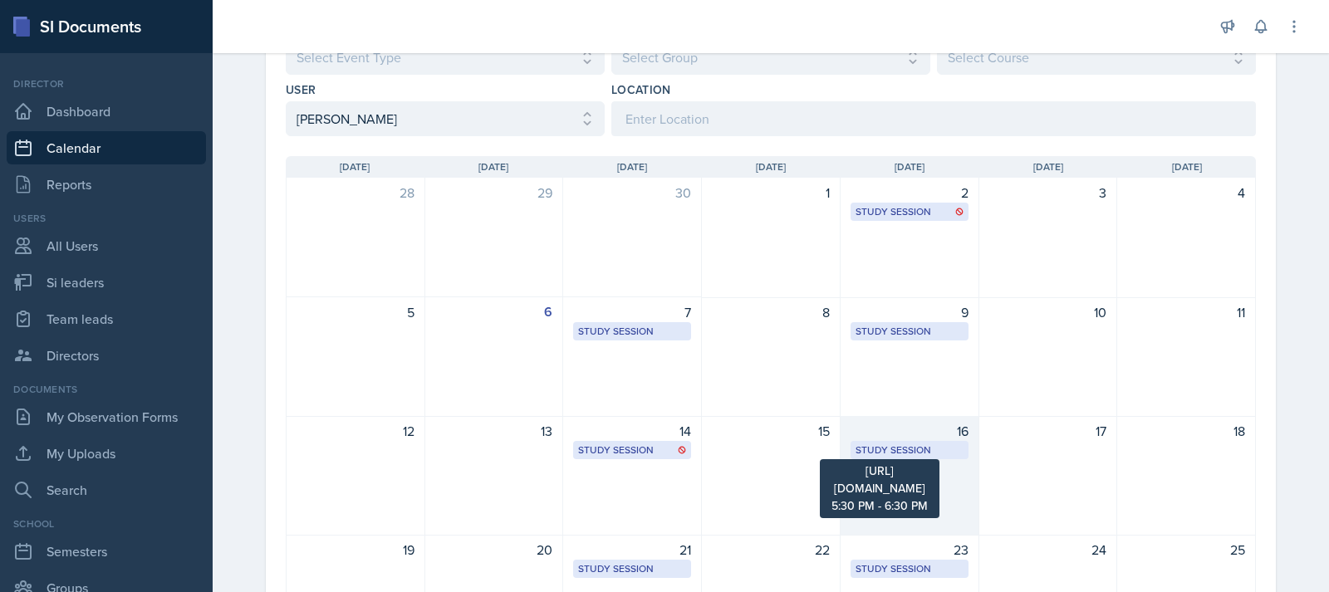
click at [920, 455] on div "Study Session" at bounding box center [909, 450] width 108 height 15
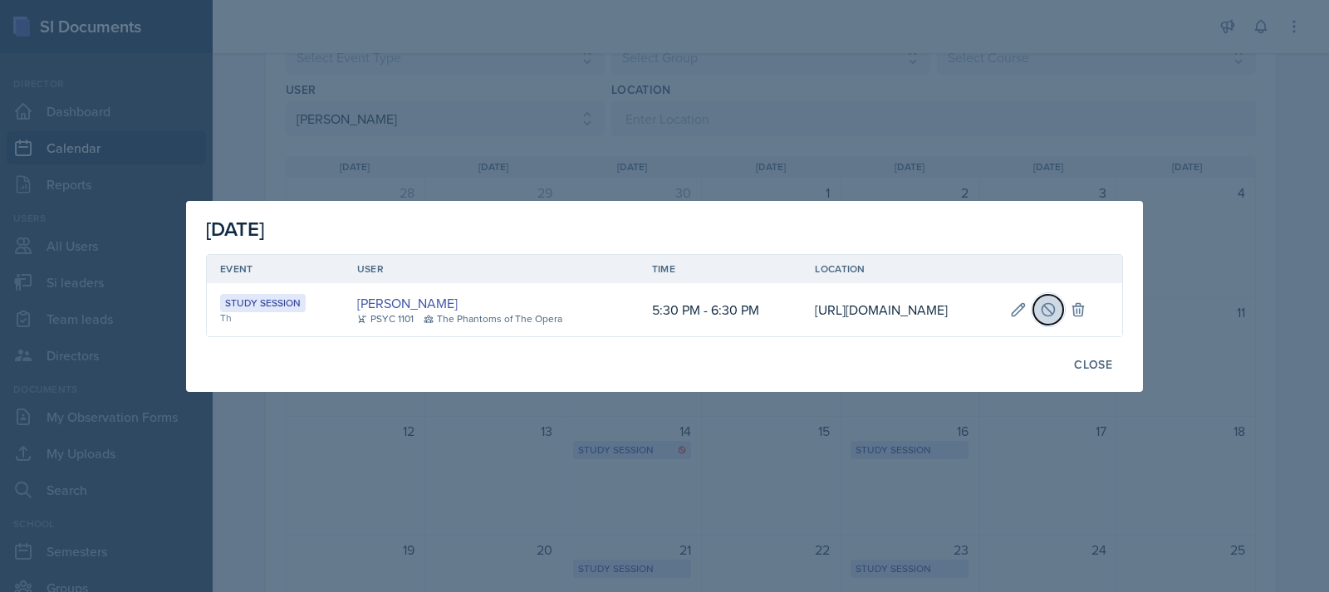
click at [1056, 302] on icon at bounding box center [1048, 309] width 17 height 17
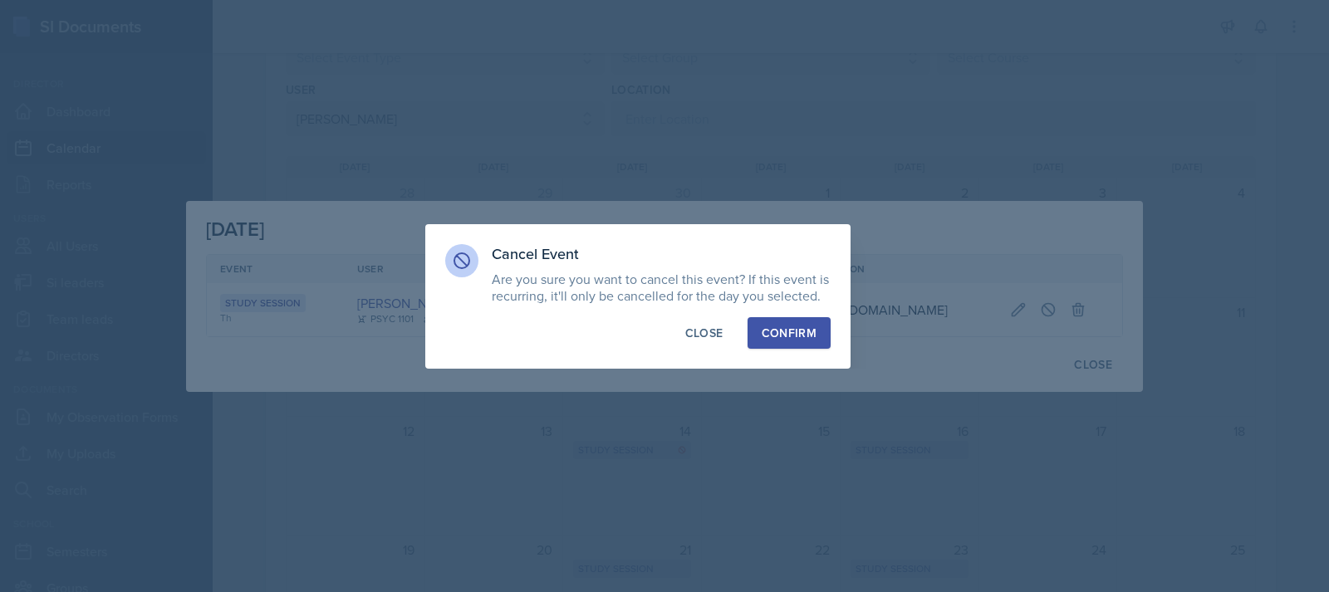
click at [786, 332] on div "Confirm" at bounding box center [789, 333] width 55 height 17
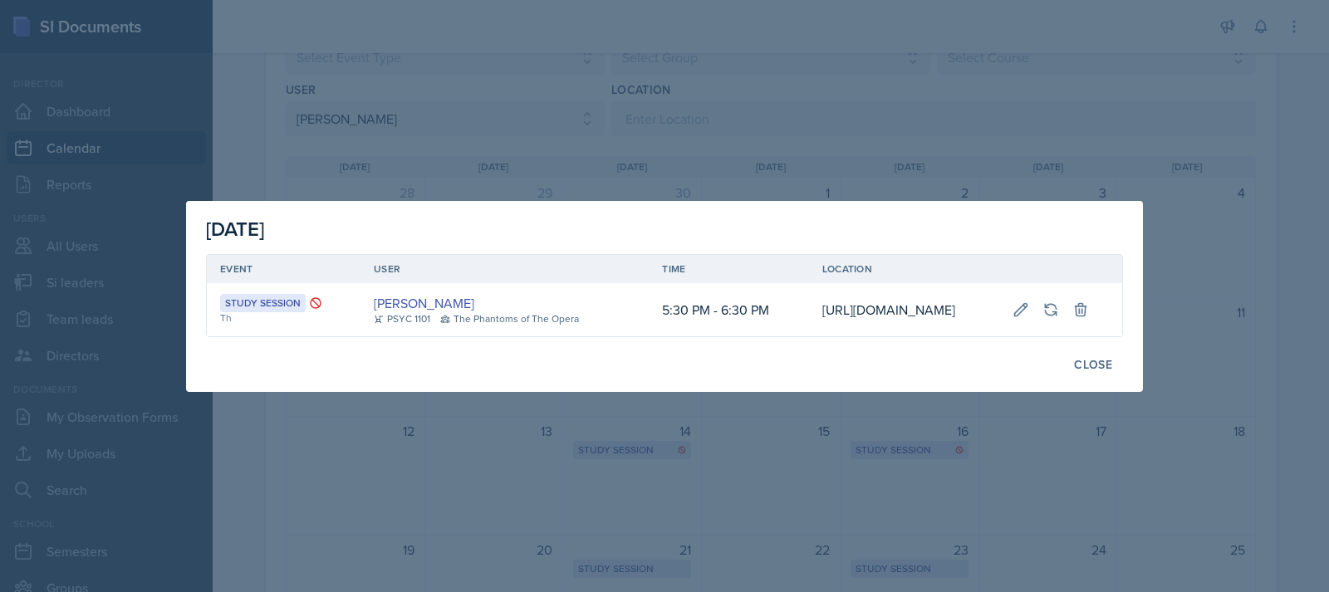
click at [809, 336] on td "[URL][DOMAIN_NAME]" at bounding box center [904, 309] width 190 height 53
click at [1028, 88] on div at bounding box center [664, 296] width 1329 height 592
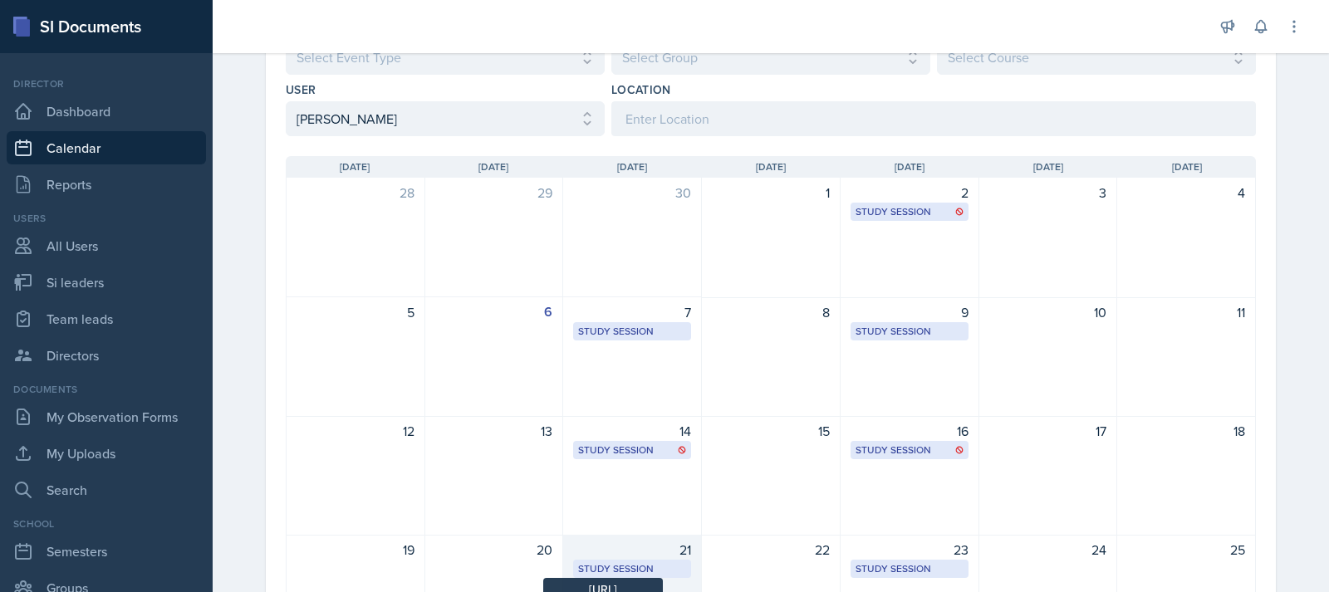
click at [585, 565] on div "Study Session" at bounding box center [632, 568] width 108 height 15
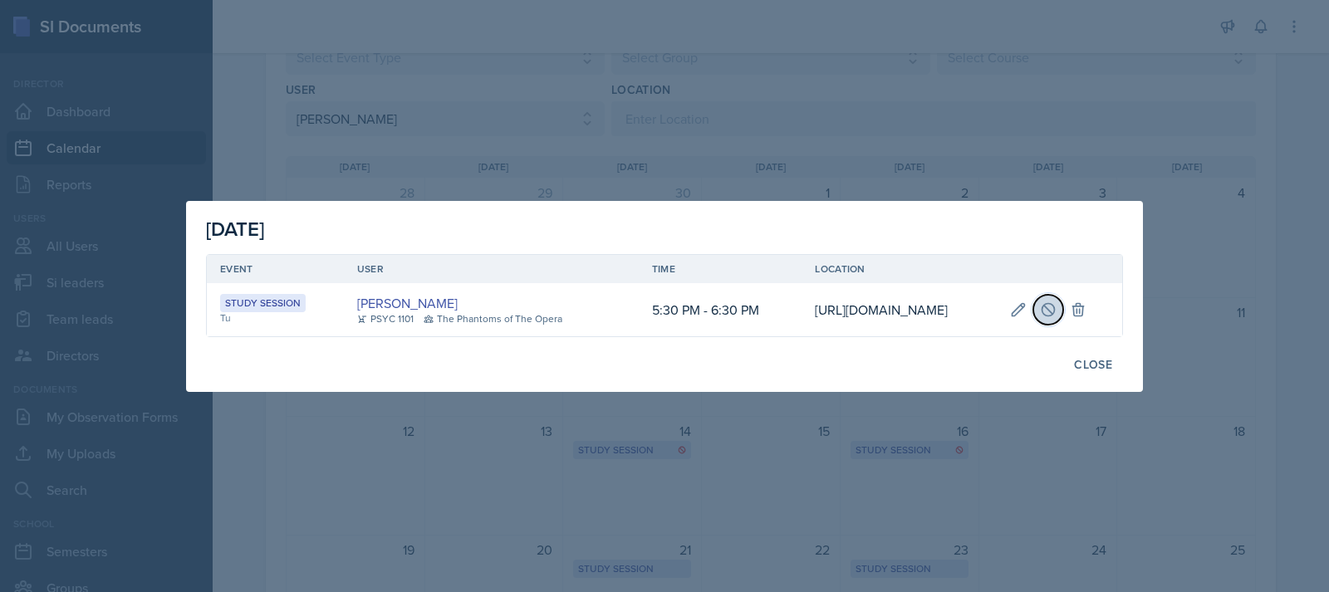
click at [1054, 309] on icon at bounding box center [1047, 309] width 12 height 12
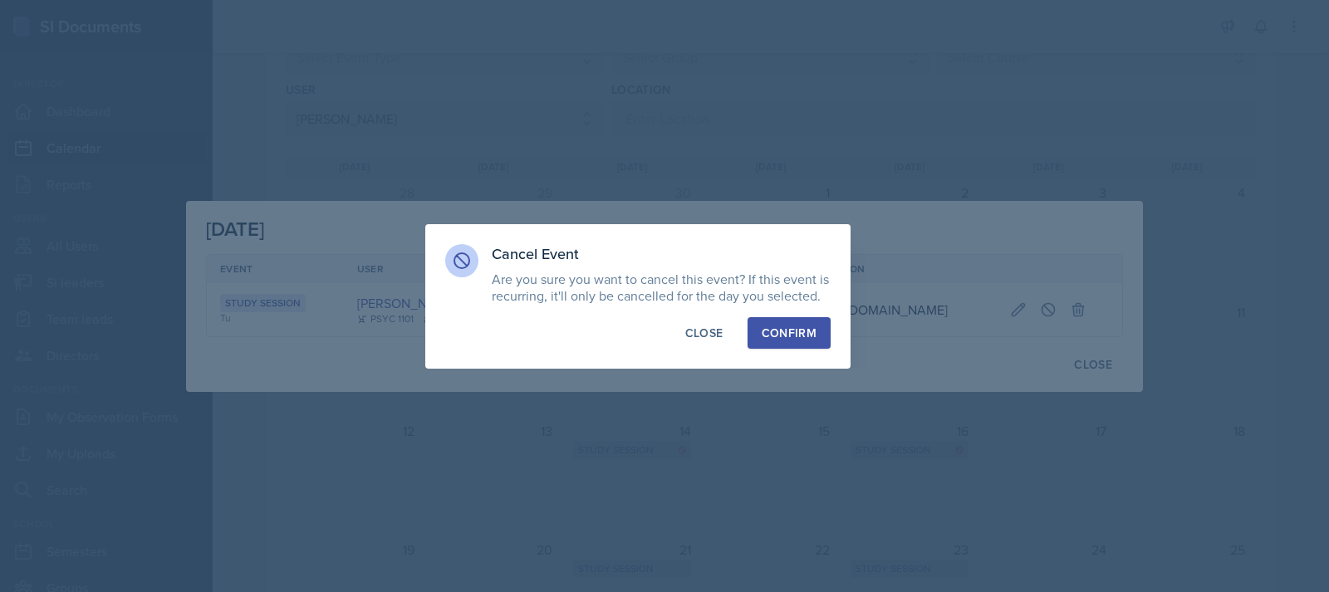
click at [793, 337] on div "Confirm" at bounding box center [789, 333] width 55 height 17
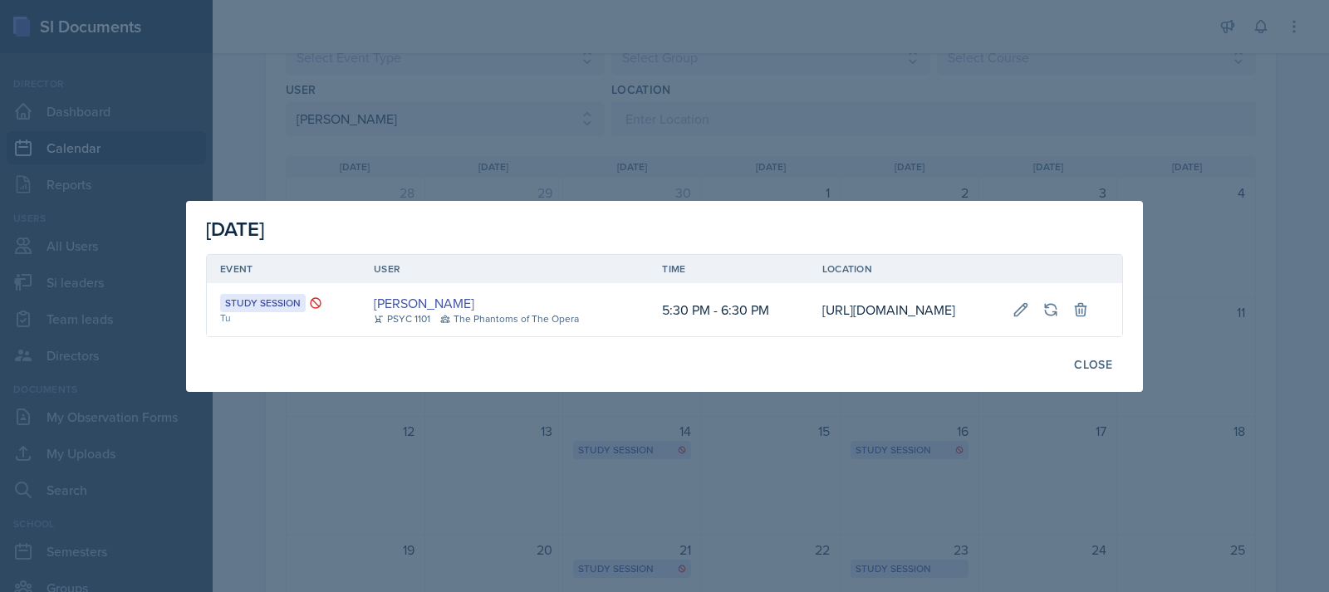
click at [974, 91] on div at bounding box center [664, 296] width 1329 height 592
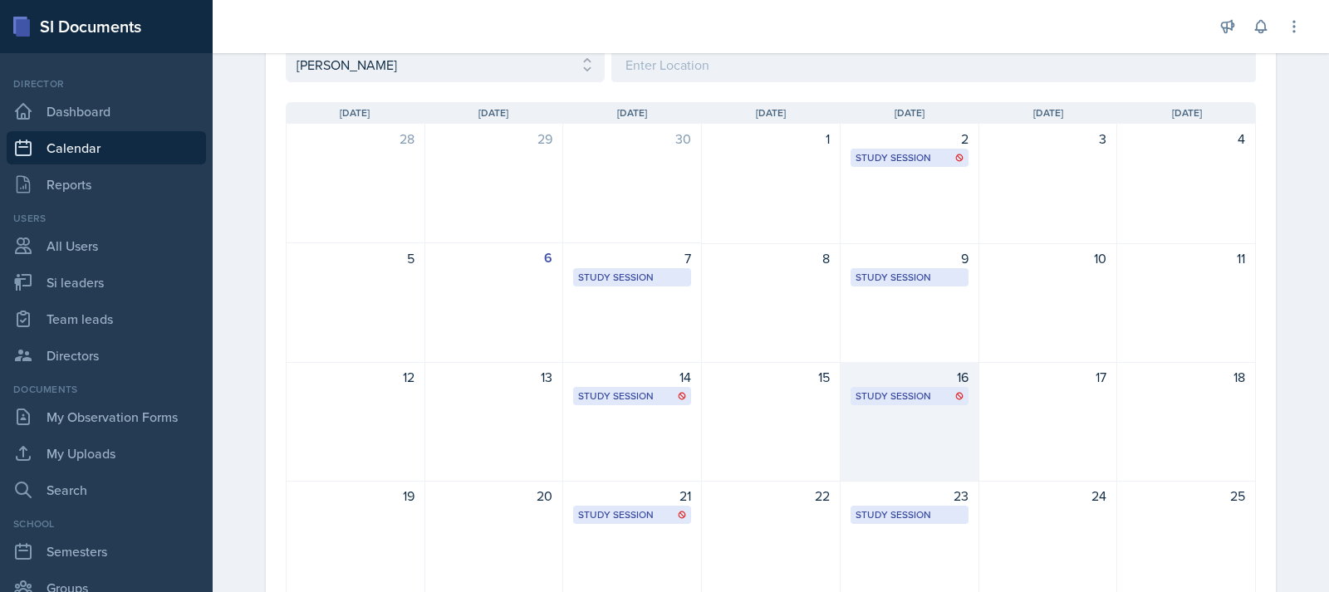
scroll to position [249, 0]
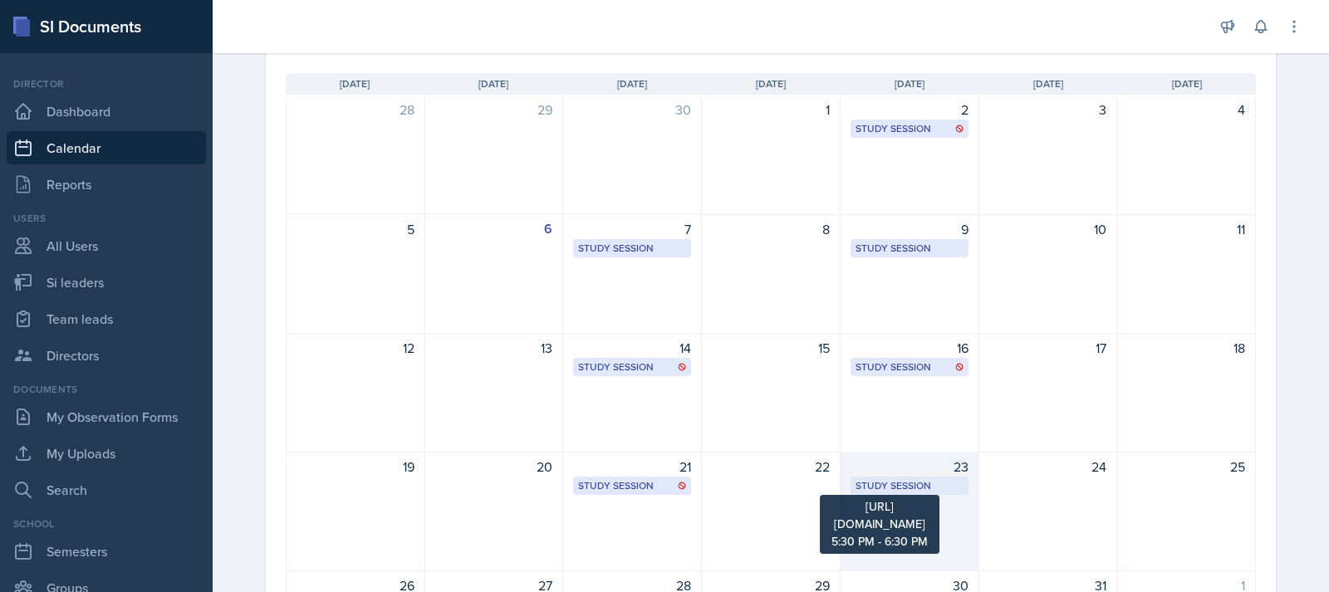
click at [888, 487] on div "Study Session" at bounding box center [909, 485] width 108 height 15
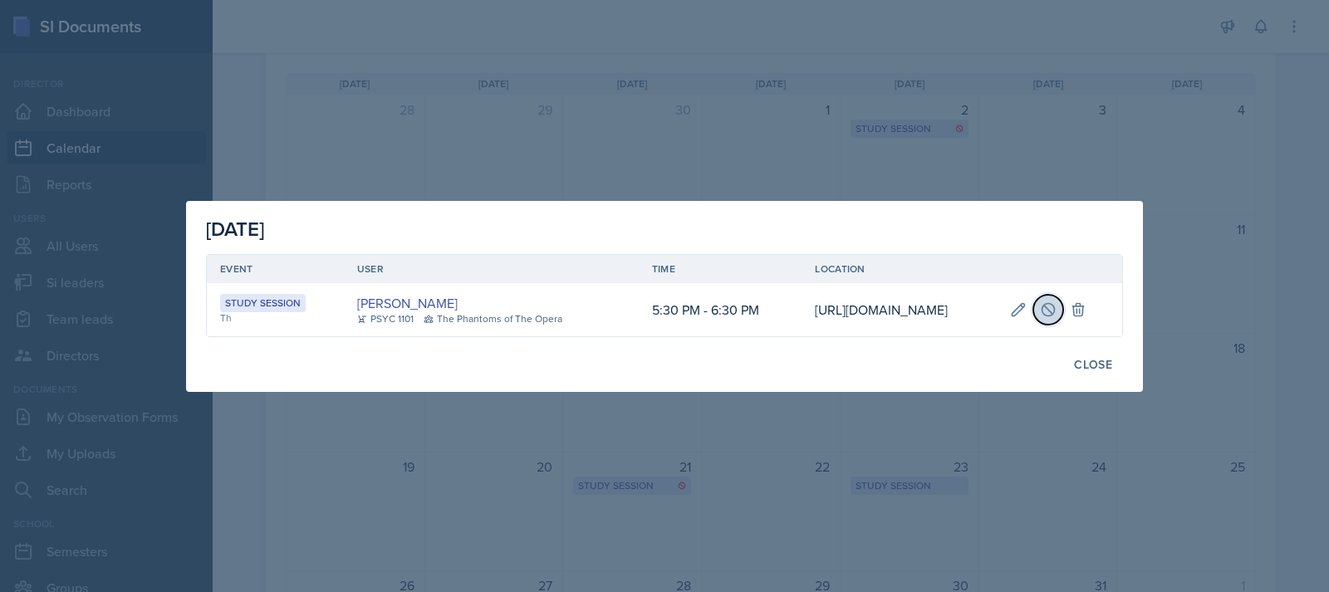
click at [1056, 301] on icon at bounding box center [1048, 309] width 17 height 17
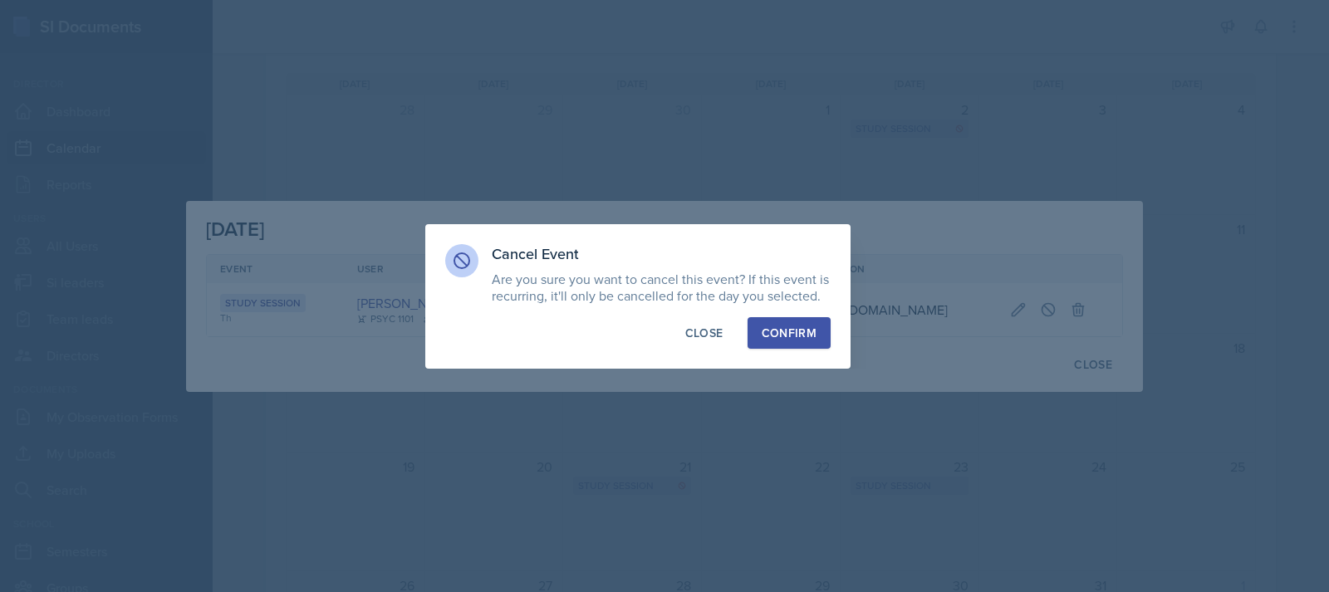
click at [810, 334] on div "Confirm" at bounding box center [789, 333] width 55 height 17
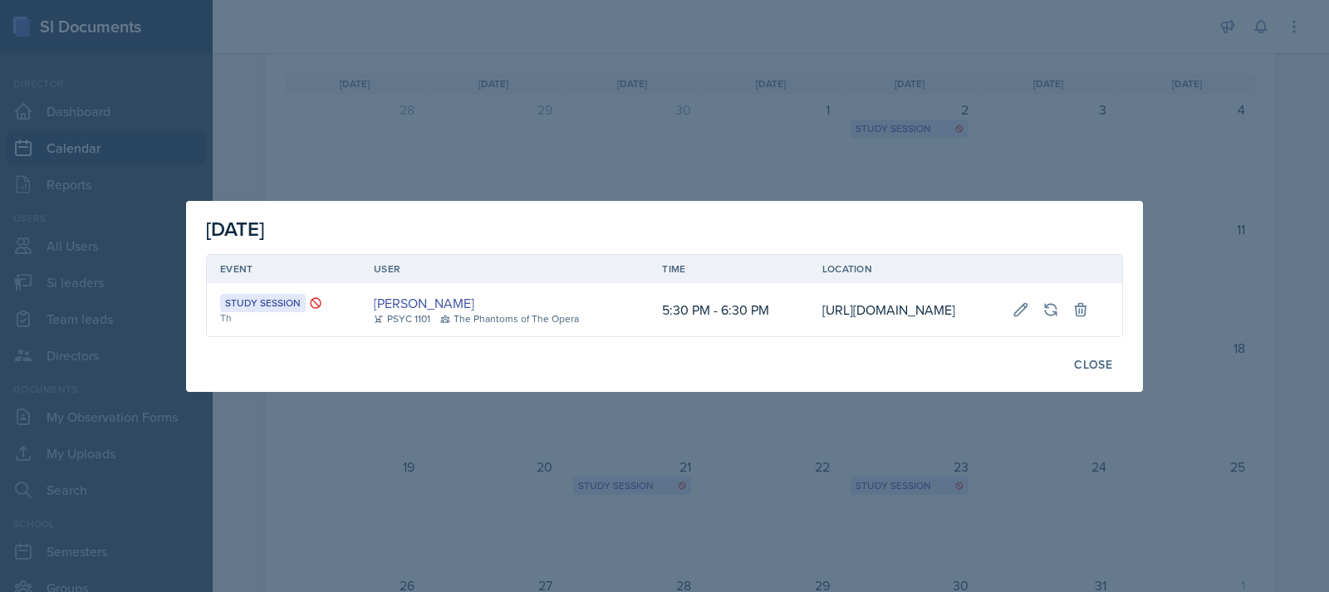
click at [933, 110] on div at bounding box center [664, 296] width 1329 height 592
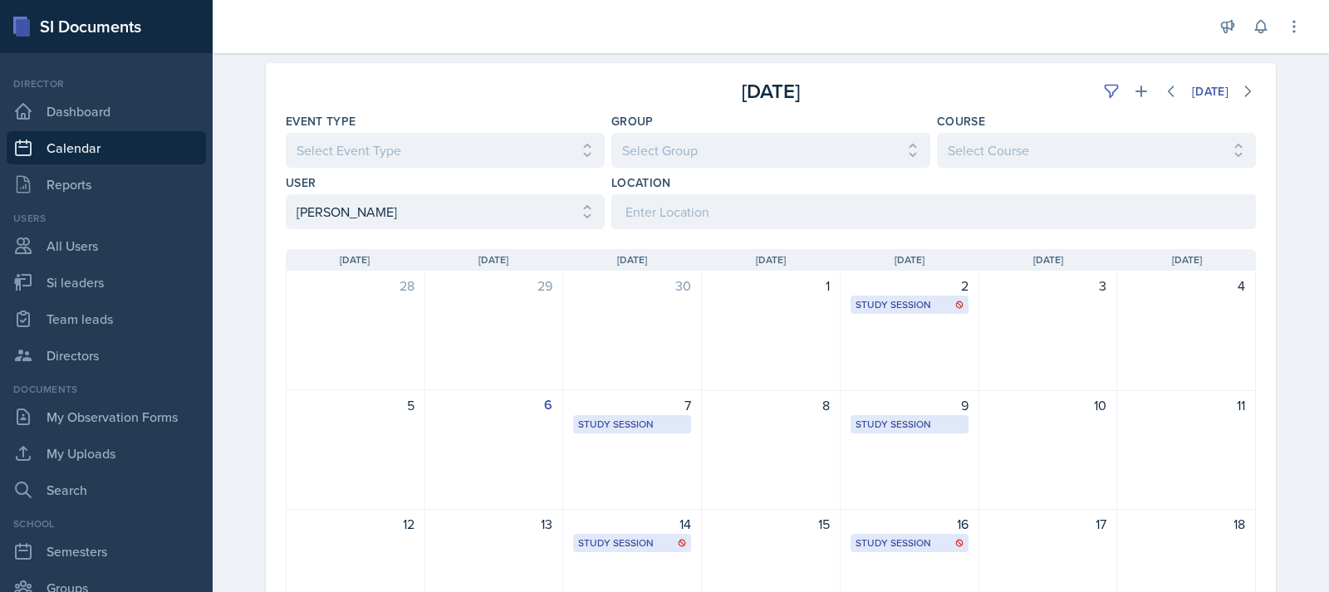
scroll to position [0, 0]
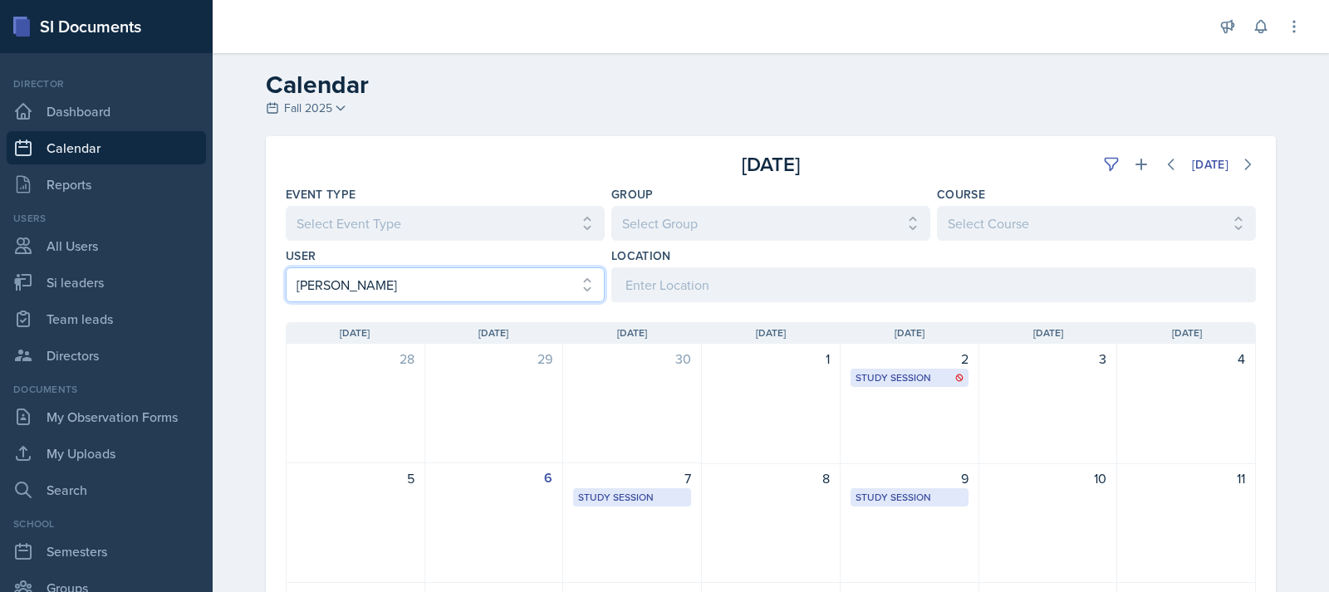
click at [474, 282] on select "Select User All [PERSON_NAME] [PERSON_NAME] [PERSON_NAME] [PERSON_NAME] [PERSON…" at bounding box center [445, 284] width 319 height 35
click at [286, 267] on select "Select User All [PERSON_NAME] [PERSON_NAME] [PERSON_NAME] [PERSON_NAME] [PERSON…" at bounding box center [445, 284] width 319 height 35
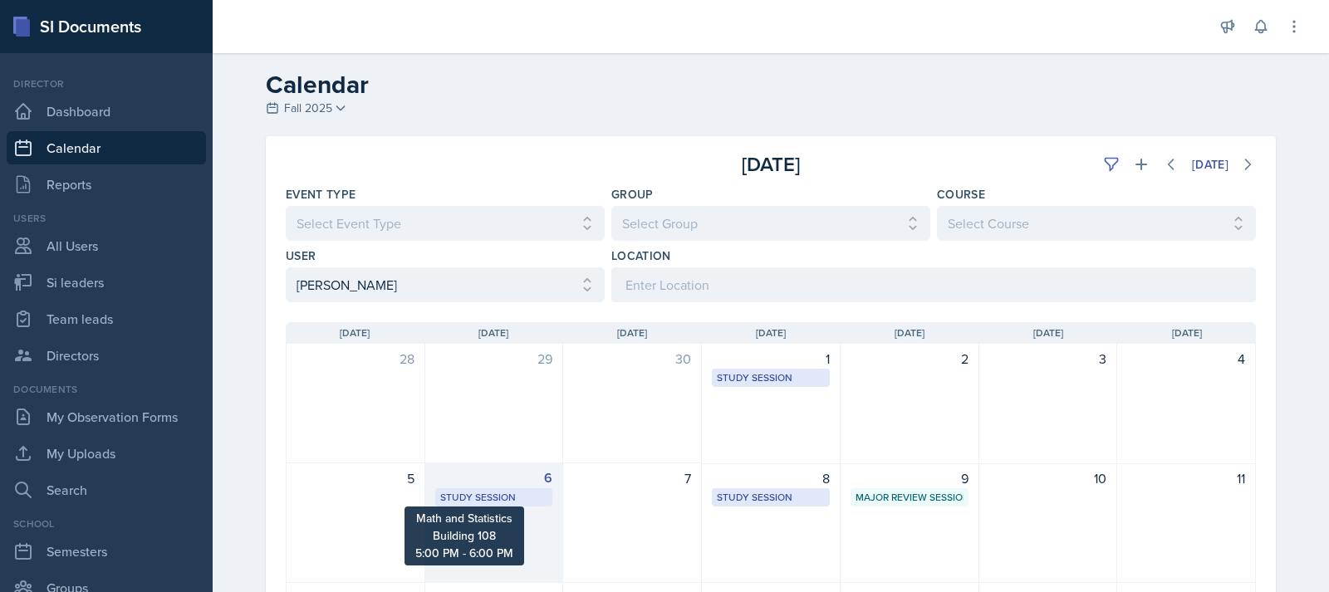
click at [483, 495] on div "Study Session" at bounding box center [494, 497] width 108 height 15
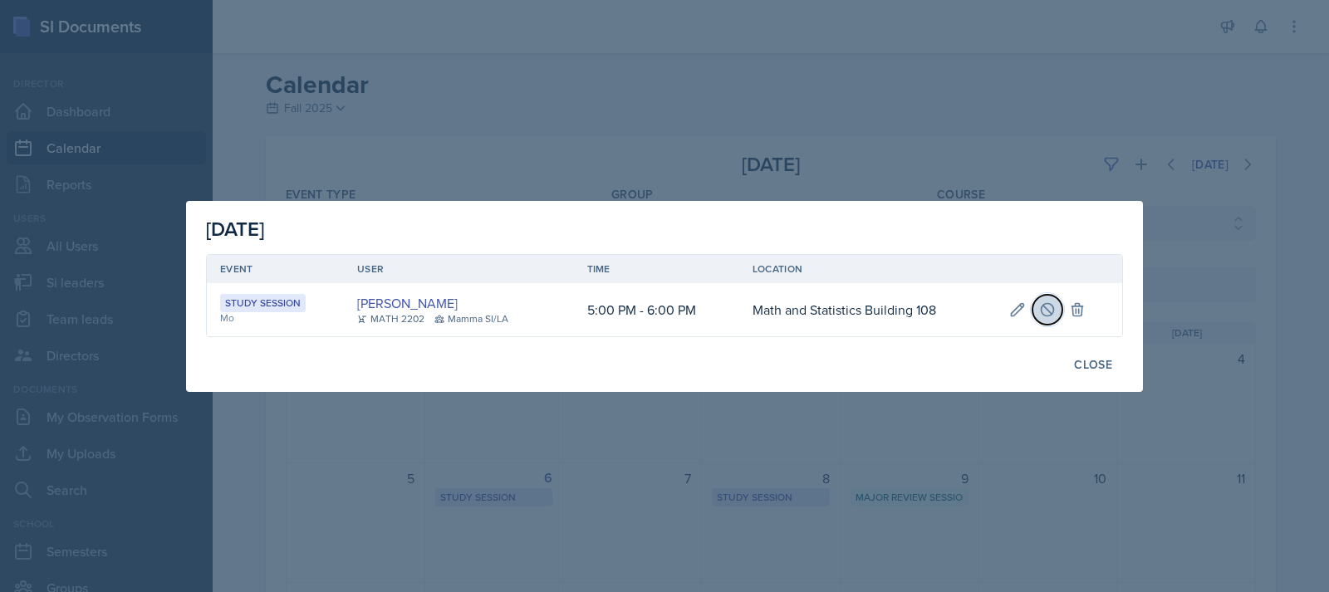
click at [1049, 316] on icon at bounding box center [1047, 309] width 17 height 17
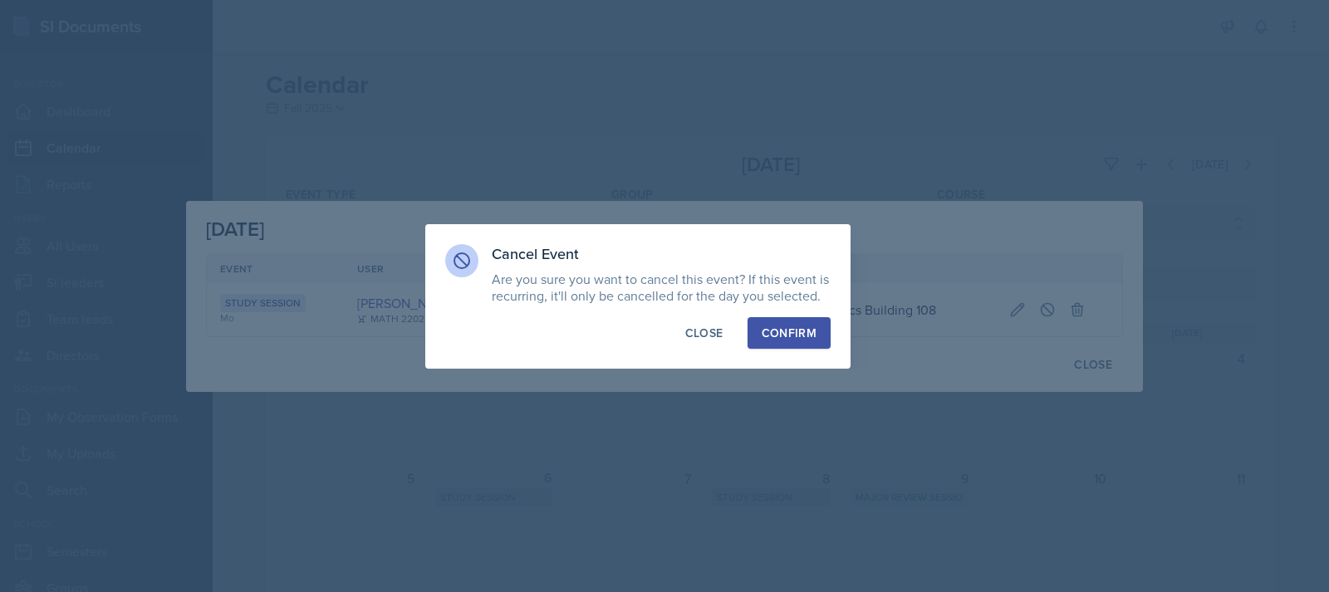
click at [772, 328] on div "Confirm" at bounding box center [789, 333] width 55 height 17
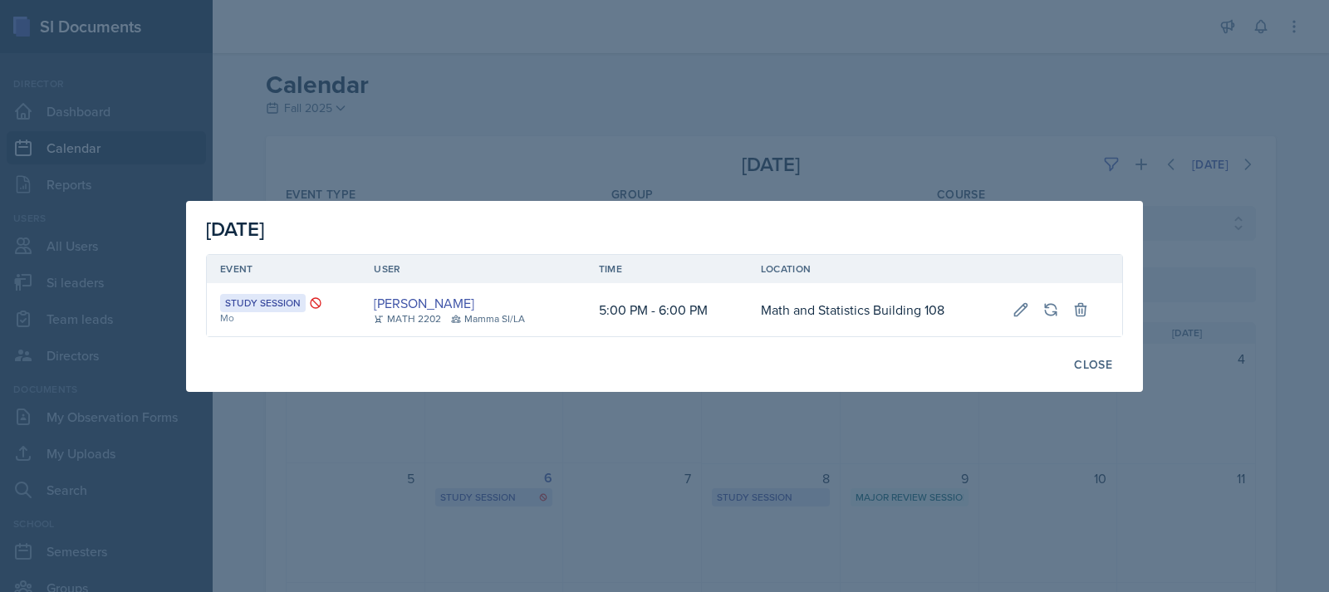
click at [888, 96] on div at bounding box center [664, 296] width 1329 height 592
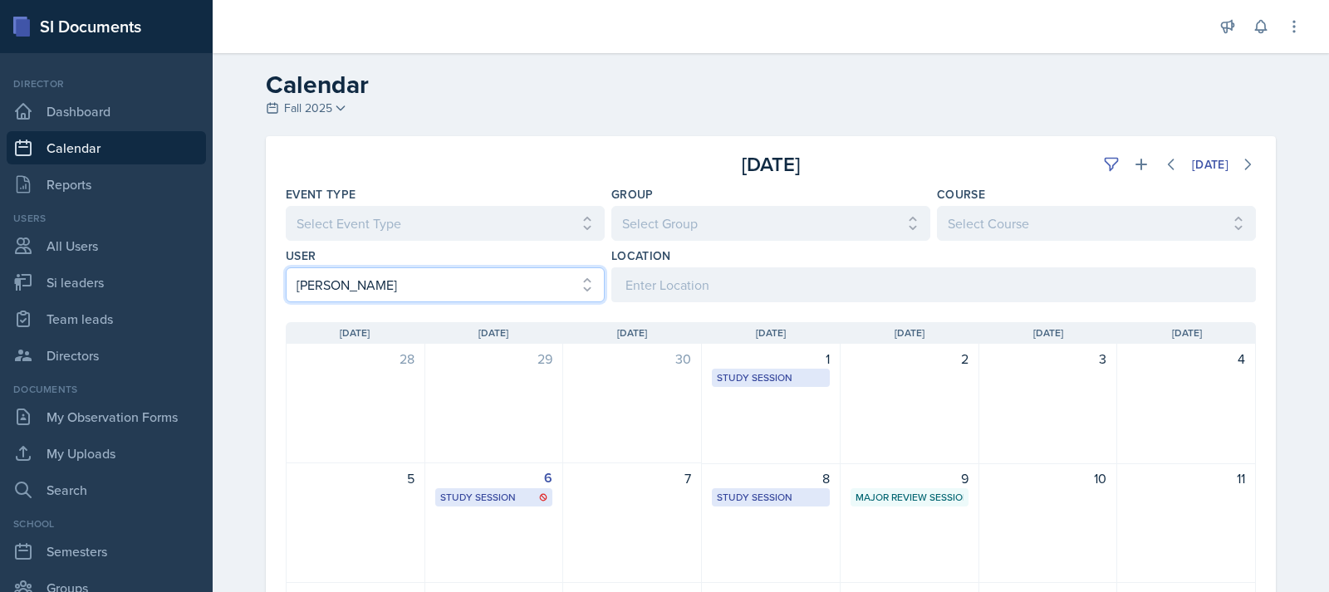
drag, startPoint x: 540, startPoint y: 291, endPoint x: 553, endPoint y: 321, distance: 32.0
click at [542, 300] on select "Select User All [PERSON_NAME] [PERSON_NAME] [PERSON_NAME] [PERSON_NAME] [PERSON…" at bounding box center [445, 284] width 319 height 35
click at [286, 267] on select "Select User All [PERSON_NAME] [PERSON_NAME] [PERSON_NAME] [PERSON_NAME] [PERSON…" at bounding box center [445, 284] width 319 height 35
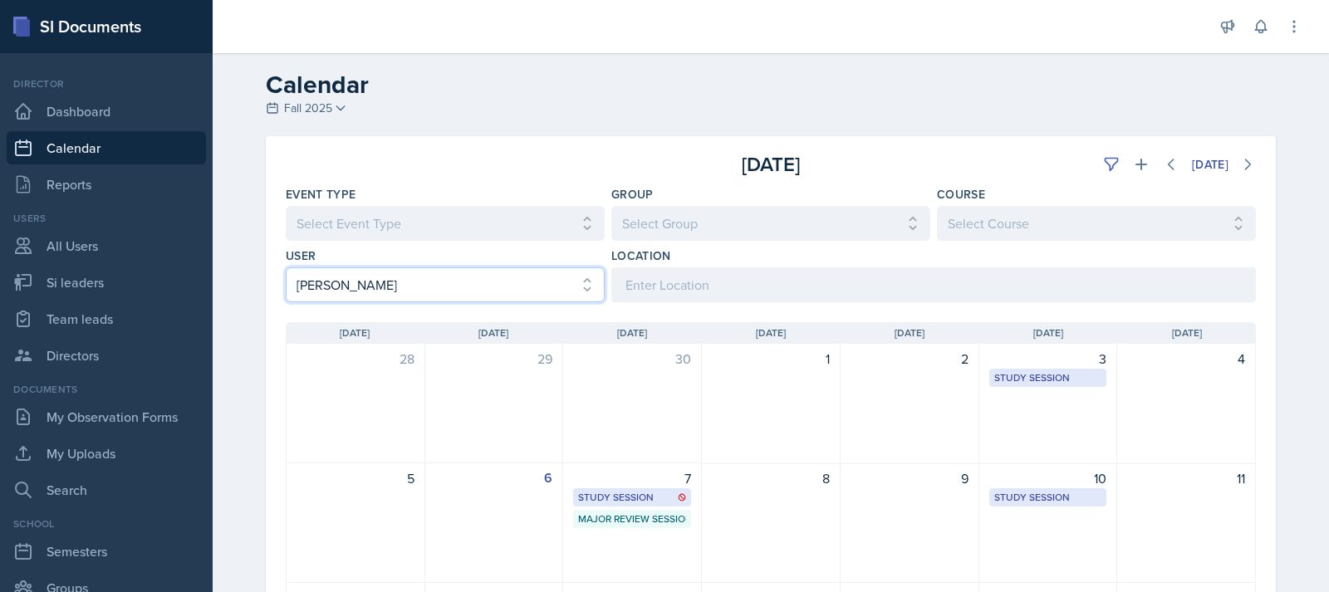
click at [544, 291] on select "Select User All [PERSON_NAME] [PERSON_NAME] [PERSON_NAME] [PERSON_NAME] [PERSON…" at bounding box center [445, 284] width 319 height 35
click at [526, 283] on select "Select User All [PERSON_NAME] [PERSON_NAME] [PERSON_NAME] [PERSON_NAME] [PERSON…" at bounding box center [445, 284] width 319 height 35
click at [557, 295] on select "Select User All [PERSON_NAME] [PERSON_NAME] [PERSON_NAME] [PERSON_NAME] [PERSON…" at bounding box center [445, 284] width 319 height 35
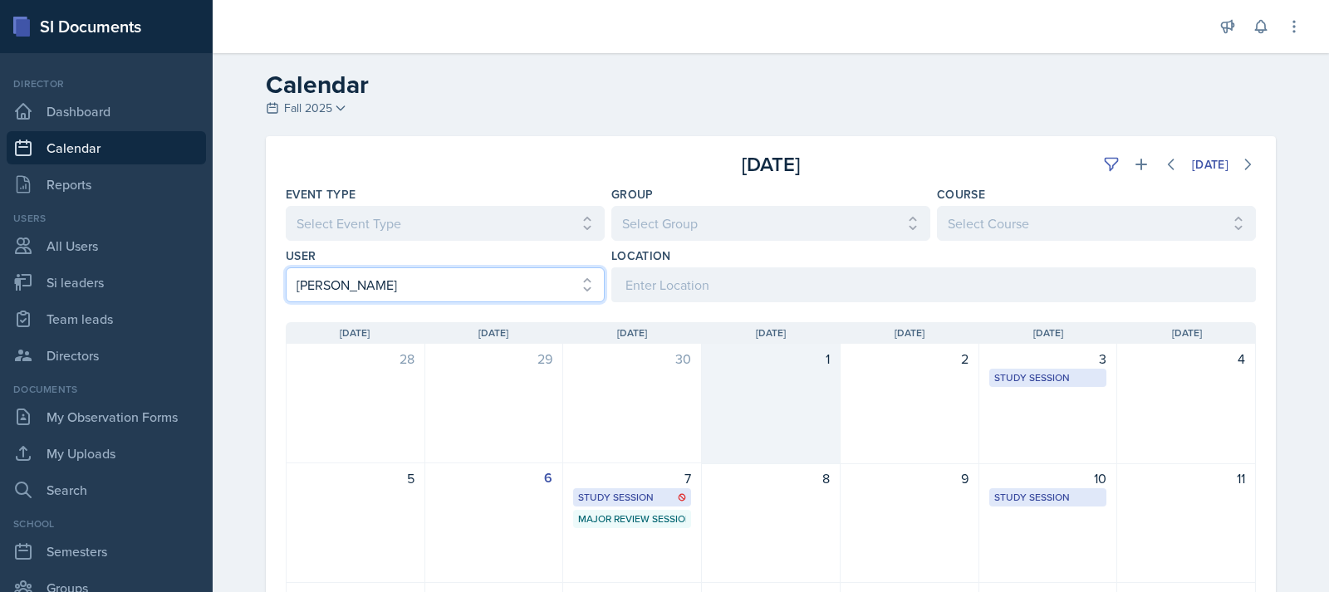
select select "ea152c1e-5aad-4af8-8b67-0b448f19fee7"
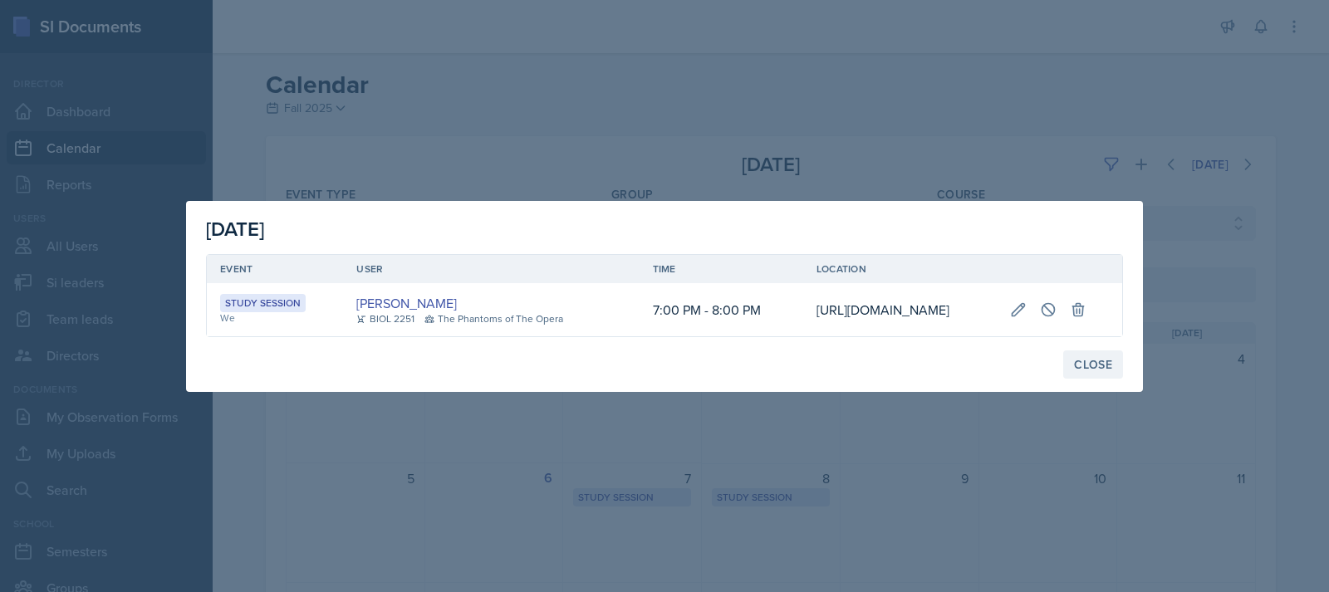
click at [1109, 379] on button "Close" at bounding box center [1093, 364] width 60 height 28
